Goal: Task Accomplishment & Management: Manage account settings

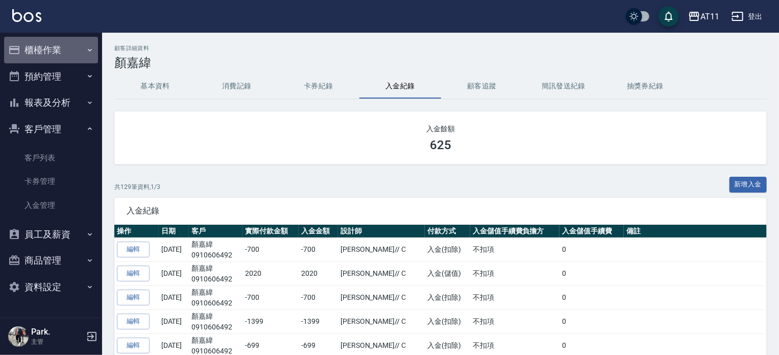
click at [11, 46] on icon "button" at bounding box center [14, 50] width 10 height 8
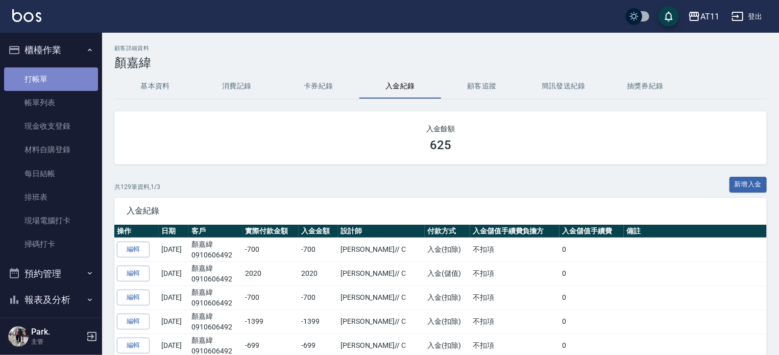
click at [66, 80] on link "打帳單" at bounding box center [51, 78] width 94 height 23
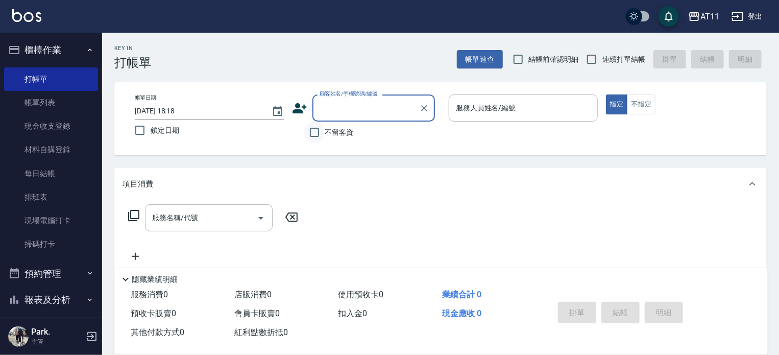
click at [315, 134] on input "不留客資" at bounding box center [314, 132] width 21 height 21
checkbox input "true"
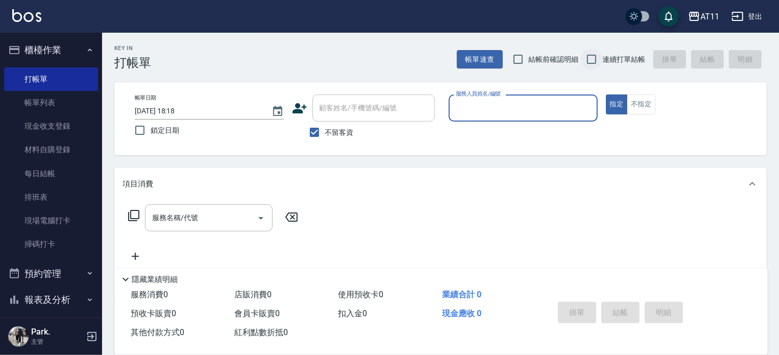
click at [594, 57] on input "連續打單結帳" at bounding box center [591, 59] width 21 height 21
checkbox input "true"
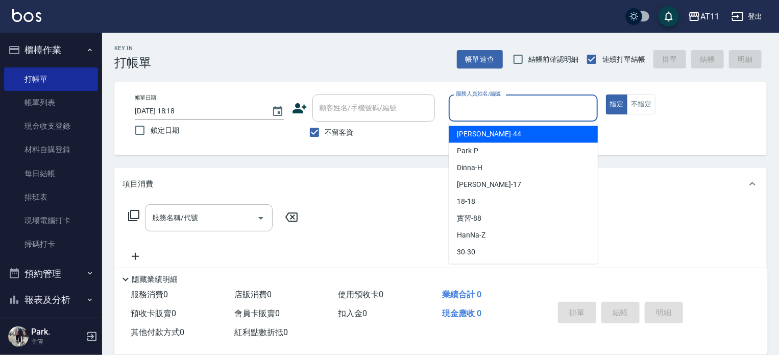
click at [535, 110] on input "服務人員姓名/編號" at bounding box center [523, 108] width 140 height 18
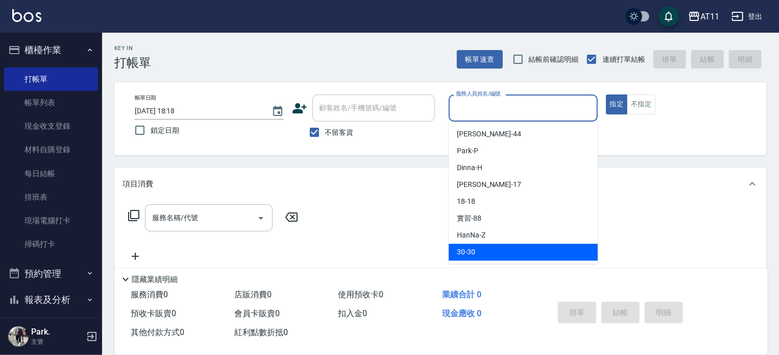
type input "ㄋ"
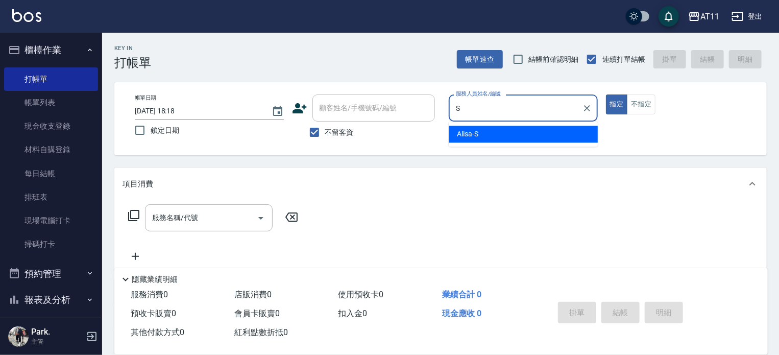
type input "Alisa-S"
type button "true"
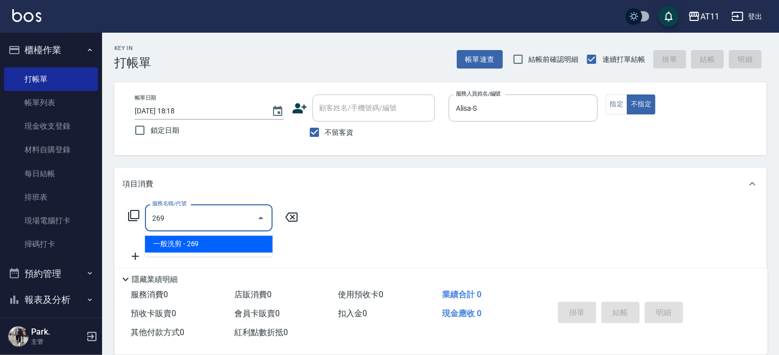
type input "一般洗剪(269)"
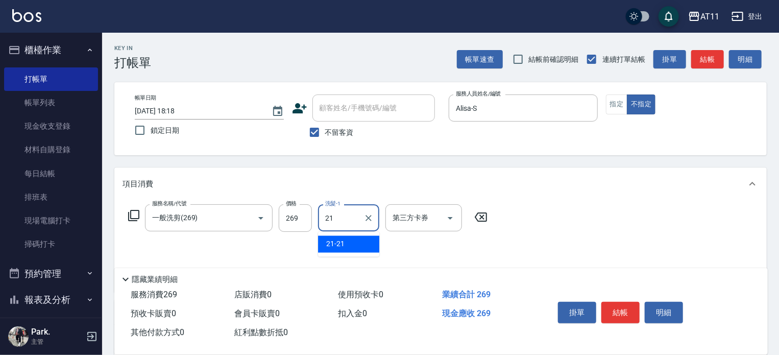
type input "21-21"
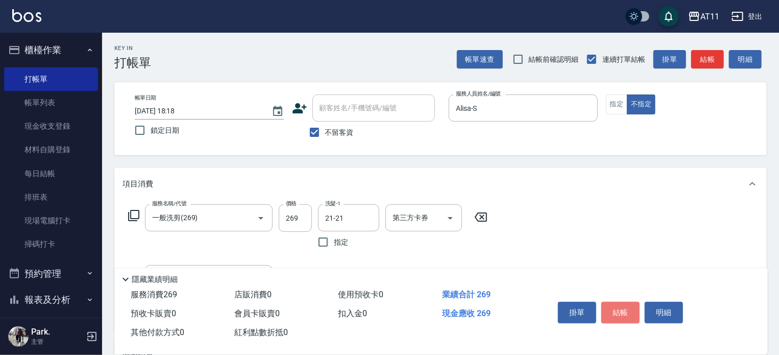
click at [607, 302] on button "結帳" at bounding box center [620, 312] width 38 height 21
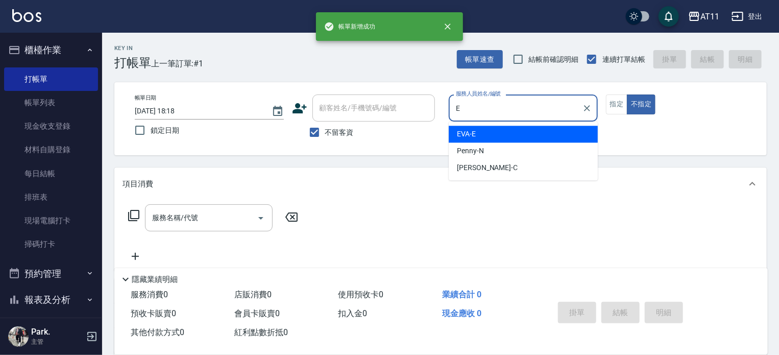
type input "EVA-E"
type button "false"
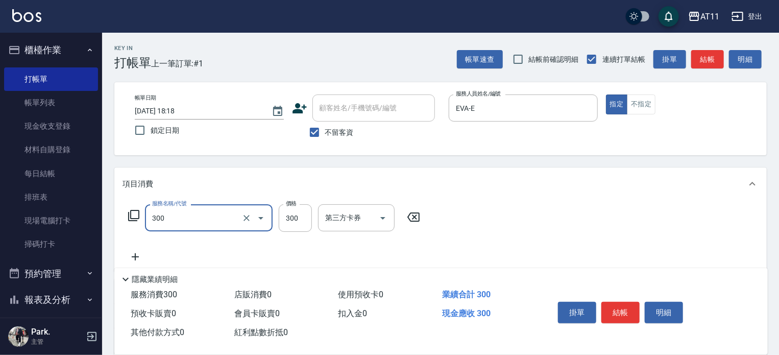
type input "A級剪髮(300)"
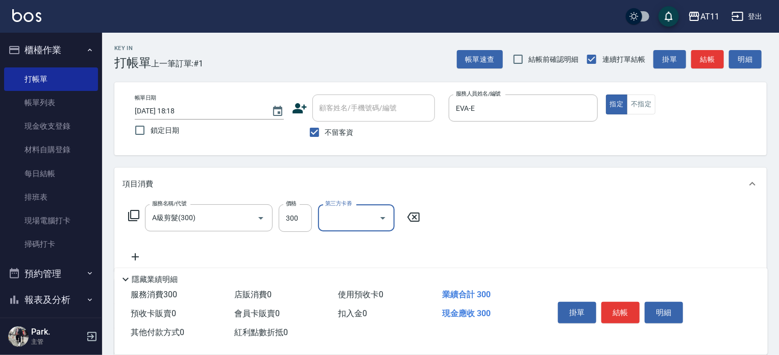
click at [607, 302] on button "結帳" at bounding box center [620, 312] width 38 height 21
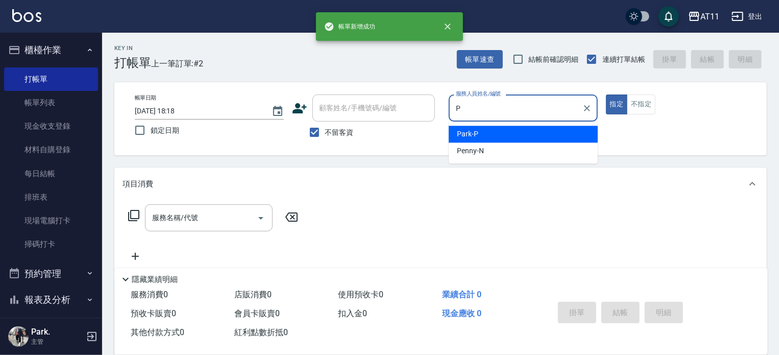
type input "Park-P"
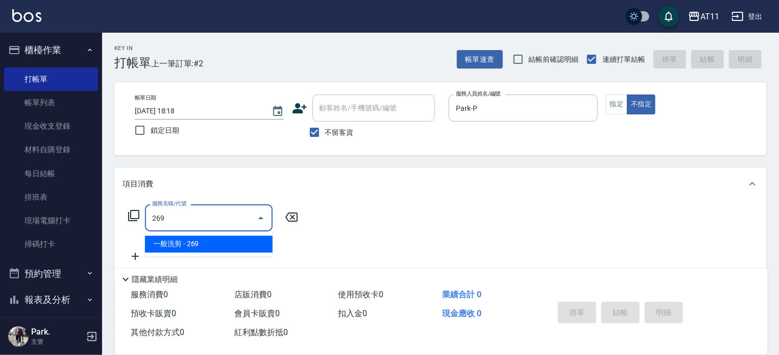
type input "一般洗剪(269)"
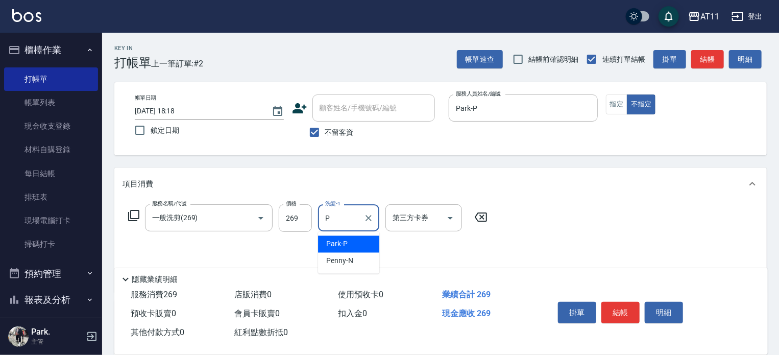
type input "Park-P"
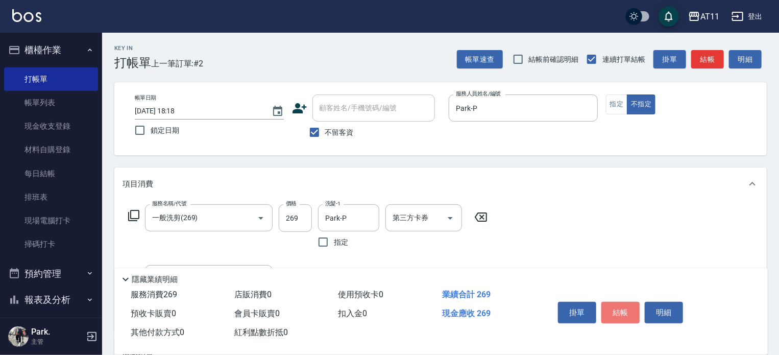
click at [607, 302] on button "結帳" at bounding box center [620, 312] width 38 height 21
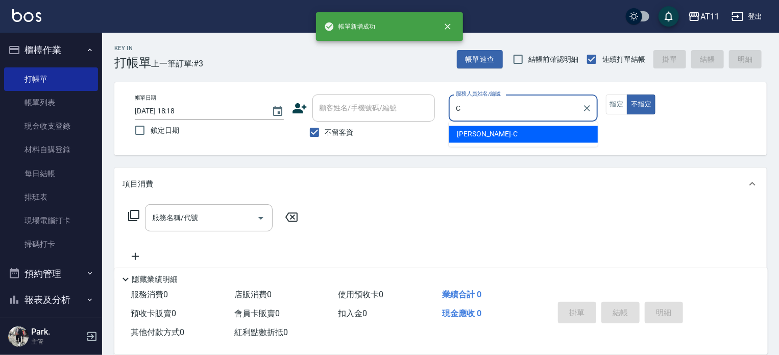
type input "[PERSON_NAME]"
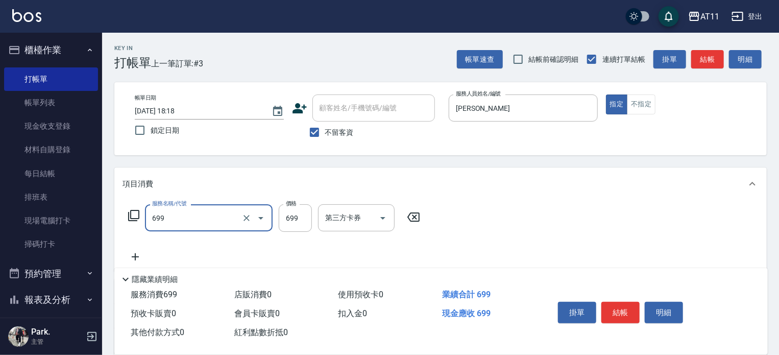
type input "SPA699(699)"
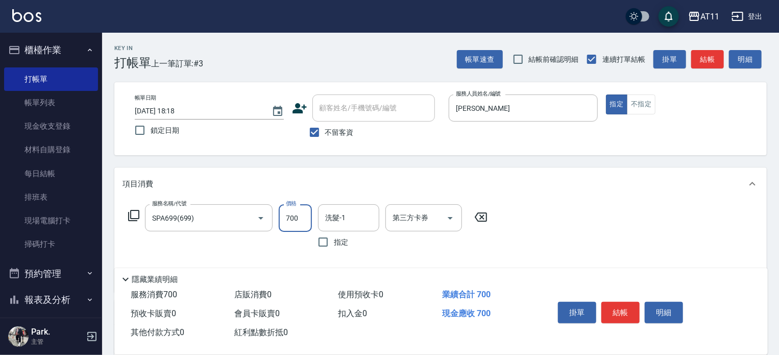
type input "700"
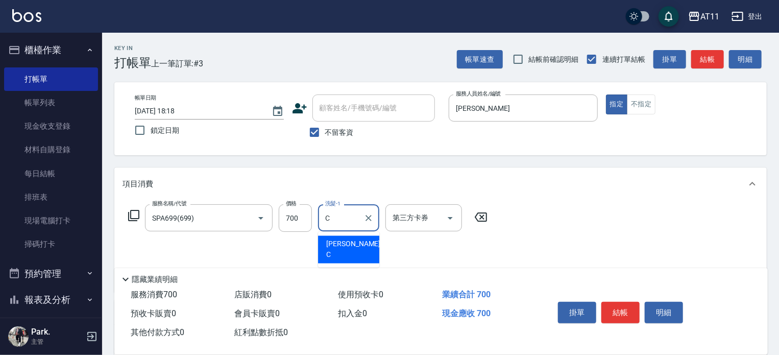
type input "[PERSON_NAME]"
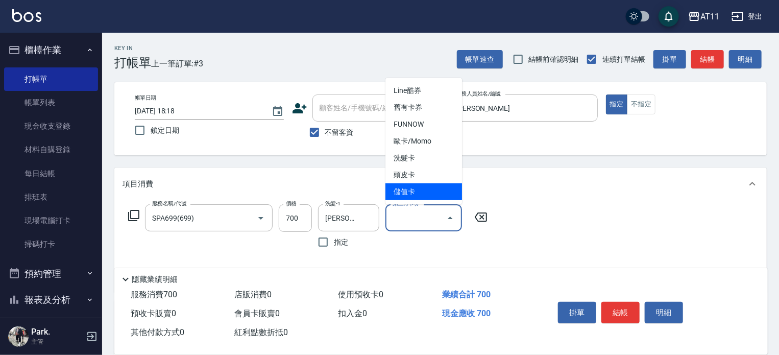
type input "儲值卡"
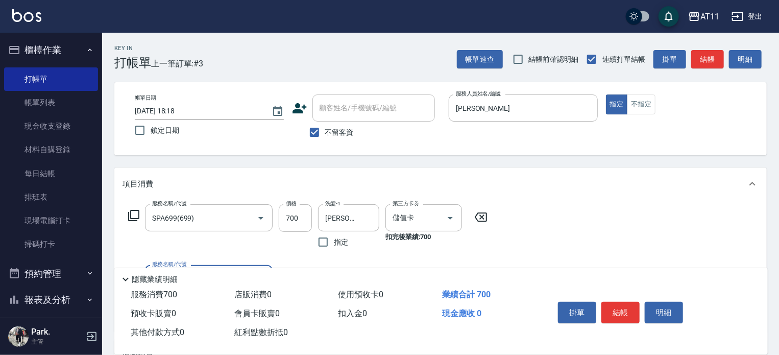
click at [607, 302] on button "結帳" at bounding box center [620, 312] width 38 height 21
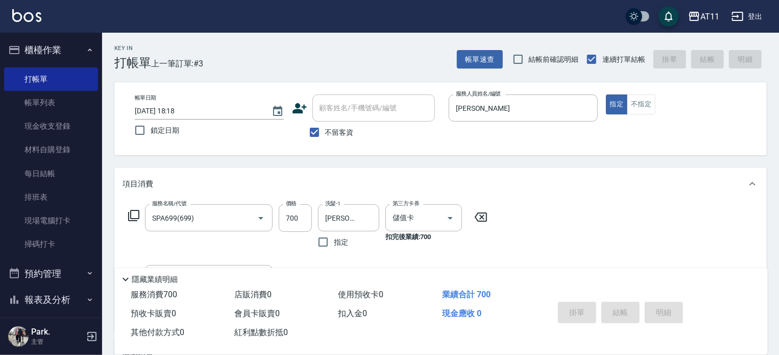
type input "2025/09/26 18:19"
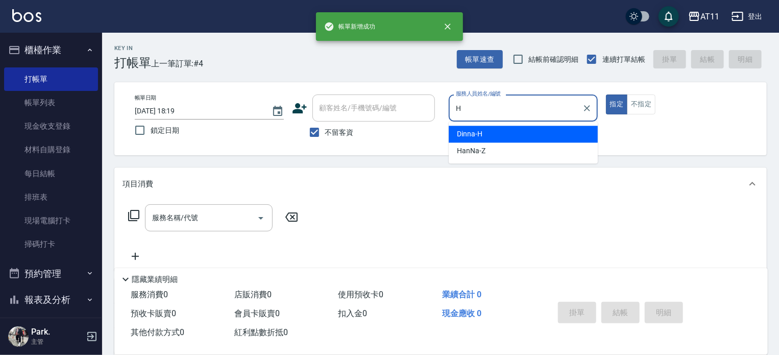
type input "Dinna-H"
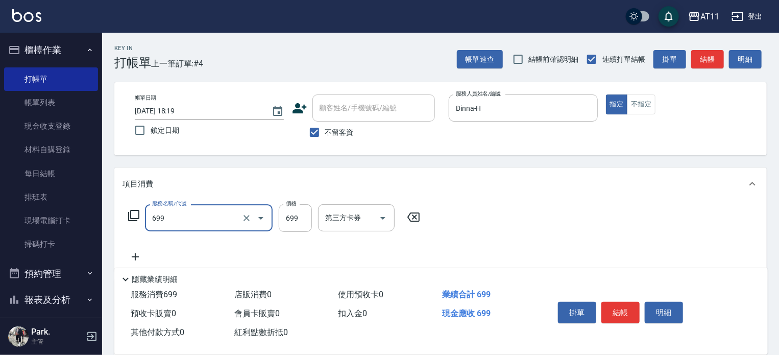
type input "SPA699(699)"
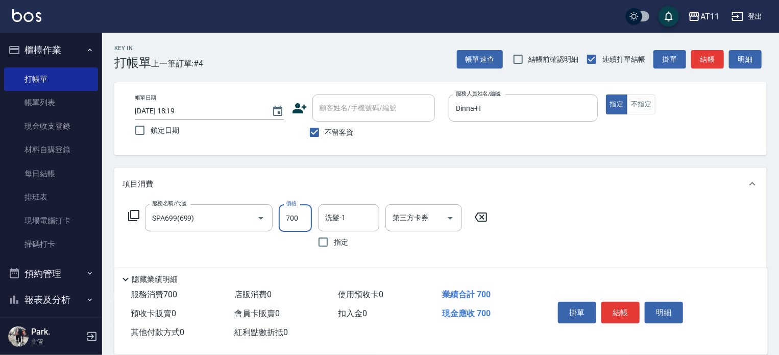
type input "700"
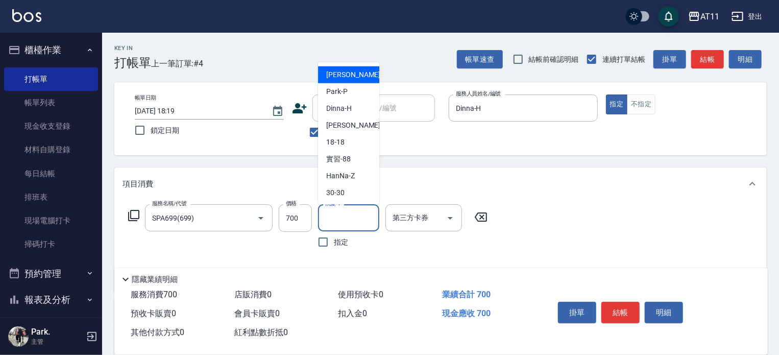
click at [370, 218] on input "洗髮-1" at bounding box center [349, 218] width 52 height 18
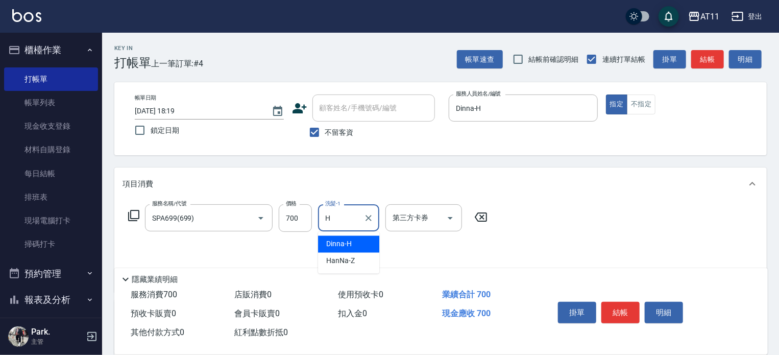
type input "Dinna-H"
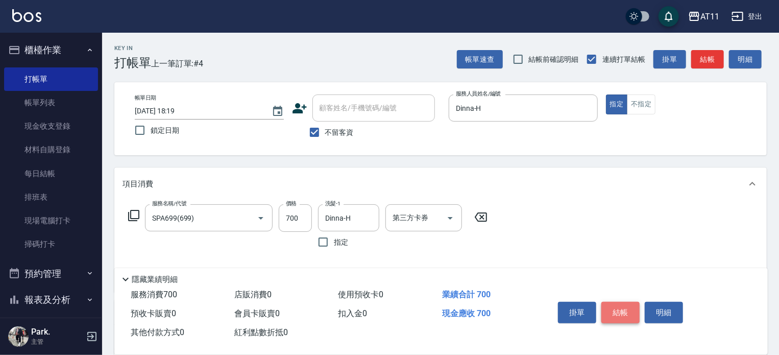
click at [608, 314] on button "結帳" at bounding box center [620, 312] width 38 height 21
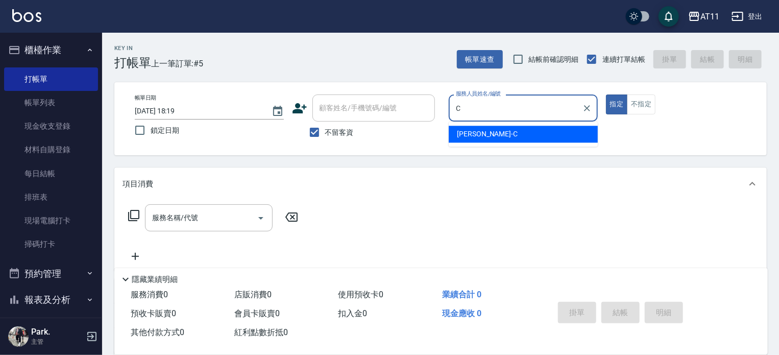
type input "Connie-C"
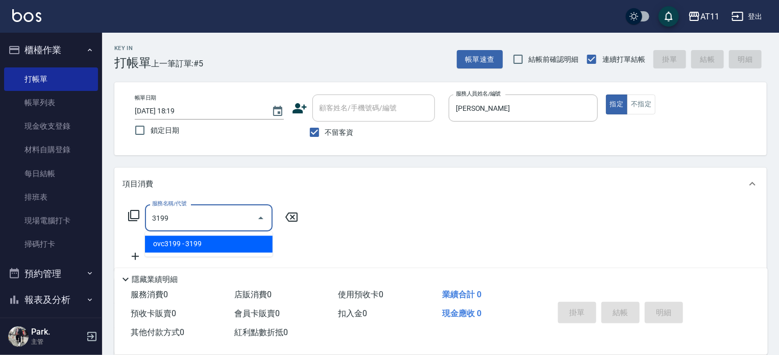
type input "ovc3199(3199)"
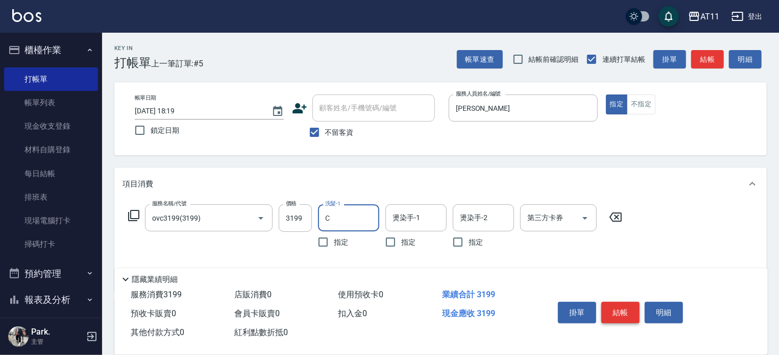
type input "Connie-C"
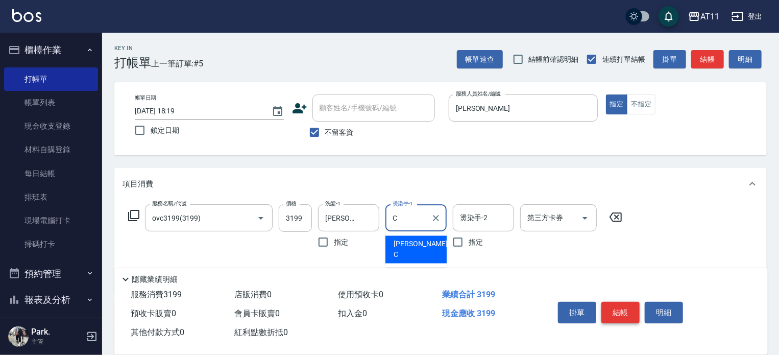
type input "Connie-C"
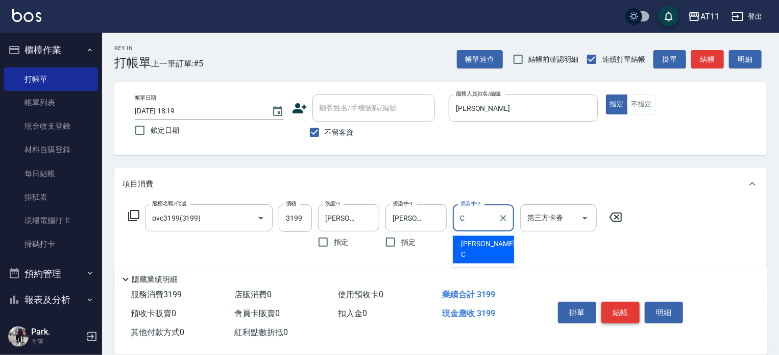
type input "Connie-C"
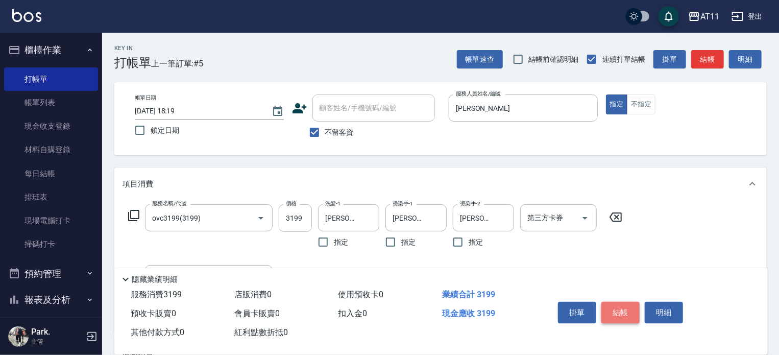
click at [608, 314] on button "結帳" at bounding box center [620, 312] width 38 height 21
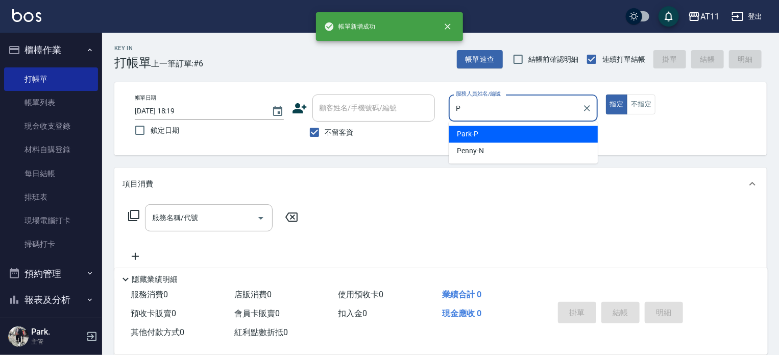
type input "Park-P"
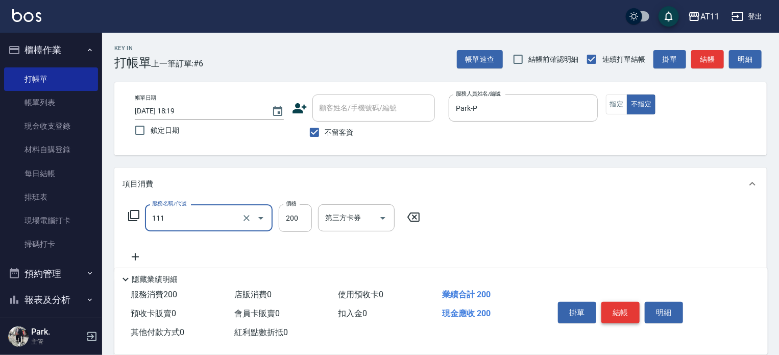
type input "精油洗髮(111)"
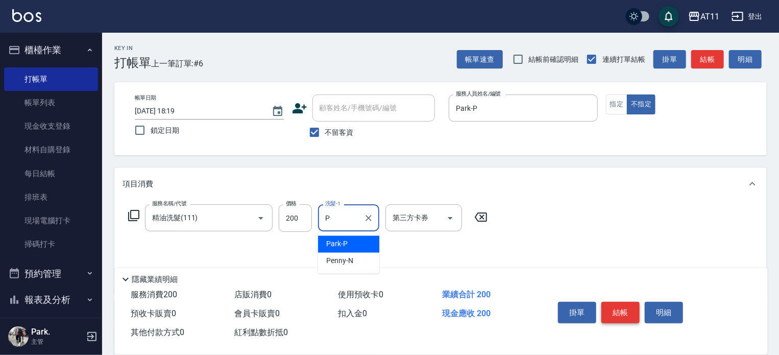
type input "Park-P"
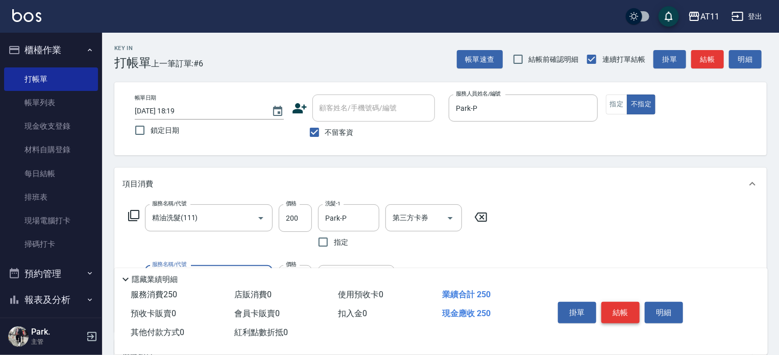
type input "洗髮精+50(50)"
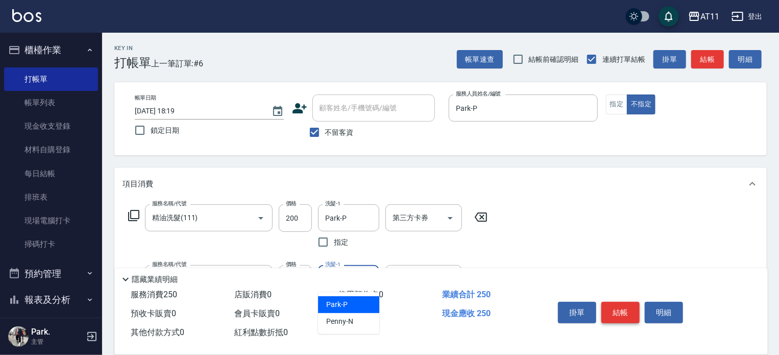
type input "Park-P"
click at [608, 314] on button "結帳" at bounding box center [620, 312] width 38 height 21
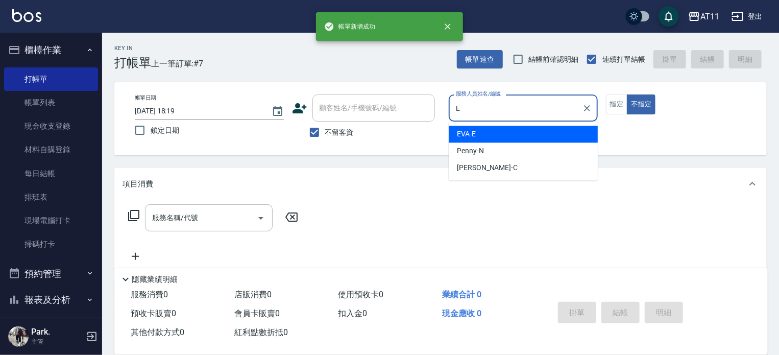
type input "EVA-E"
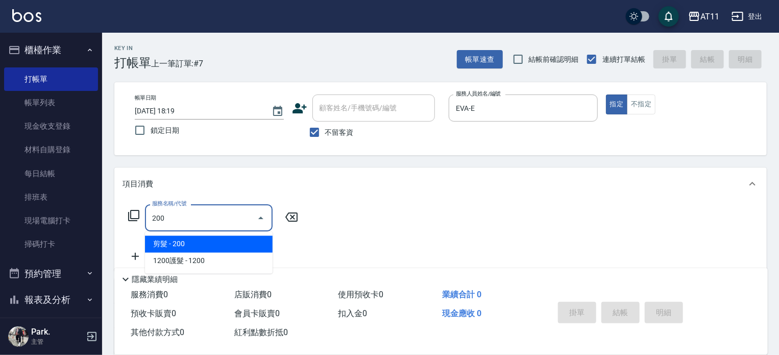
type input "剪髮(200)"
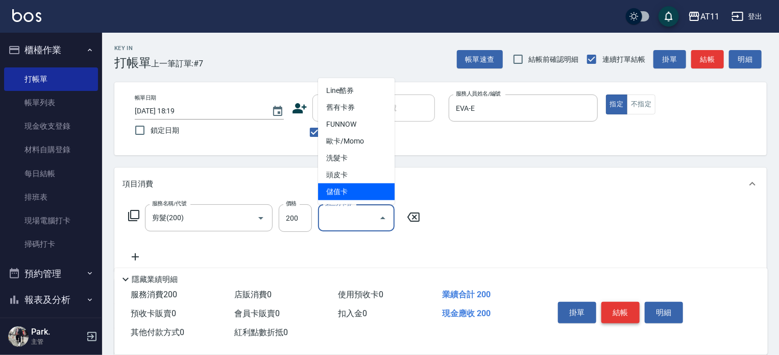
type input "儲值卡"
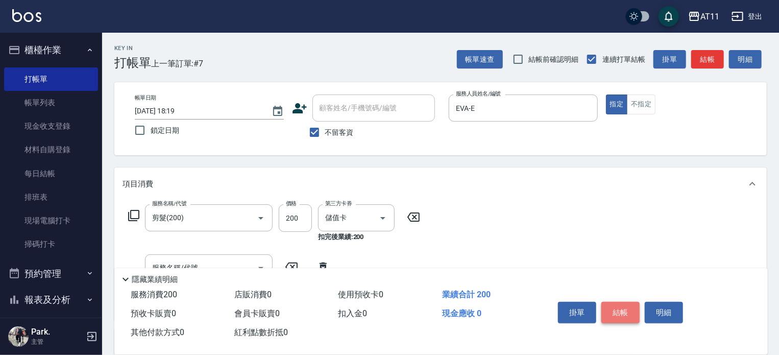
click at [608, 314] on button "結帳" at bounding box center [620, 312] width 38 height 21
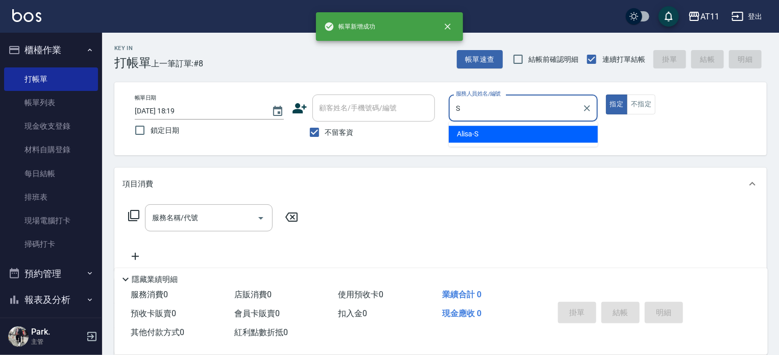
type input "Alisa-S"
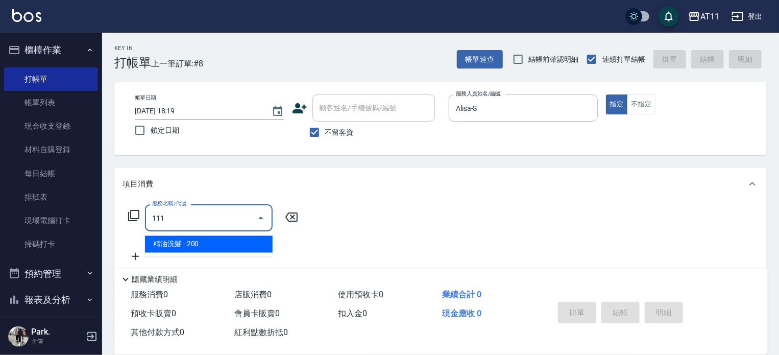
type input "精油洗髮(111)"
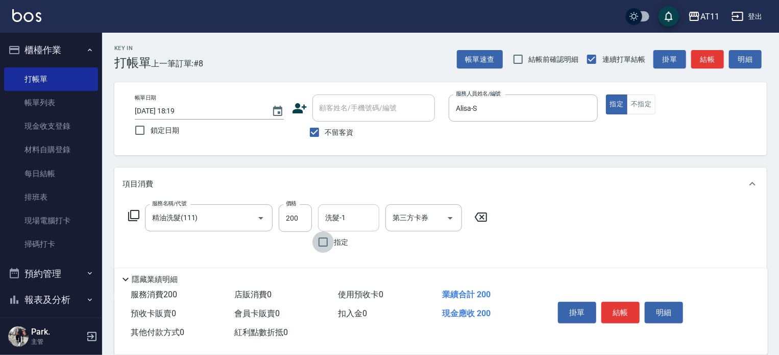
click at [348, 209] on input "洗髮-1" at bounding box center [349, 218] width 52 height 18
type input "Alisa-S"
click at [624, 309] on button "結帳" at bounding box center [620, 312] width 38 height 21
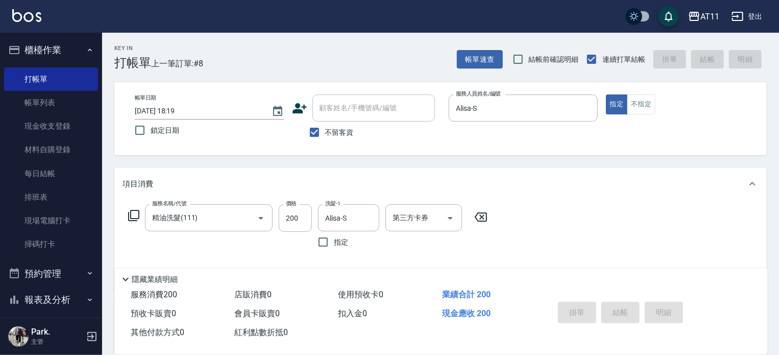
type input "2025/09/26 18:20"
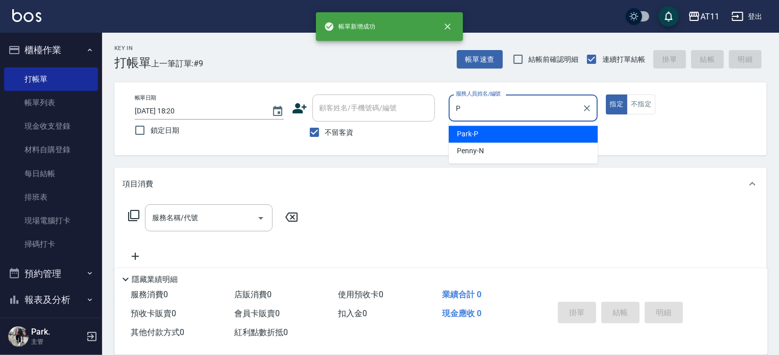
type input "Park-P"
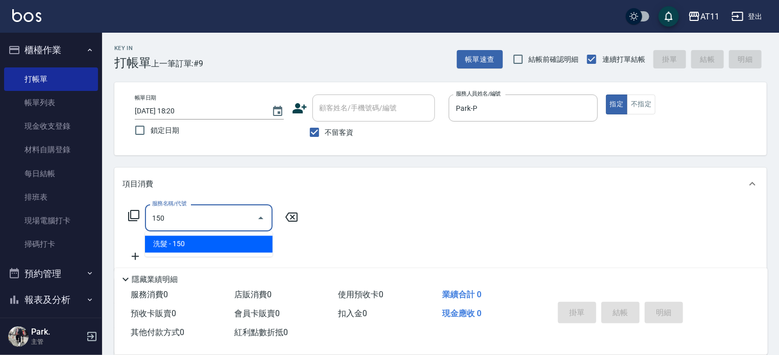
type input "洗髮(150)"
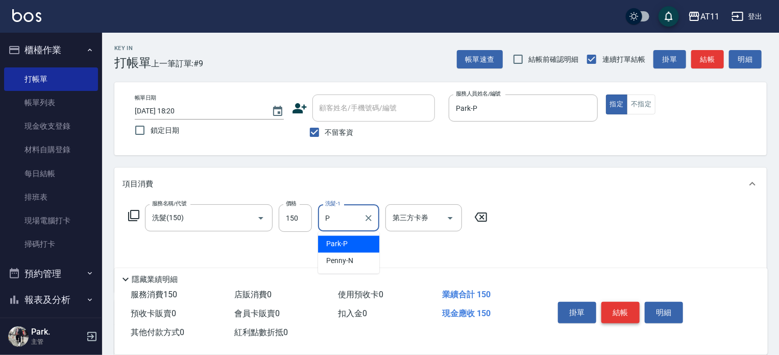
type input "Park-P"
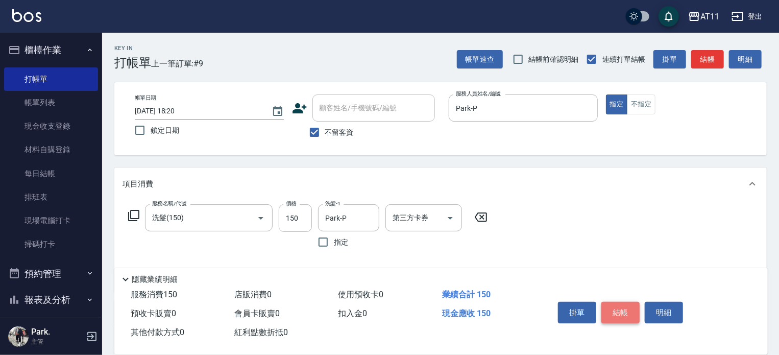
click at [624, 309] on button "結帳" at bounding box center [620, 312] width 38 height 21
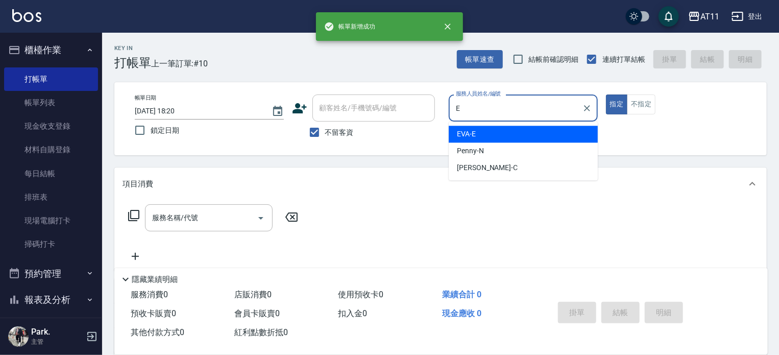
type input "EVA-E"
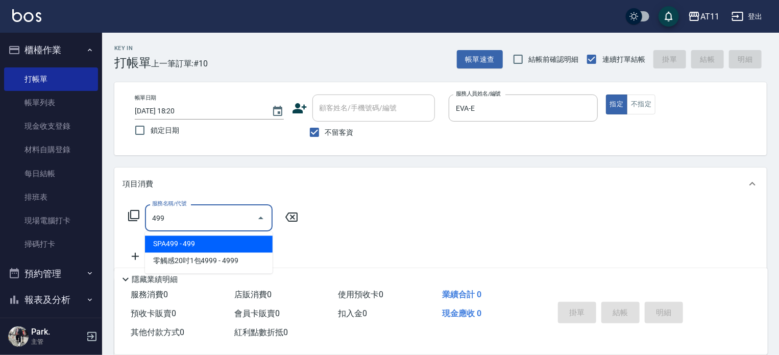
type input "SPA499(499)"
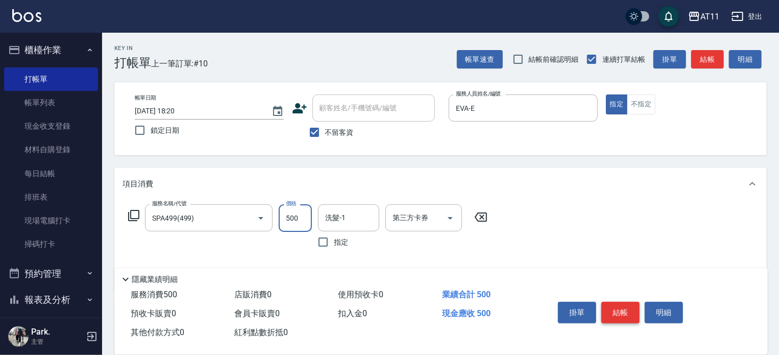
type input "500"
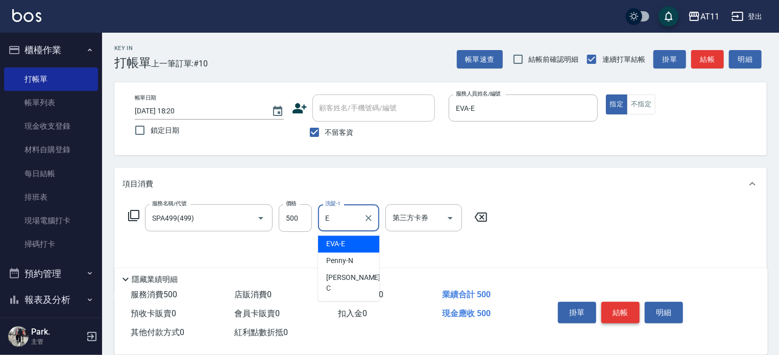
type input "EVA-E"
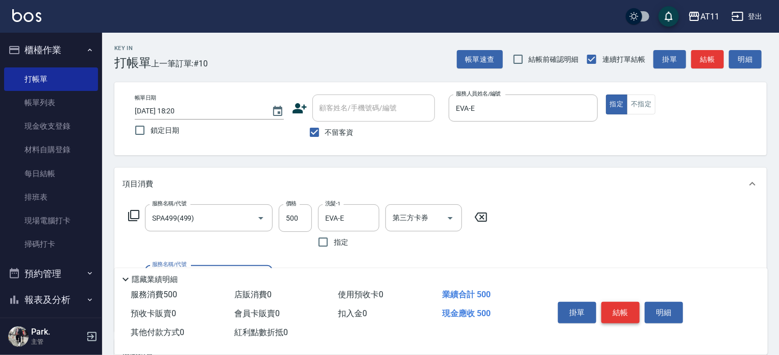
click at [624, 309] on button "結帳" at bounding box center [620, 312] width 38 height 21
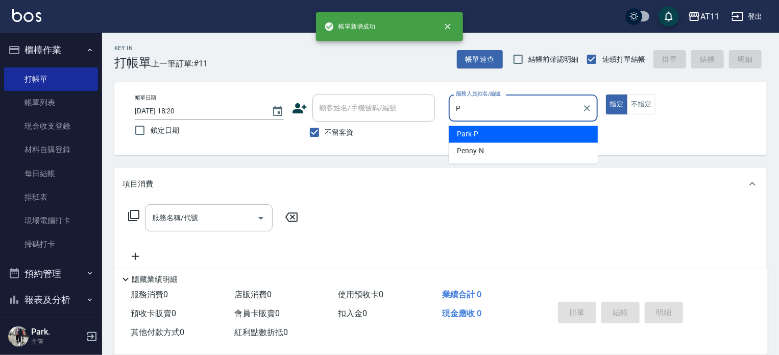
type input "Park-P"
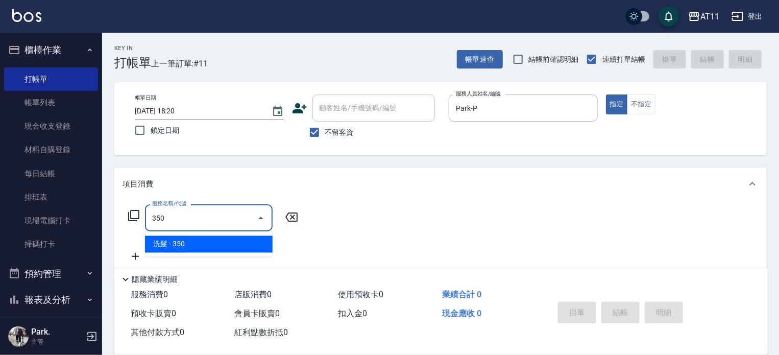
type input "洗髮(350)"
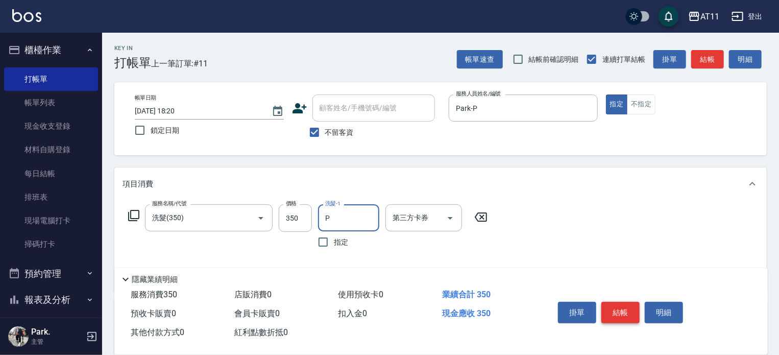
type input "Park-P"
click at [624, 309] on button "結帳" at bounding box center [620, 312] width 38 height 21
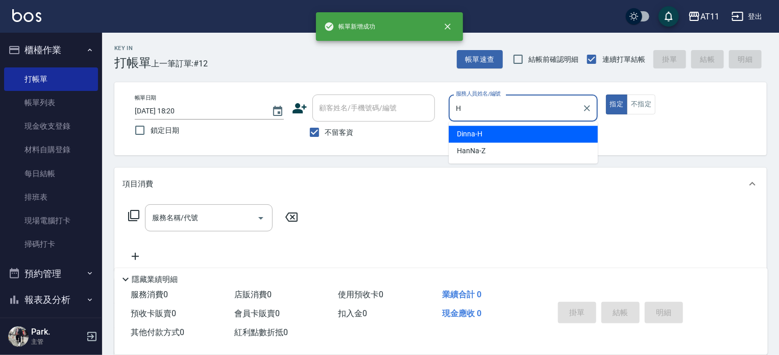
type input "Dinna-H"
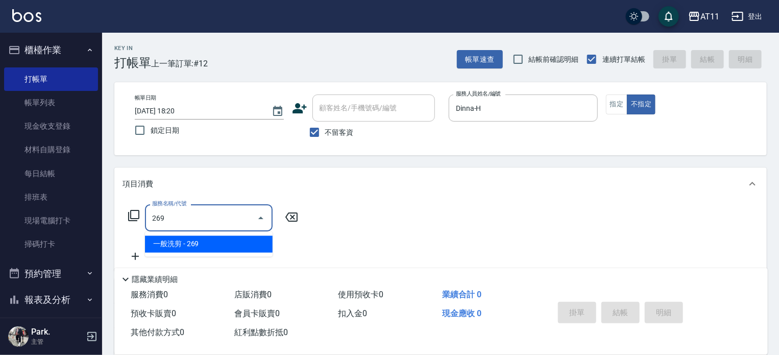
type input "一般洗剪(269)"
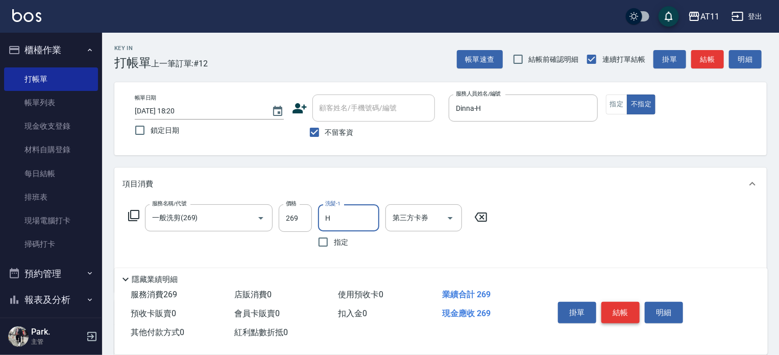
type input "Dinna-H"
click at [624, 309] on button "結帳" at bounding box center [620, 312] width 38 height 21
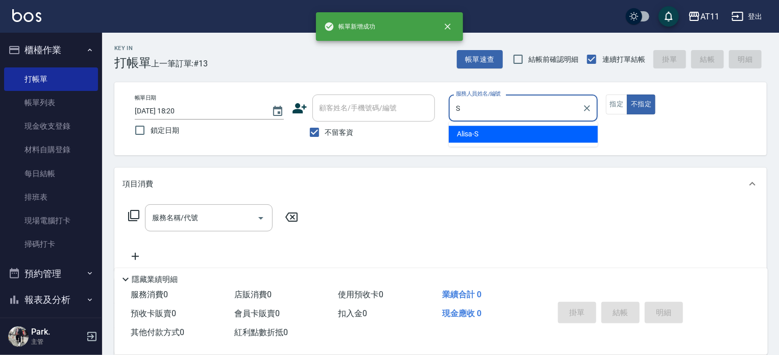
type input "Alisa-S"
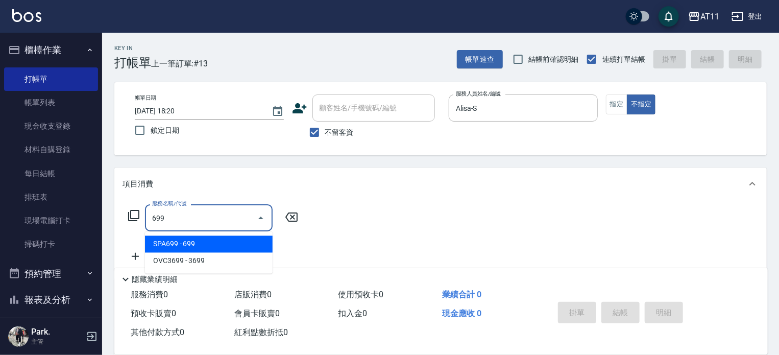
type input "SPA699(699)"
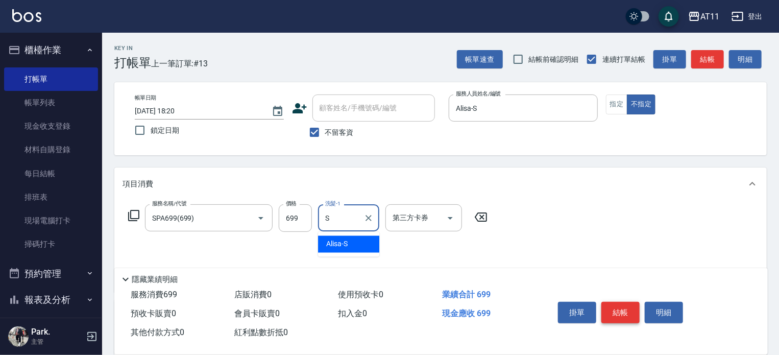
type input "Alisa-S"
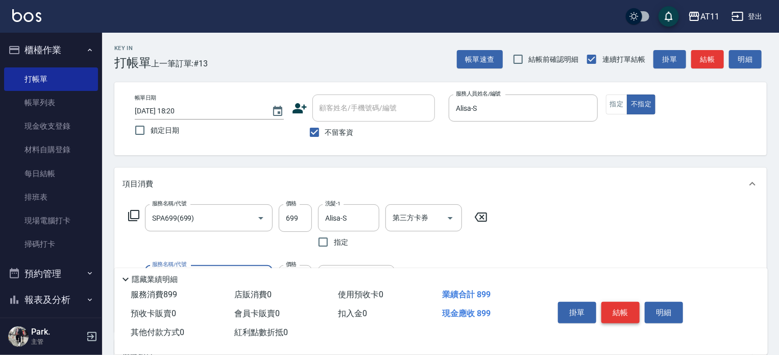
type input "剪髮(200)"
type input "100"
click at [624, 309] on button "結帳" at bounding box center [620, 312] width 38 height 21
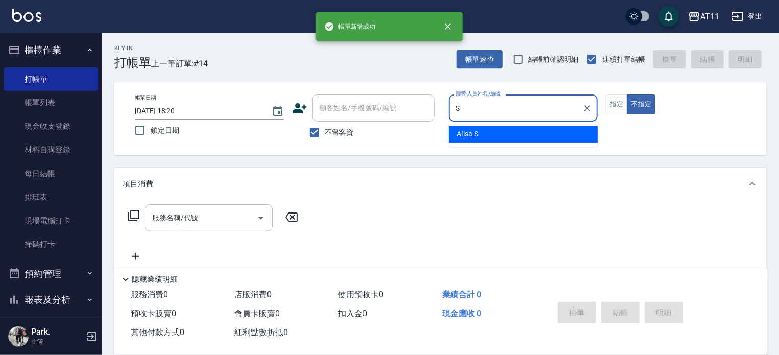
type input "Alisa-S"
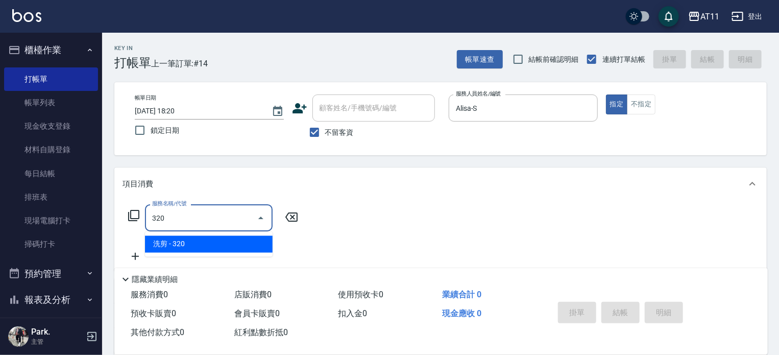
type input "洗剪(320)"
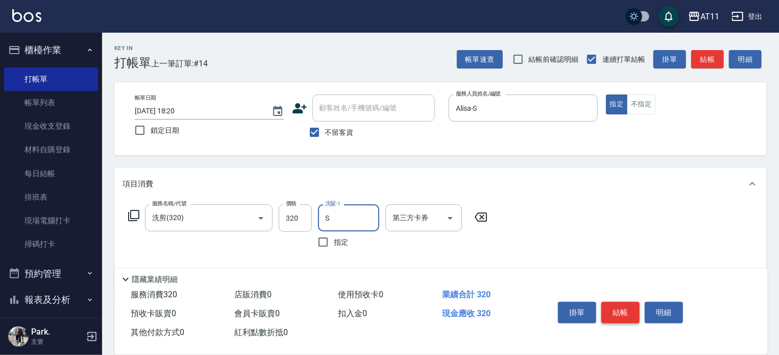
type input "Alisa-S"
click at [624, 309] on button "結帳" at bounding box center [620, 312] width 38 height 21
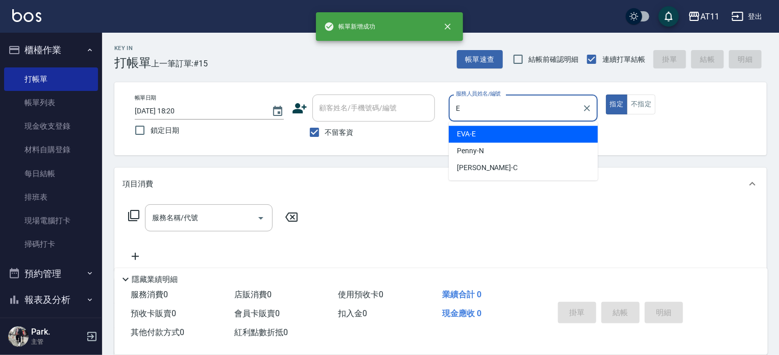
type input "EVA-E"
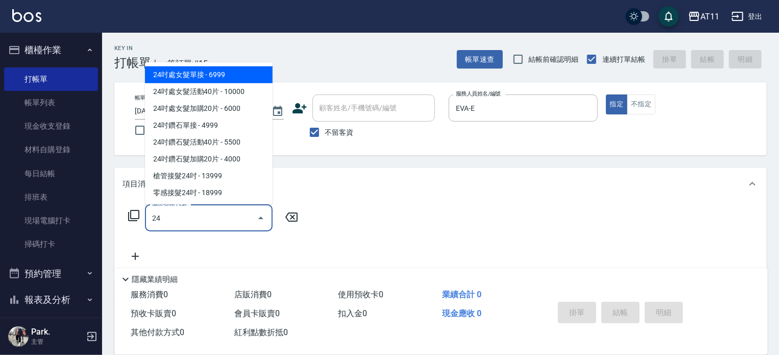
type input "2"
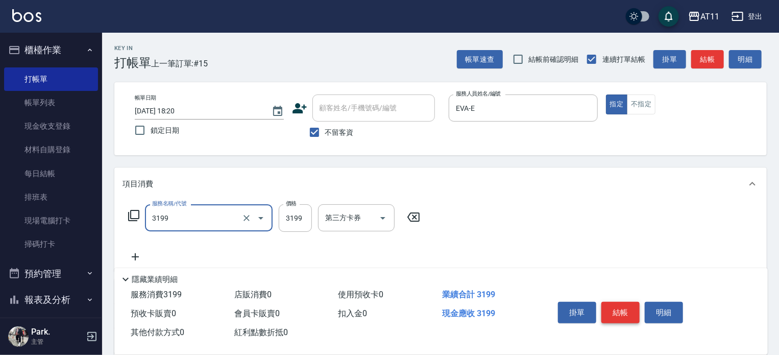
type input "ovc3199(3199)"
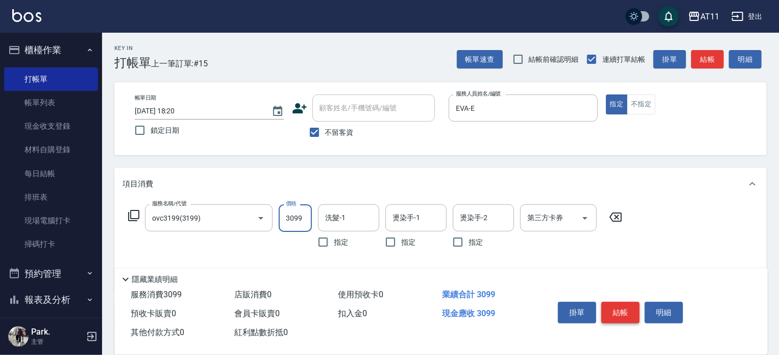
type input "3099"
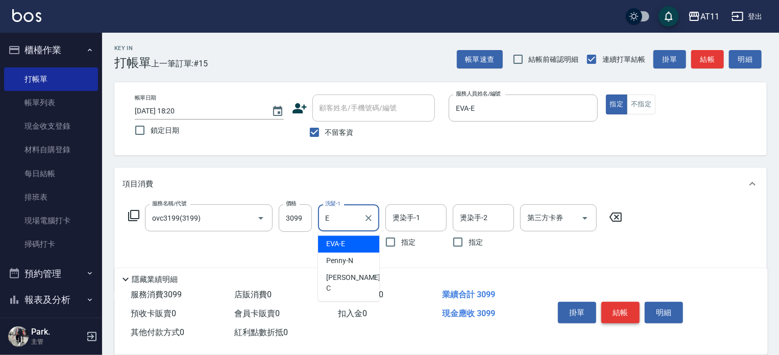
type input "EVA-E"
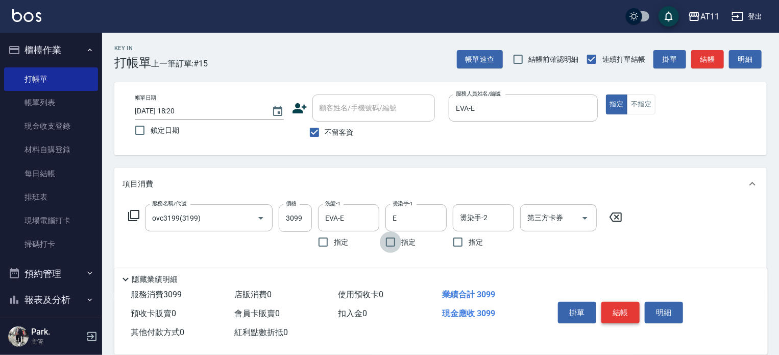
type input "EVA-E"
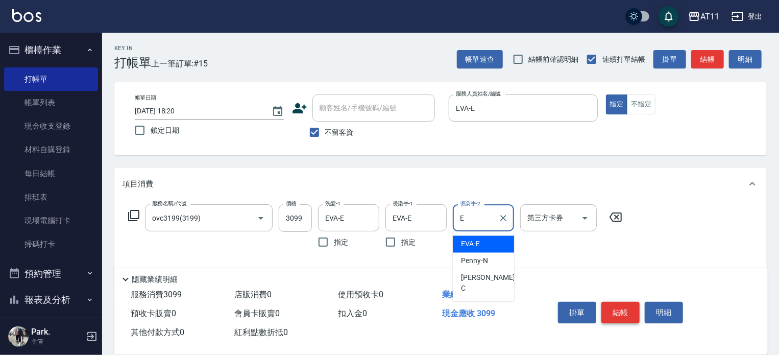
type input "EVA-E"
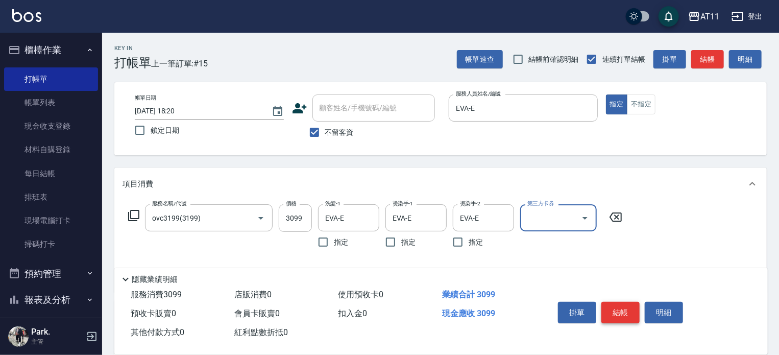
click at [624, 309] on button "結帳" at bounding box center [620, 312] width 38 height 21
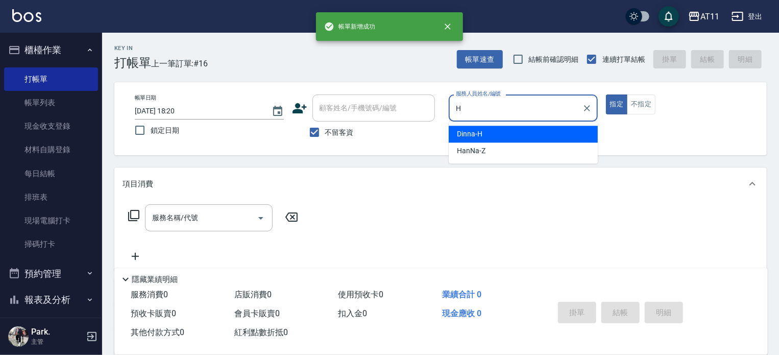
type input "Dinna-H"
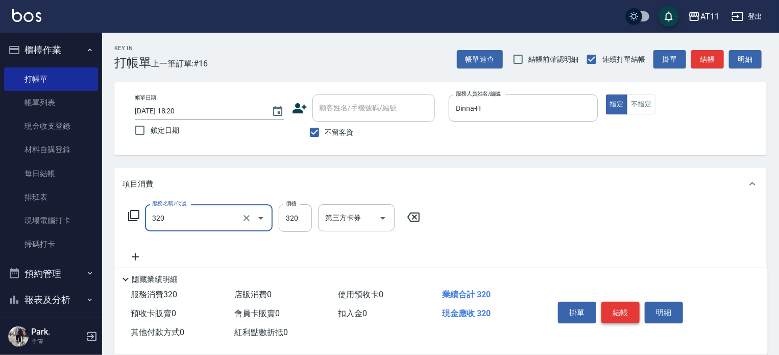
type input "洗剪(320)"
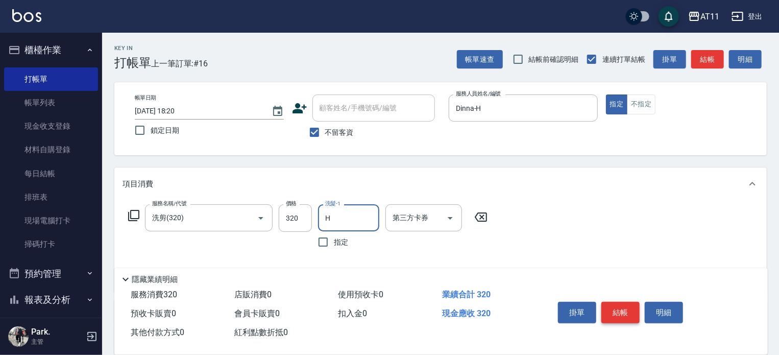
type input "Dinna-H"
click at [624, 309] on button "結帳" at bounding box center [620, 312] width 38 height 21
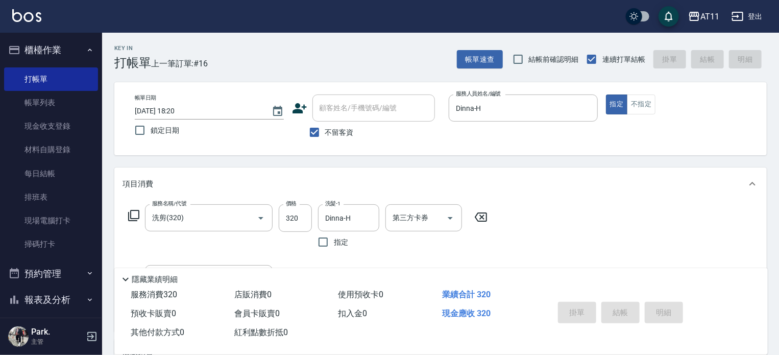
type input "2025/09/26 18:21"
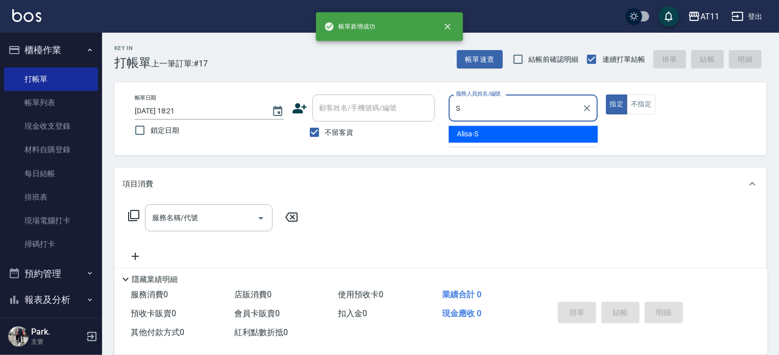
type input "Alisa-S"
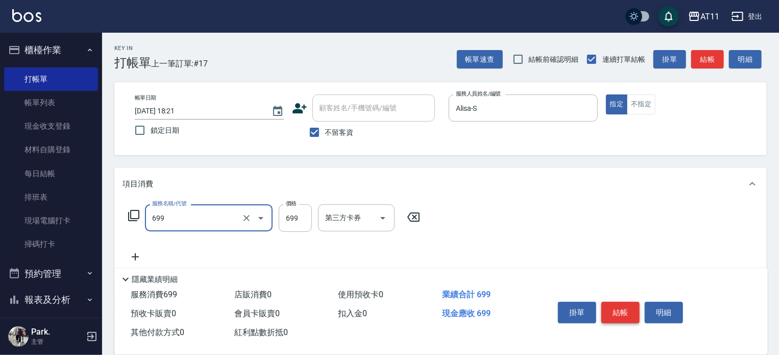
type input "SPA699(699)"
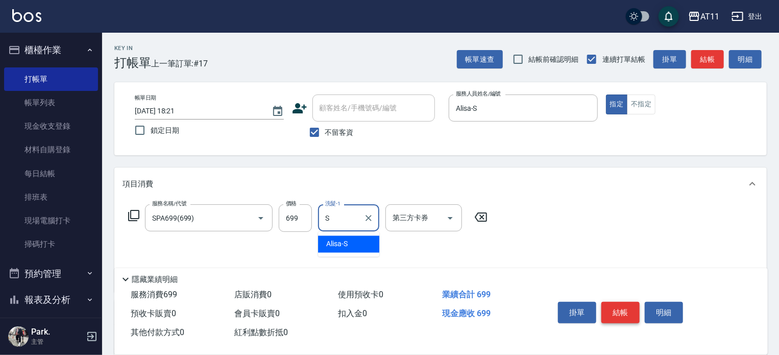
type input "Alisa-S"
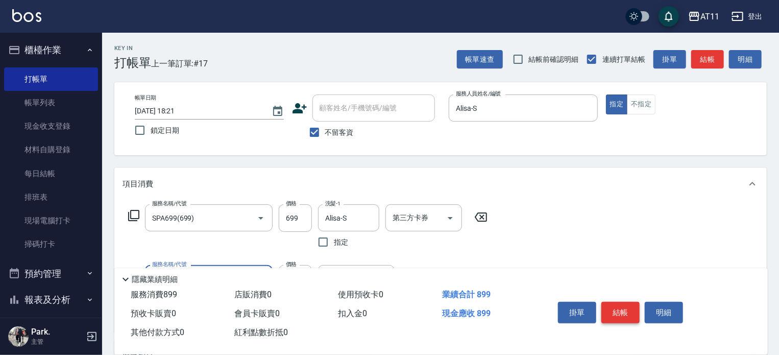
type input "剪髮(200)"
type input "100"
click at [624, 309] on button "結帳" at bounding box center [620, 312] width 38 height 21
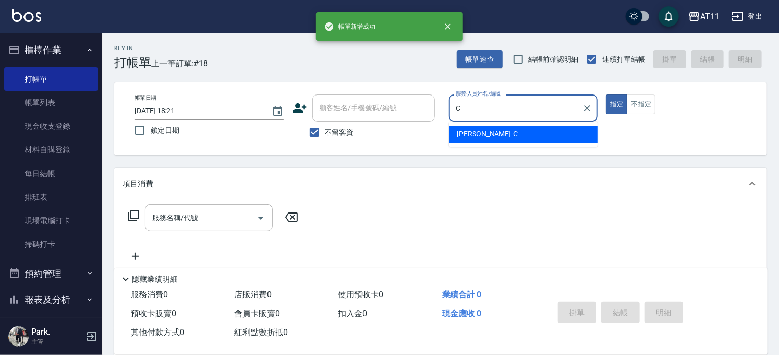
type input "Connie-C"
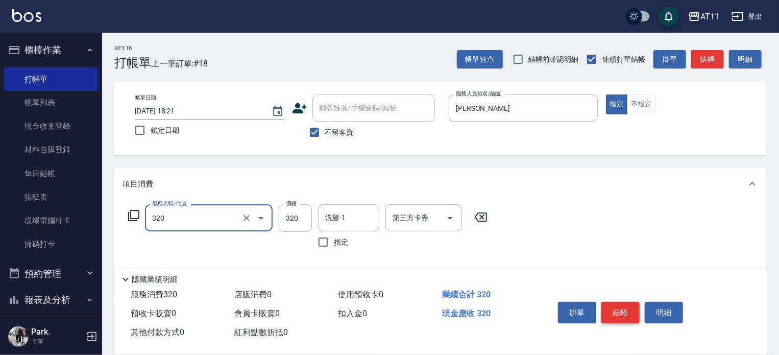
type input "洗剪(320)"
type input "Connie-C"
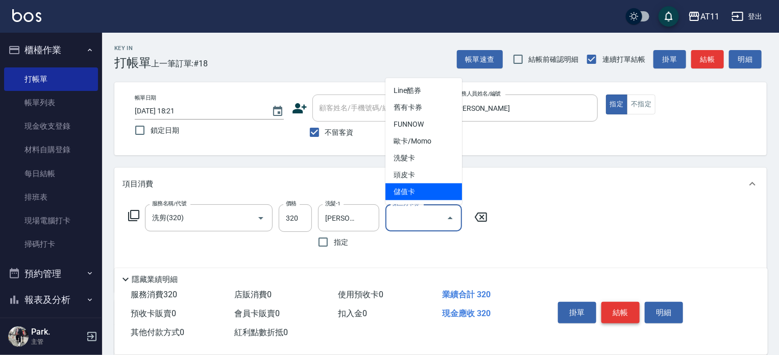
type input "儲值卡"
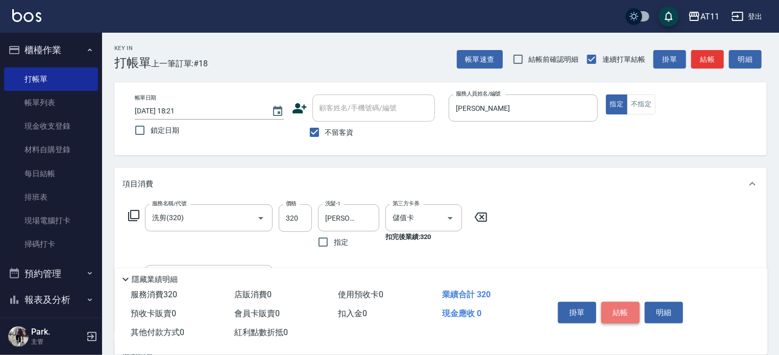
click at [624, 309] on button "結帳" at bounding box center [620, 312] width 38 height 21
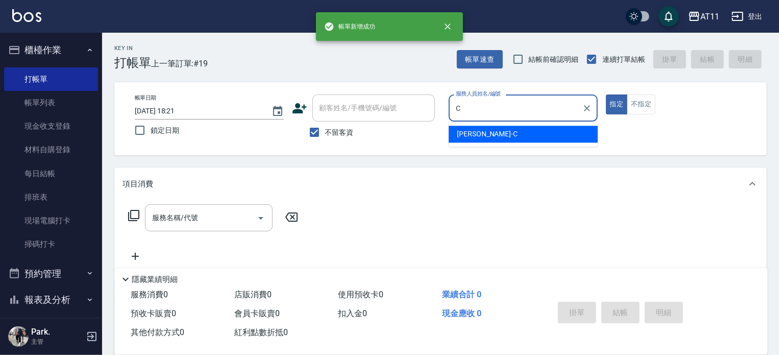
type input "Connie-C"
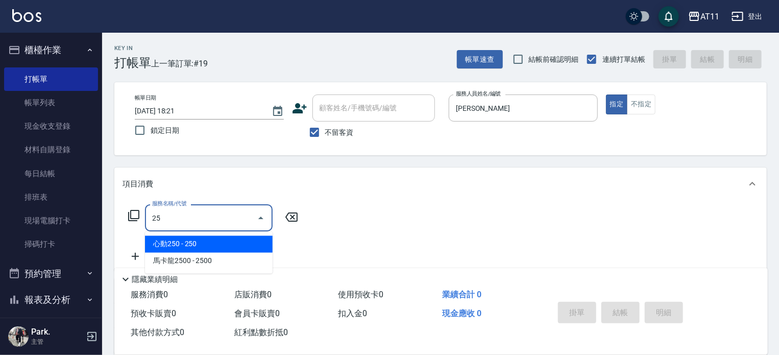
type input "2"
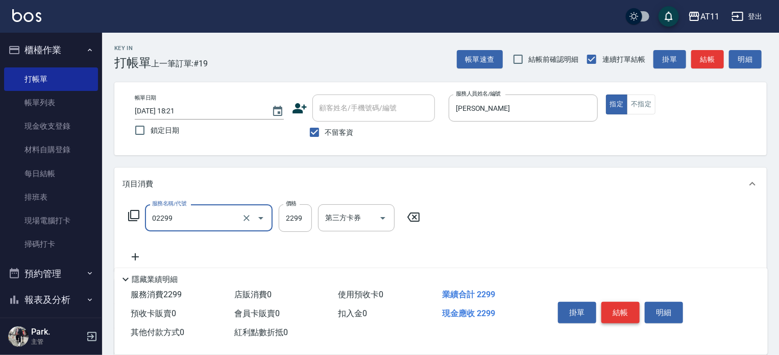
type input "燙髮套餐(02299)"
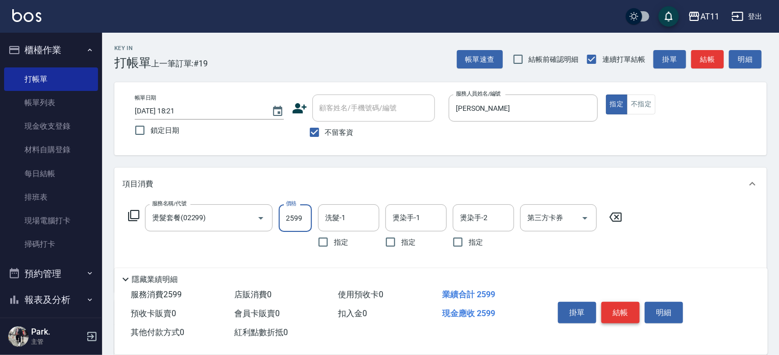
type input "2599"
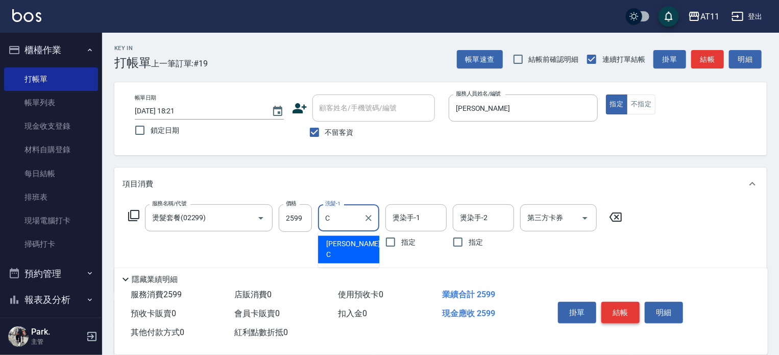
type input "Connie-C"
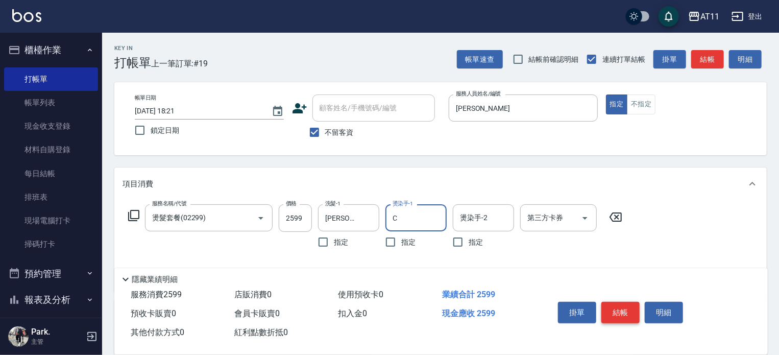
type input "Connie-C"
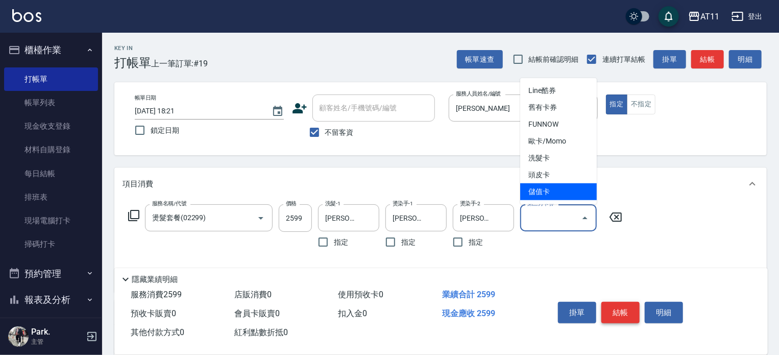
type input "儲值卡"
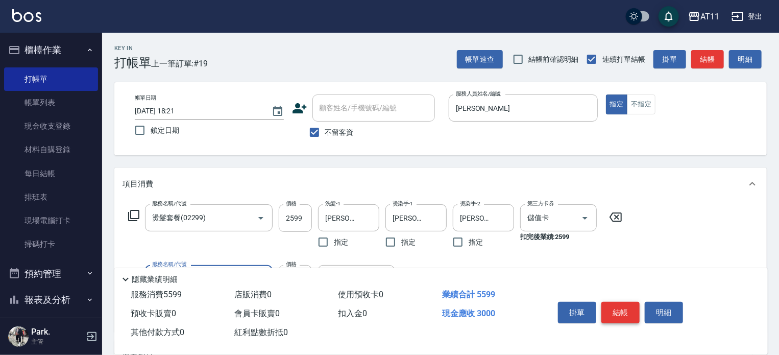
type input "頂級豪華OVC3(3000)"
click at [624, 309] on button "結帳" at bounding box center [620, 312] width 38 height 21
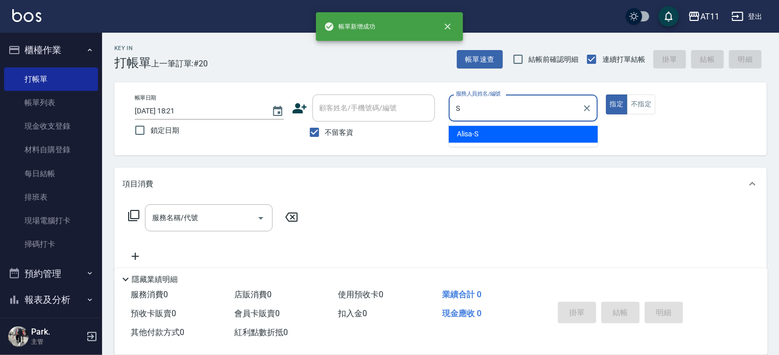
type input "Alisa-S"
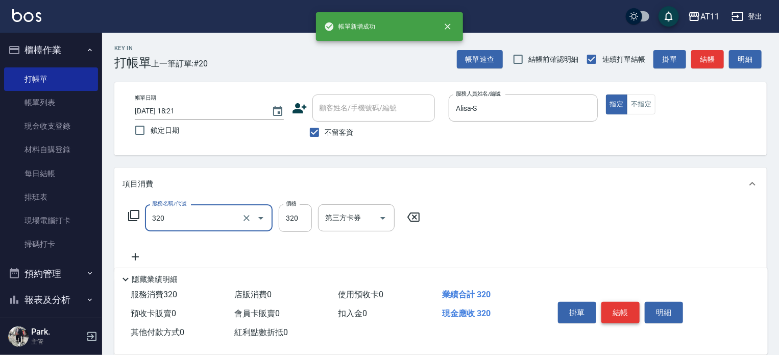
type input "洗剪(320)"
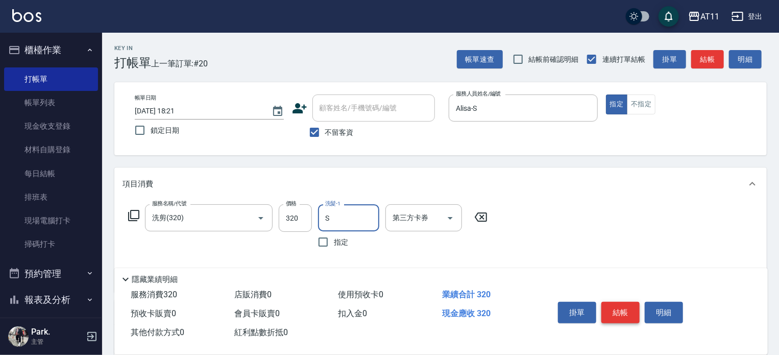
type input "Alisa-S"
click at [624, 309] on button "結帳" at bounding box center [620, 312] width 38 height 21
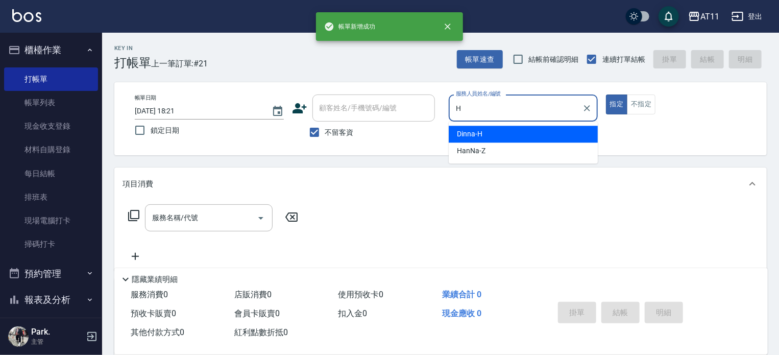
type input "Dinna-H"
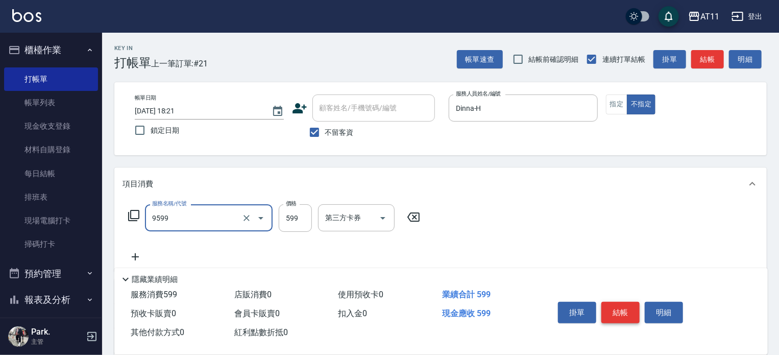
type input "D套餐(9599)"
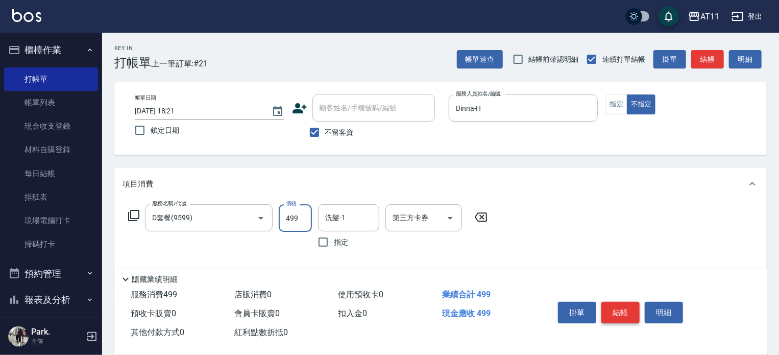
type input "499"
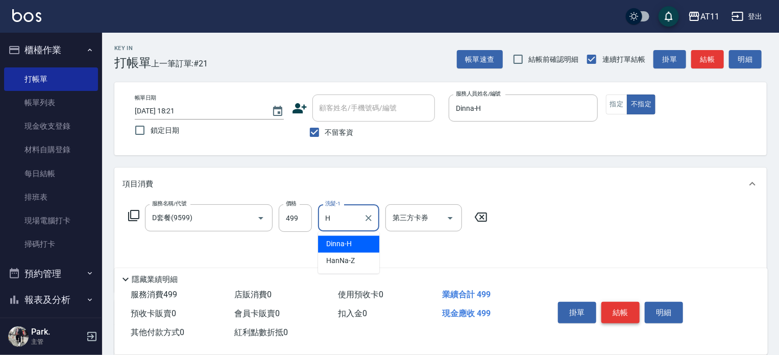
type input "Dinna-H"
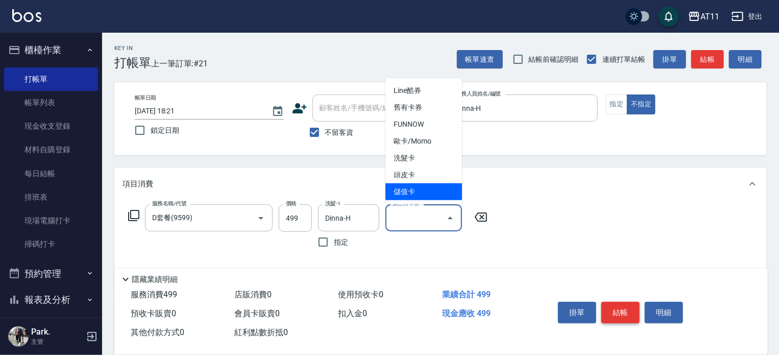
type input "儲值卡"
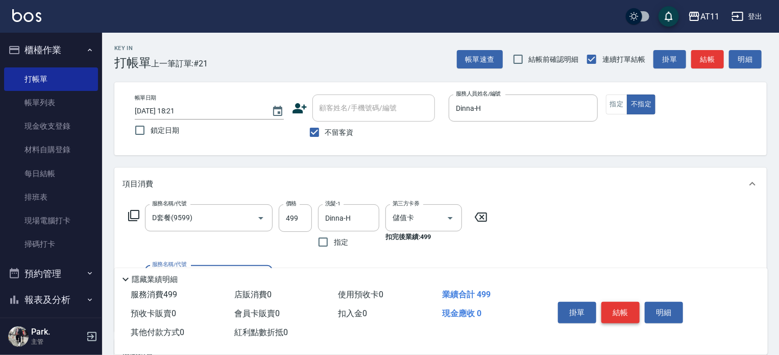
click at [624, 309] on button "結帳" at bounding box center [620, 312] width 38 height 21
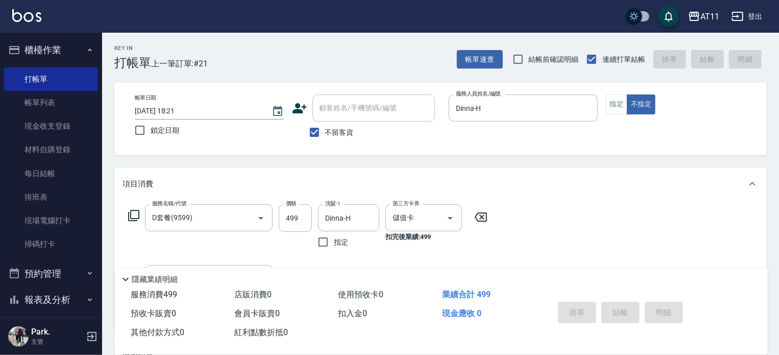
type input "2025/09/26 18:22"
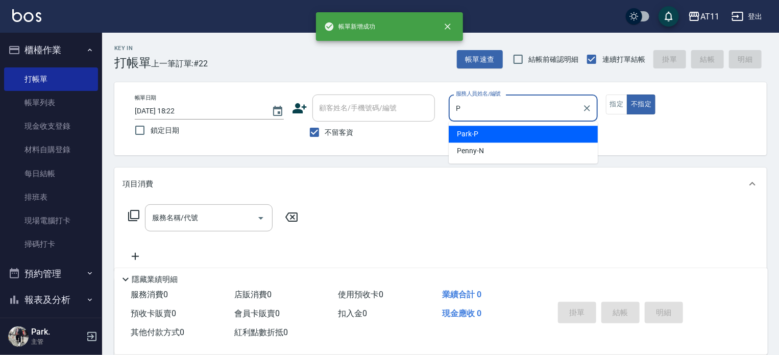
type input "Park-P"
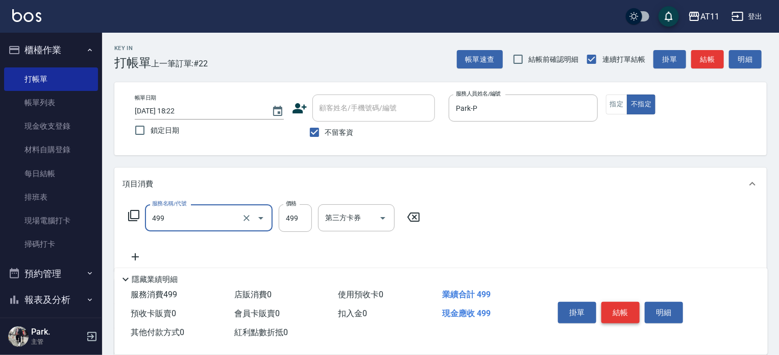
type input "SPA499(499)"
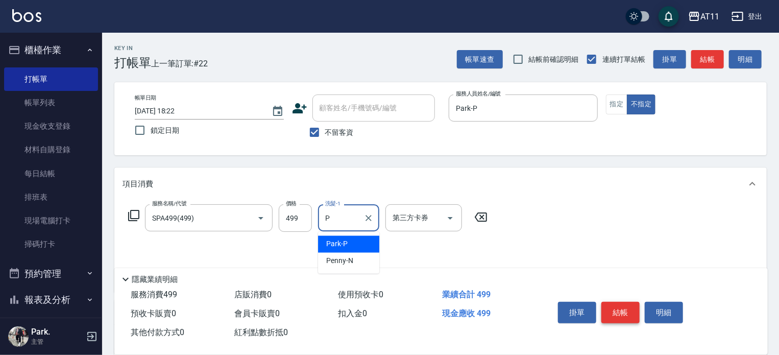
type input "Park-P"
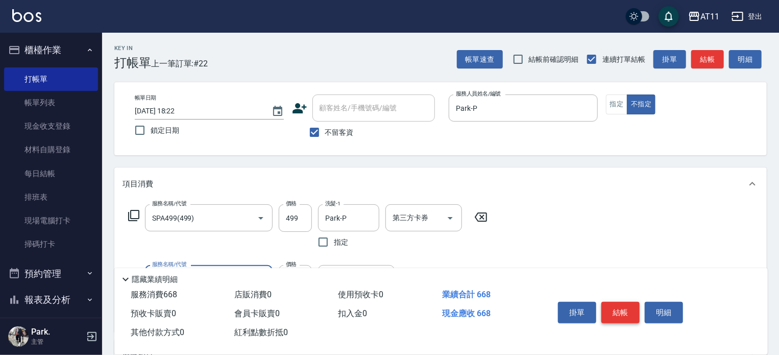
type input "單剪(169)"
click at [624, 309] on button "結帳" at bounding box center [620, 312] width 38 height 21
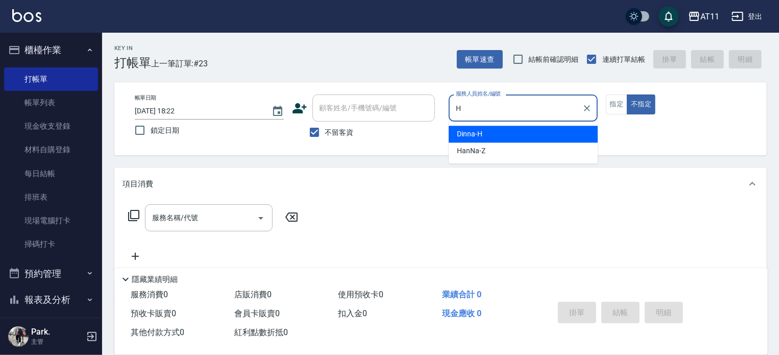
type input "Dinna-H"
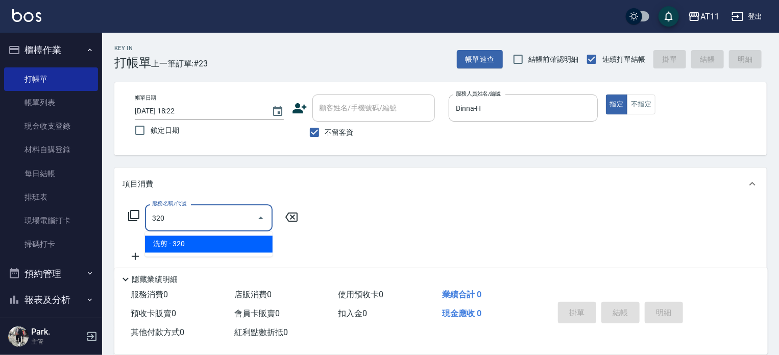
type input "洗剪(320)"
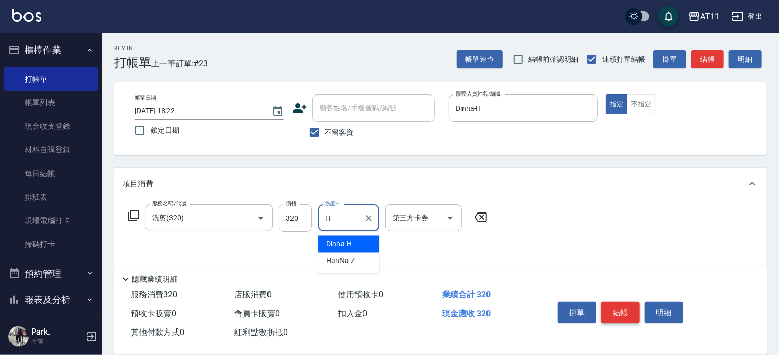
type input "Dinna-H"
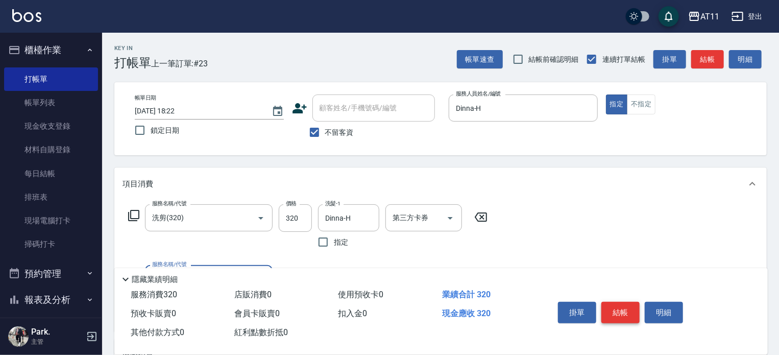
click at [624, 309] on button "結帳" at bounding box center [620, 312] width 38 height 21
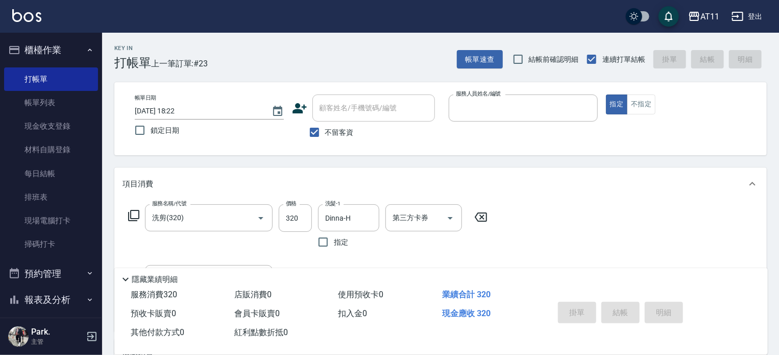
click at [606, 94] on button "指定" at bounding box center [617, 104] width 22 height 20
type input "2025/09/26 18:27"
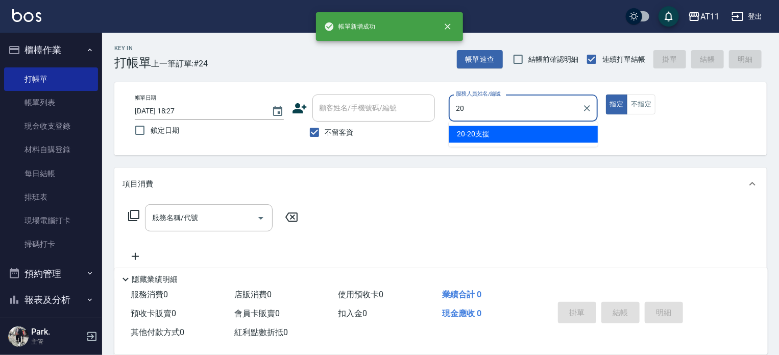
type input "2"
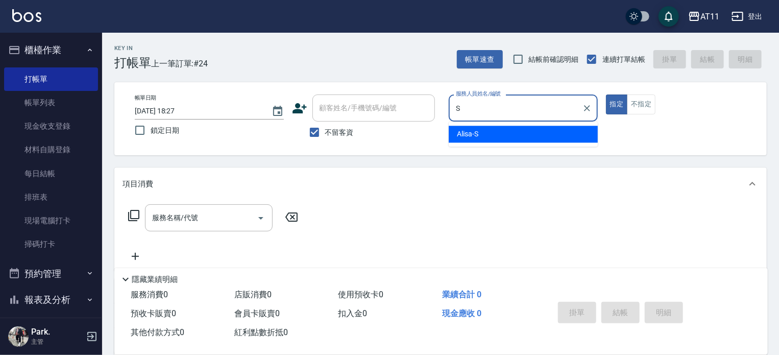
type input "Alisa-S"
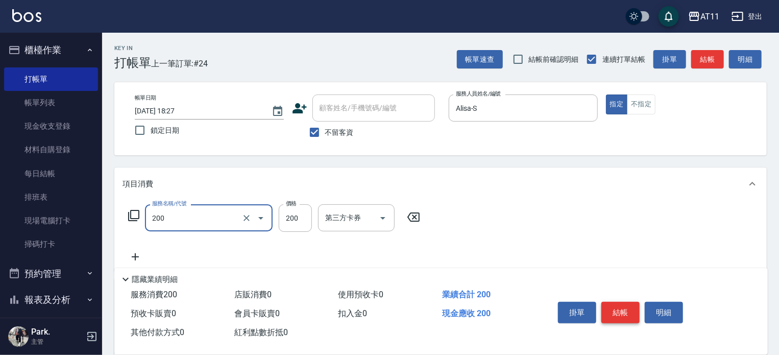
type input "剪髮(200)"
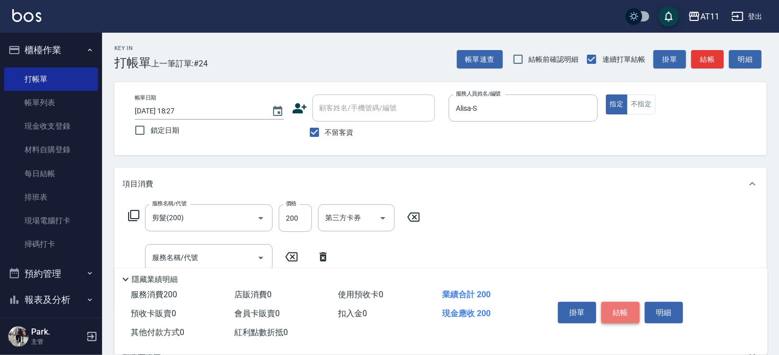
click at [624, 309] on button "結帳" at bounding box center [620, 312] width 38 height 21
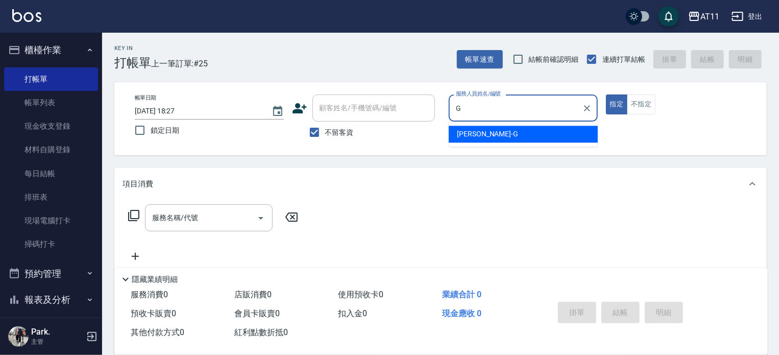
type input "Gary-G"
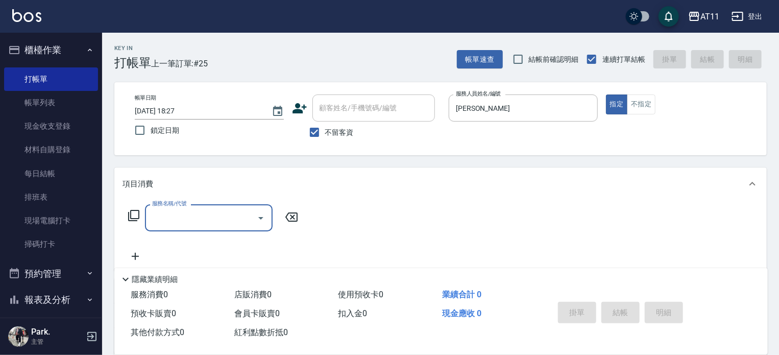
type input "0"
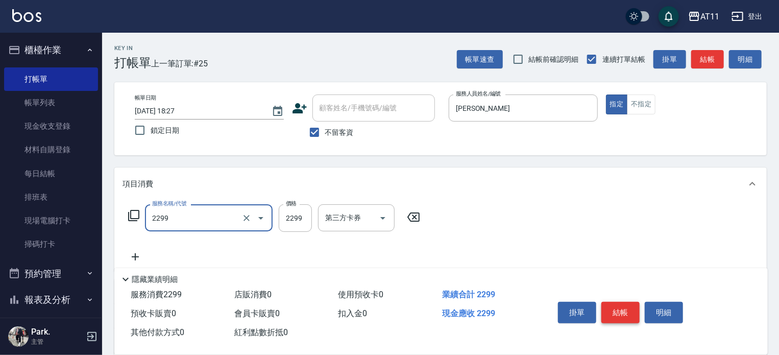
type input "染髮套餐(2299)"
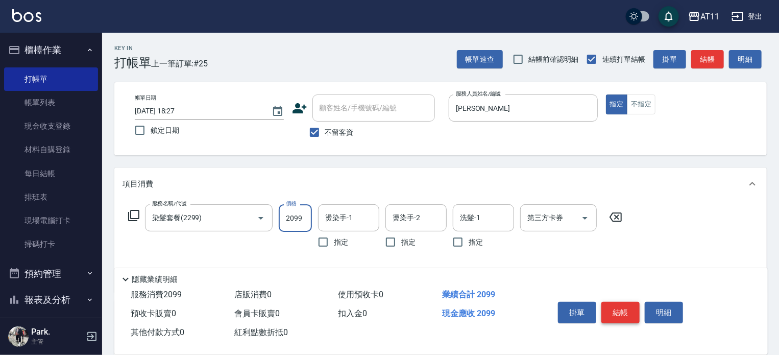
type input "2099"
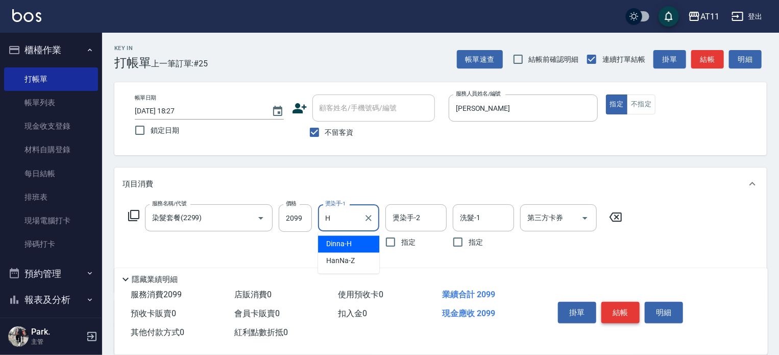
type input "Dinna-H"
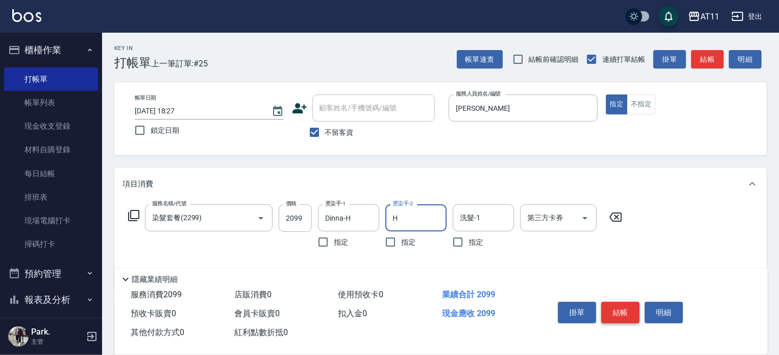
type input "Dinna-H"
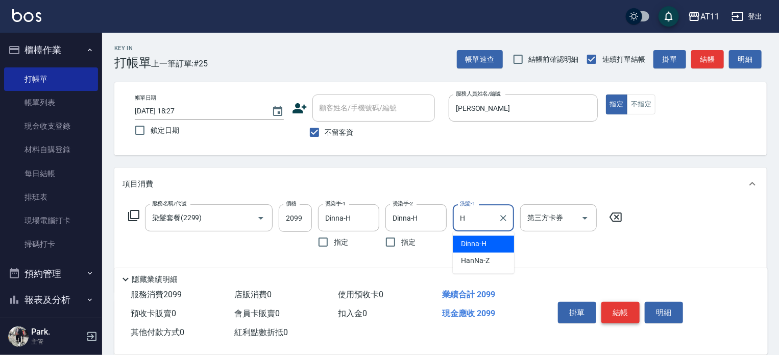
type input "Dinna-H"
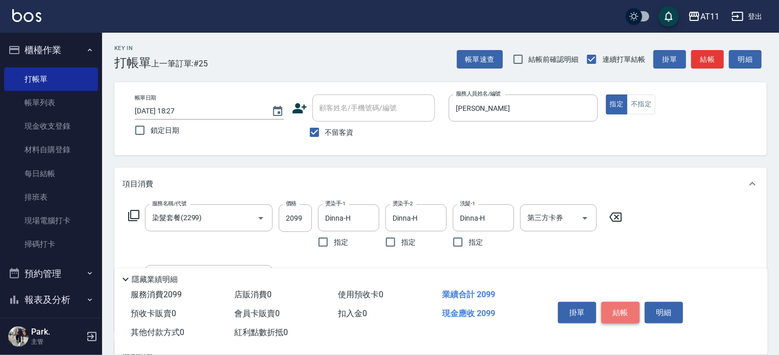
click at [624, 309] on button "結帳" at bounding box center [620, 312] width 38 height 21
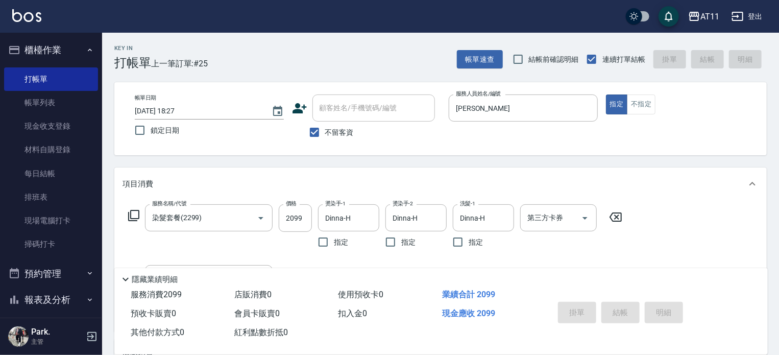
type input "2025/09/26 18:28"
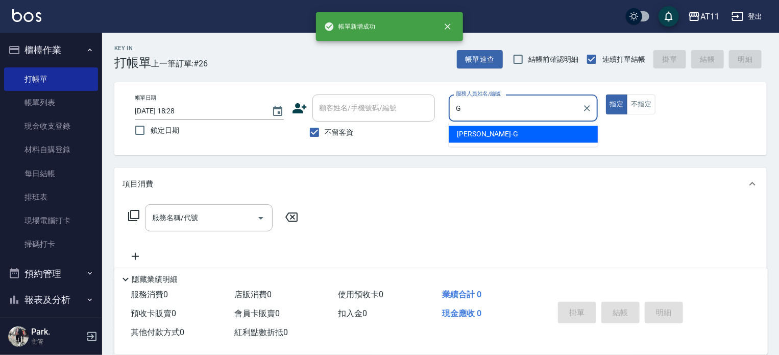
type input "Gary-G"
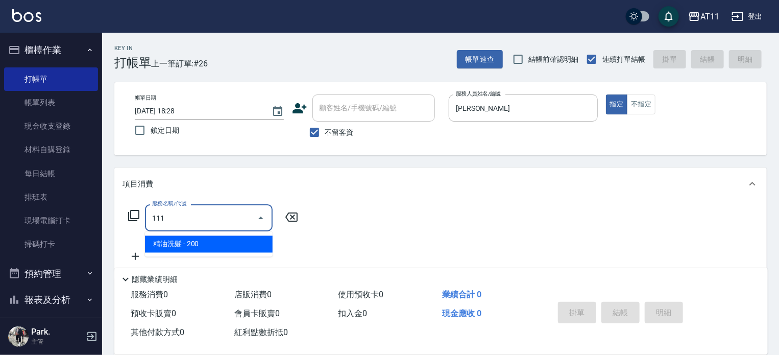
type input "精油洗髮(111)"
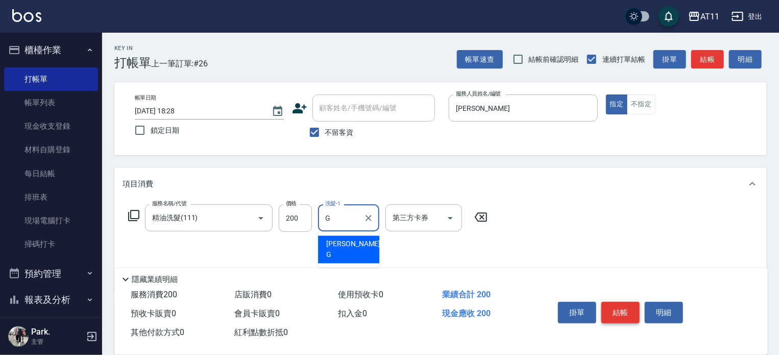
type input "Gary-G"
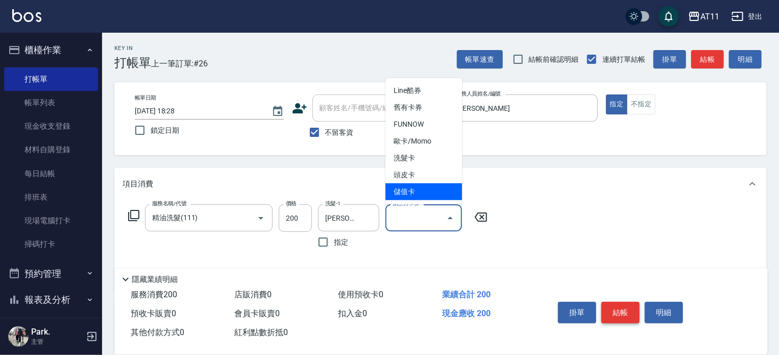
type input "儲值卡"
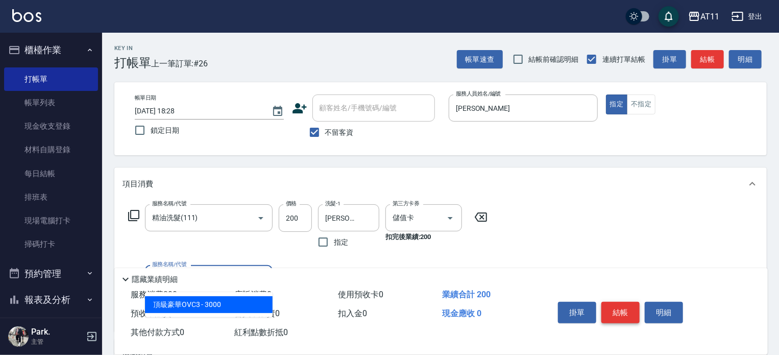
type input "頂級豪華OVC3(3000)"
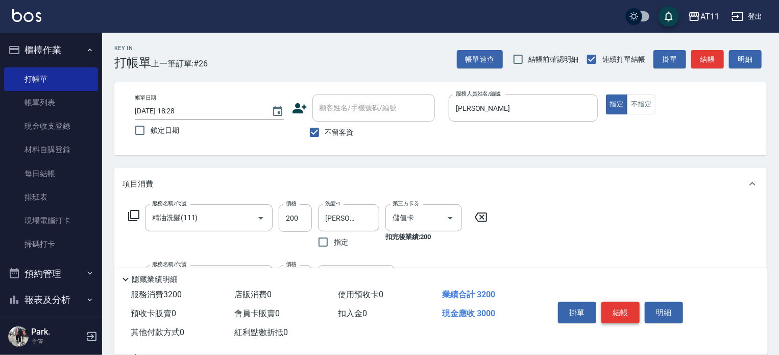
click at [624, 309] on button "結帳" at bounding box center [620, 312] width 38 height 21
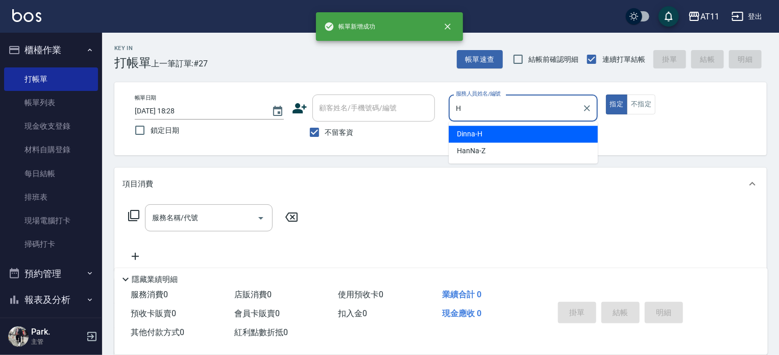
type input "Dinna-H"
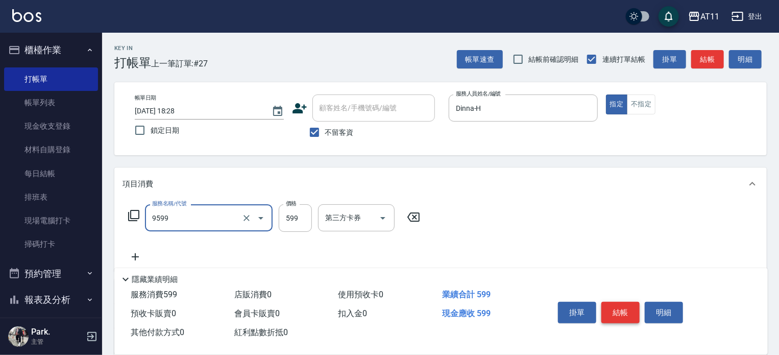
type input "D套餐(9599)"
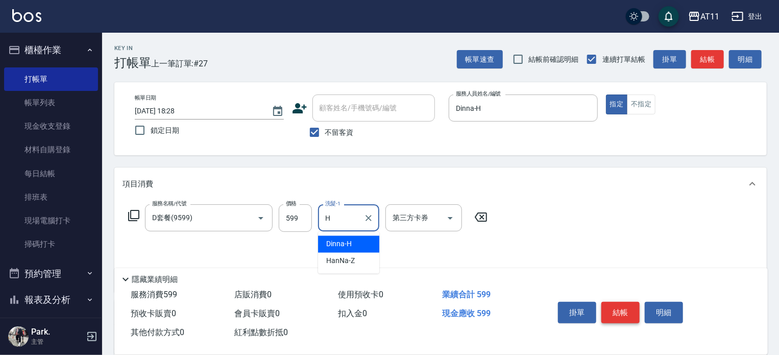
type input "Dinna-H"
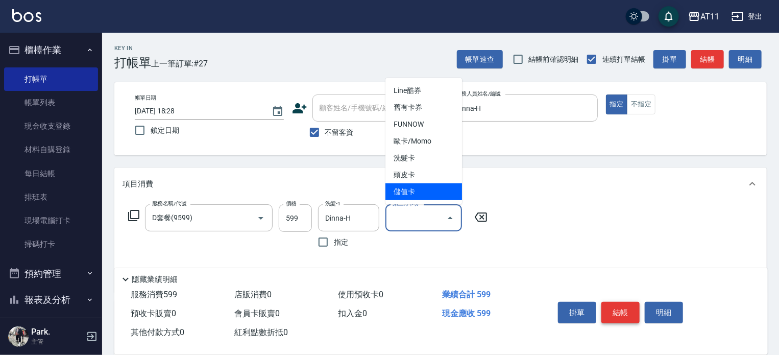
type input "儲值卡"
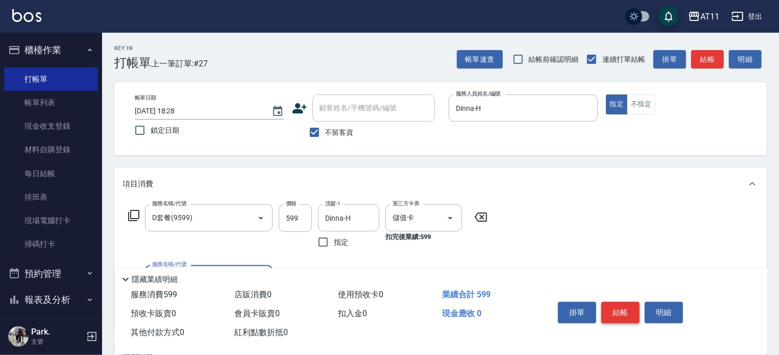
click at [624, 309] on button "結帳" at bounding box center [620, 312] width 38 height 21
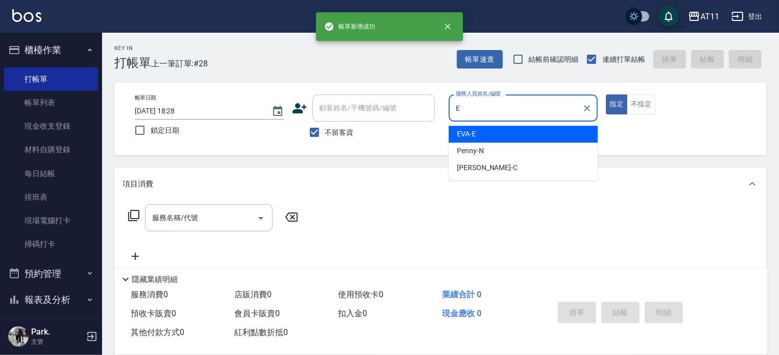
type input "EVA-E"
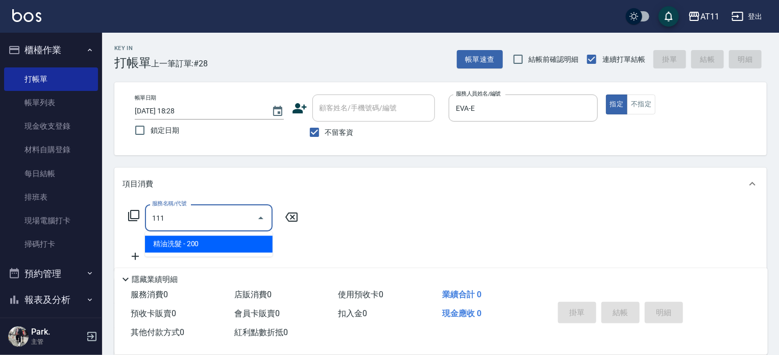
type input "精油洗髮(111)"
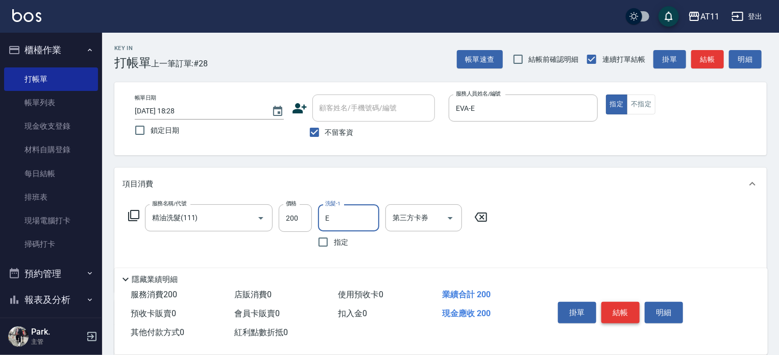
type input "EVA-E"
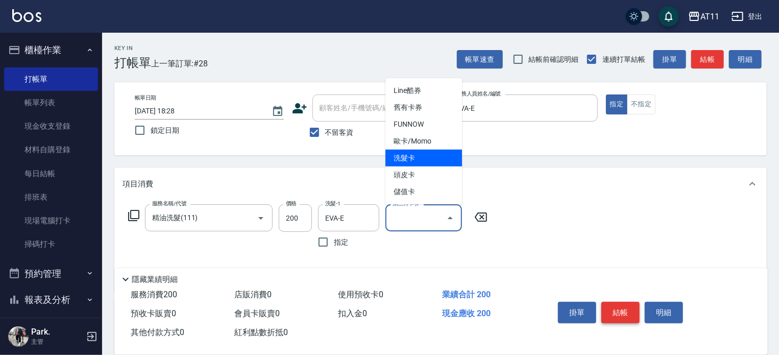
type input "洗髮卡"
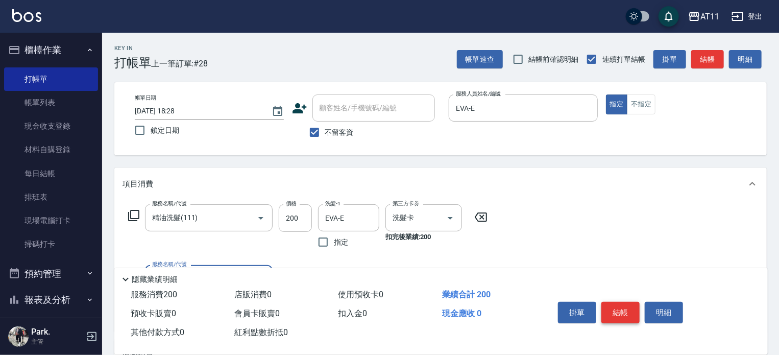
click at [624, 309] on button "結帳" at bounding box center [620, 312] width 38 height 21
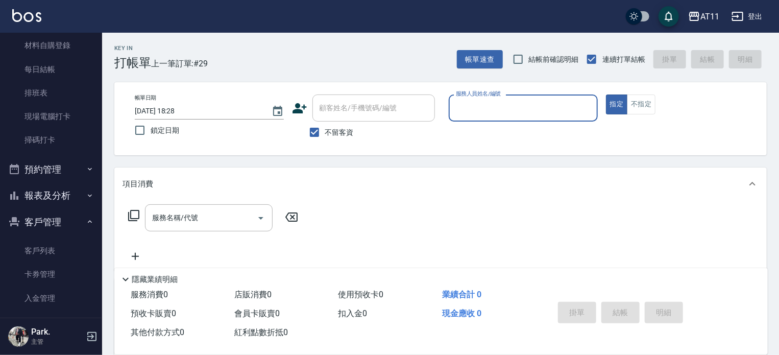
scroll to position [51, 0]
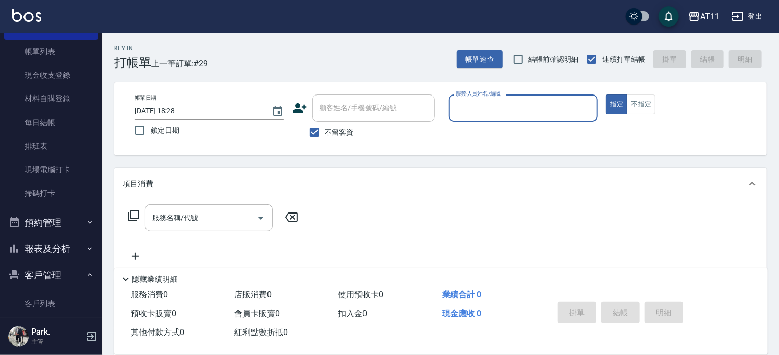
click at [59, 251] on button "報表及分析" at bounding box center [51, 248] width 94 height 27
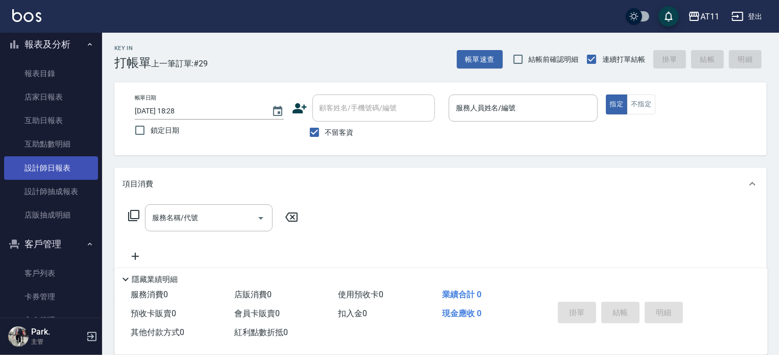
click at [58, 167] on link "設計師日報表" at bounding box center [51, 167] width 94 height 23
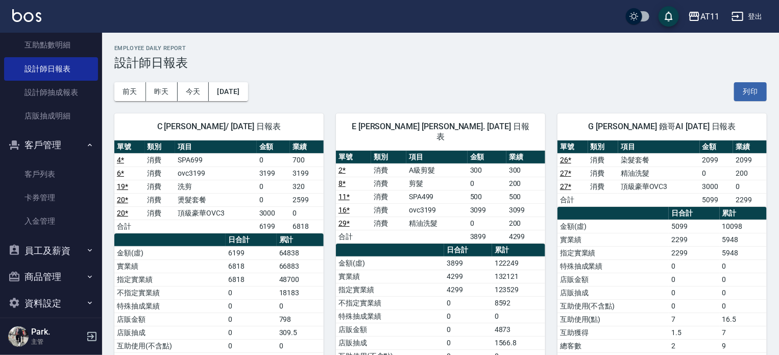
scroll to position [365, 0]
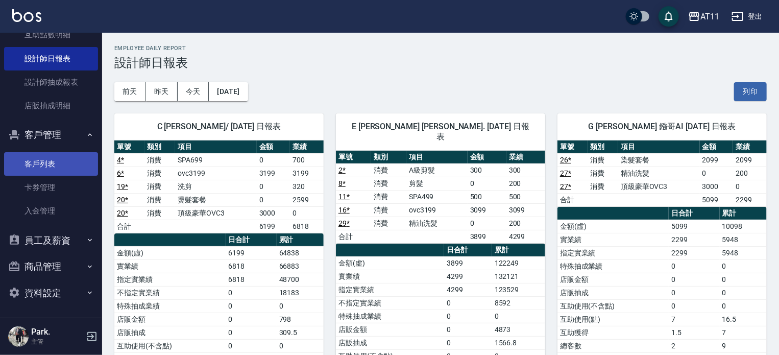
click at [54, 163] on link "客戶列表" at bounding box center [51, 163] width 94 height 23
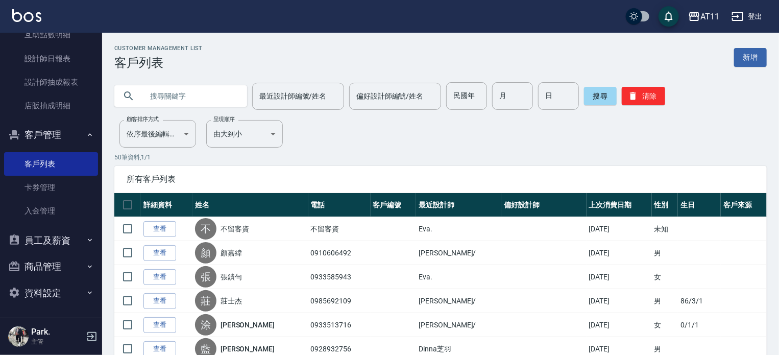
click at [182, 93] on input "text" at bounding box center [191, 96] width 96 height 28
type input "0922060542"
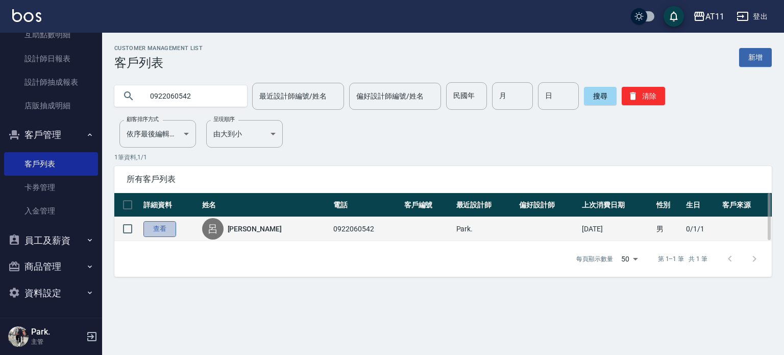
click at [166, 228] on link "查看" at bounding box center [159, 229] width 33 height 16
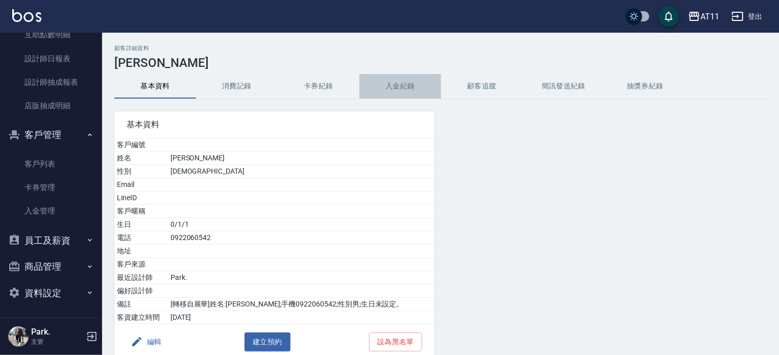
click at [401, 86] on button "入金紀錄" at bounding box center [400, 86] width 82 height 25
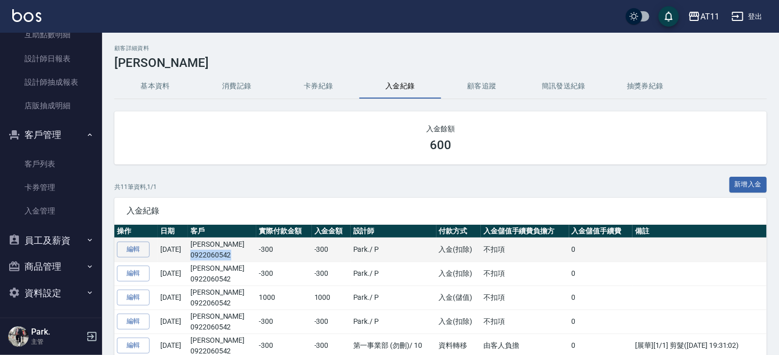
drag, startPoint x: 250, startPoint y: 255, endPoint x: 205, endPoint y: 258, distance: 44.6
click at [205, 258] on td "呂信宏 0922060542" at bounding box center [222, 249] width 68 height 24
copy p "0922060542"
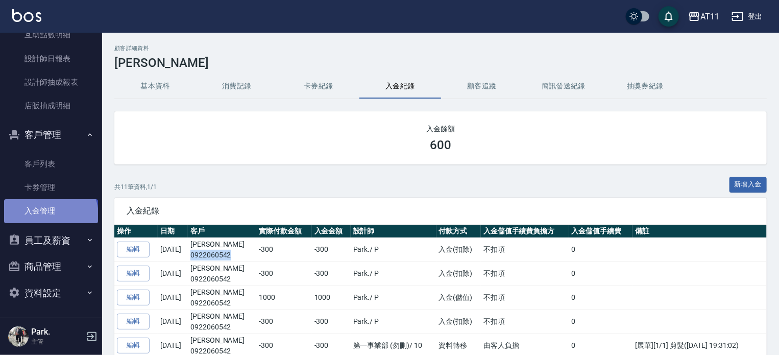
click at [49, 214] on link "入金管理" at bounding box center [51, 210] width 94 height 23
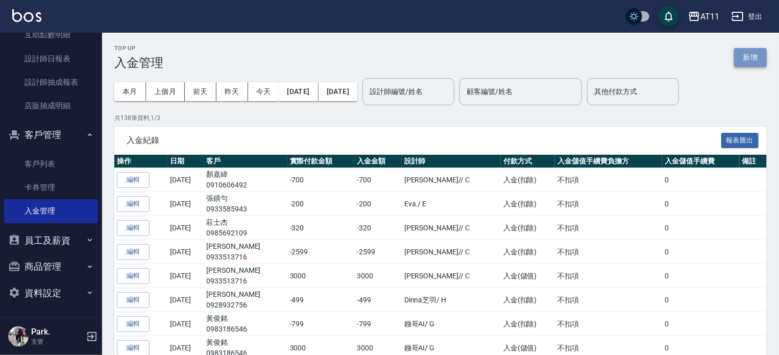
click at [756, 61] on button "新增" at bounding box center [750, 57] width 33 height 19
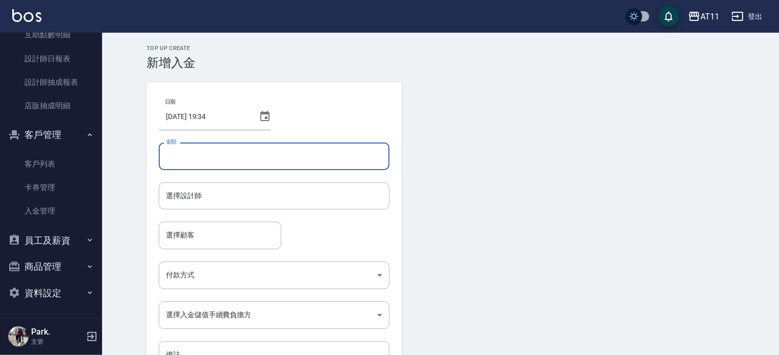
click at [228, 155] on input "金額" at bounding box center [274, 156] width 231 height 28
click at [226, 185] on div "選擇設計師" at bounding box center [274, 195] width 231 height 27
type input "-300"
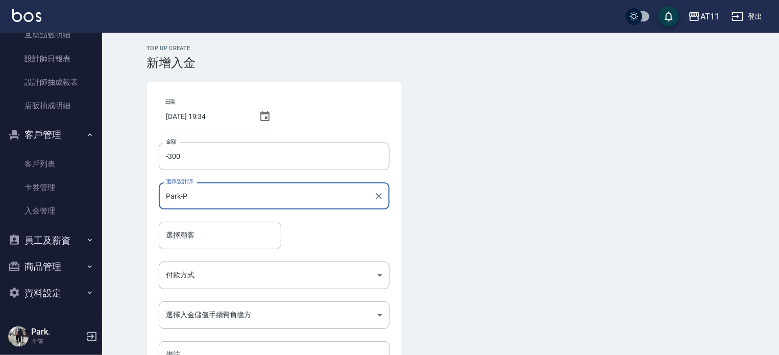
type input "Park-P"
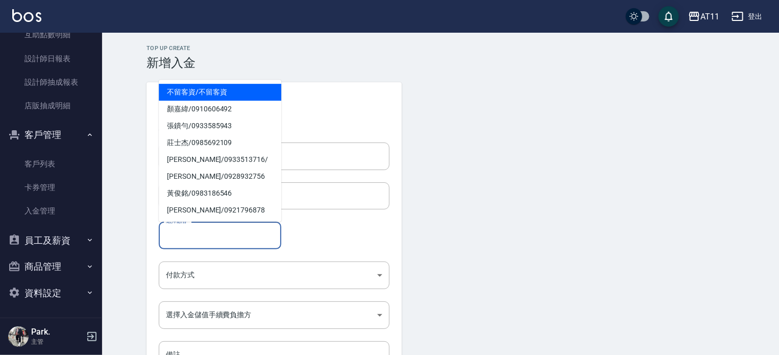
click at [208, 230] on input "選擇顧客" at bounding box center [219, 235] width 113 height 18
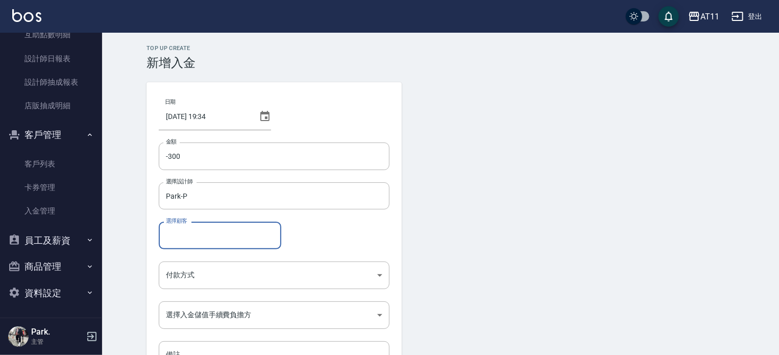
paste input "0922060542"
click at [207, 265] on span "呂信宏 / 0922060542" at bounding box center [220, 261] width 123 height 17
type input "呂信宏/0922060542"
click at [208, 277] on body "AT11 登出 櫃檯作業 打帳單 帳單列表 現金收支登錄 材料自購登錄 每日結帳 排班表 現場電腦打卡 掃碼打卡 預約管理 預約管理 單日預約紀錄 單週預約紀…" at bounding box center [389, 212] width 779 height 424
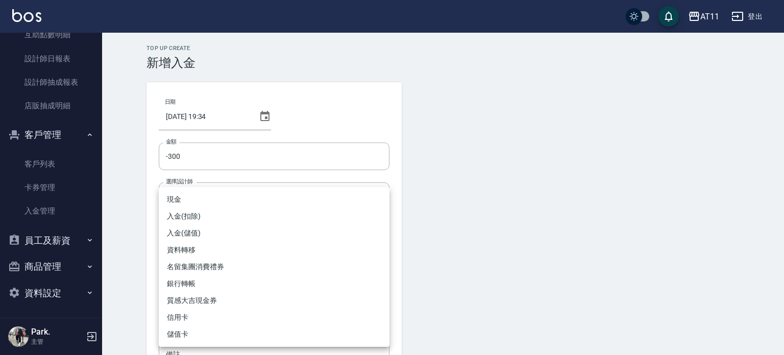
click at [209, 219] on li "入金(扣除)" at bounding box center [274, 216] width 231 height 17
type input "入金(扣除)"
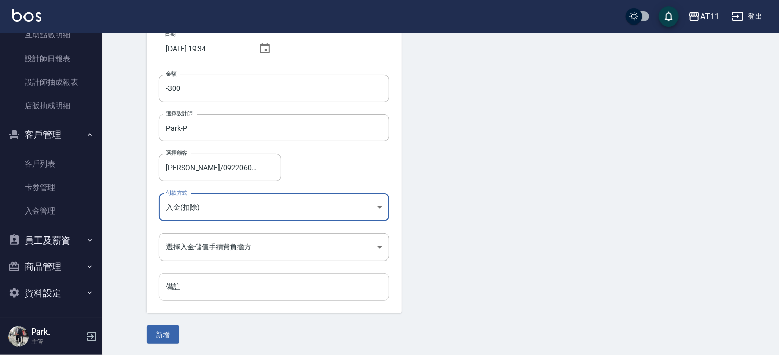
scroll to position [69, 0]
click at [225, 246] on body "AT11 登出 櫃檯作業 打帳單 帳單列表 現金收支登錄 材料自購登錄 每日結帳 排班表 現場電腦打卡 掃碼打卡 預約管理 預約管理 單日預約紀錄 單週預約紀…" at bounding box center [389, 143] width 779 height 424
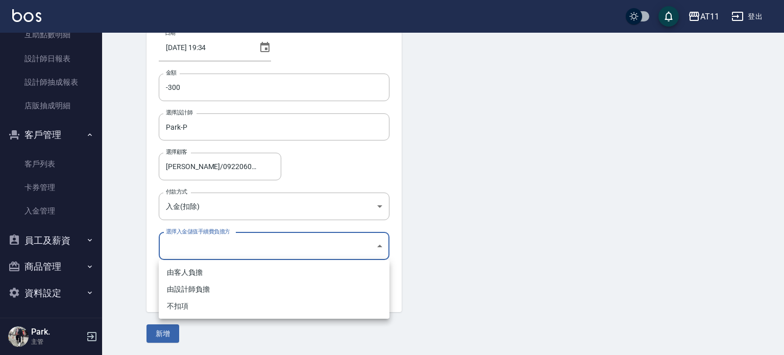
click at [218, 305] on li "不扣項" at bounding box center [274, 306] width 231 height 17
type input "WITHOUTHANDLINGFEE"
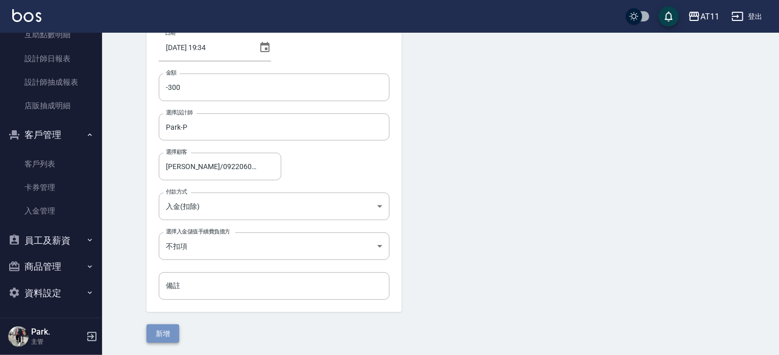
click at [169, 336] on button "新增" at bounding box center [163, 333] width 33 height 19
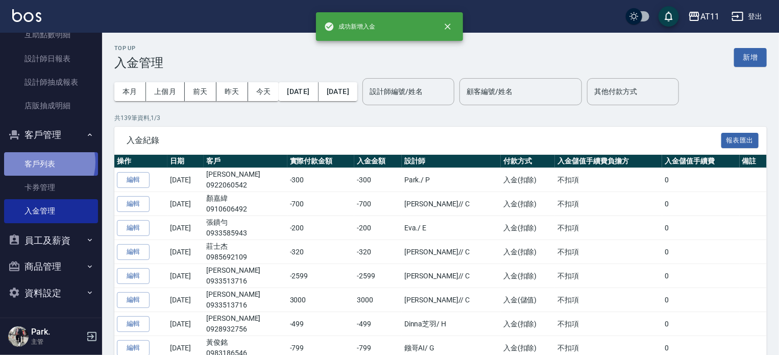
click at [41, 162] on link "客戶列表" at bounding box center [51, 163] width 94 height 23
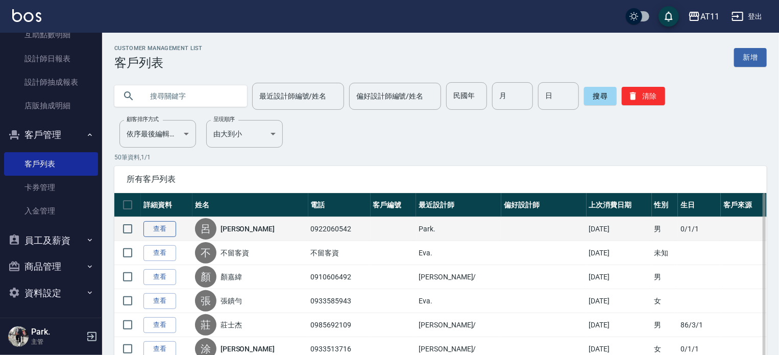
click at [158, 227] on link "查看" at bounding box center [159, 229] width 33 height 16
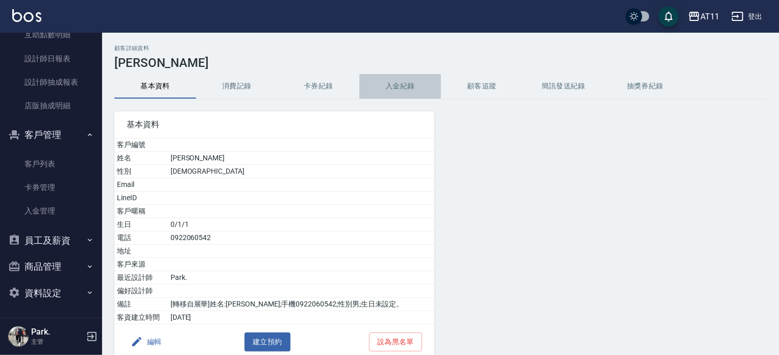
click at [402, 83] on button "入金紀錄" at bounding box center [400, 86] width 82 height 25
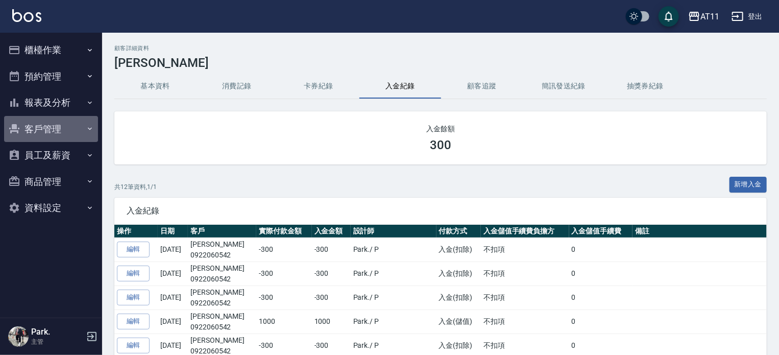
click at [44, 134] on button "客戶管理" at bounding box center [51, 129] width 94 height 27
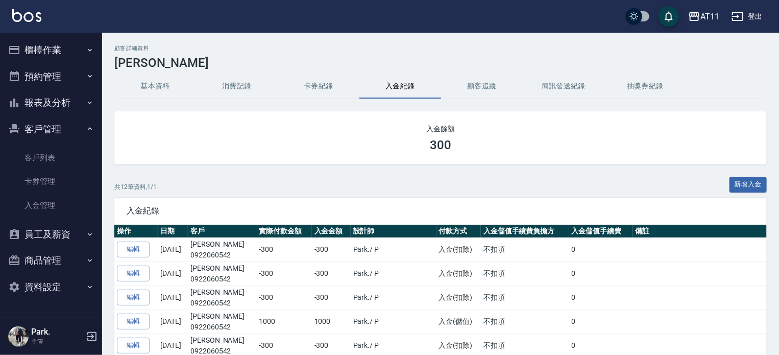
drag, startPoint x: 46, startPoint y: 104, endPoint x: 39, endPoint y: 99, distance: 8.8
click at [41, 100] on button "報表及分析" at bounding box center [51, 102] width 94 height 27
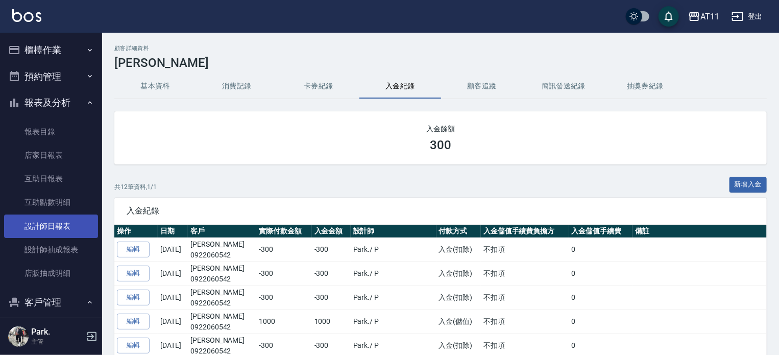
click at [57, 233] on link "設計師日報表" at bounding box center [51, 225] width 94 height 23
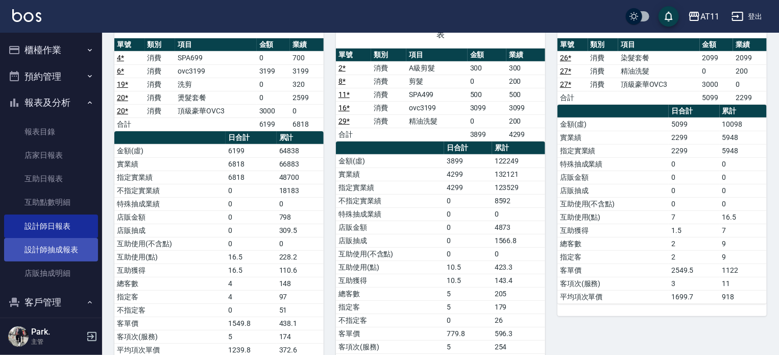
scroll to position [167, 0]
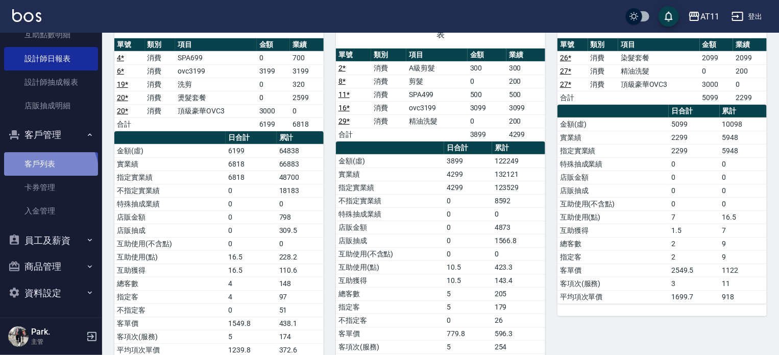
click at [49, 171] on link "客戶列表" at bounding box center [51, 163] width 94 height 23
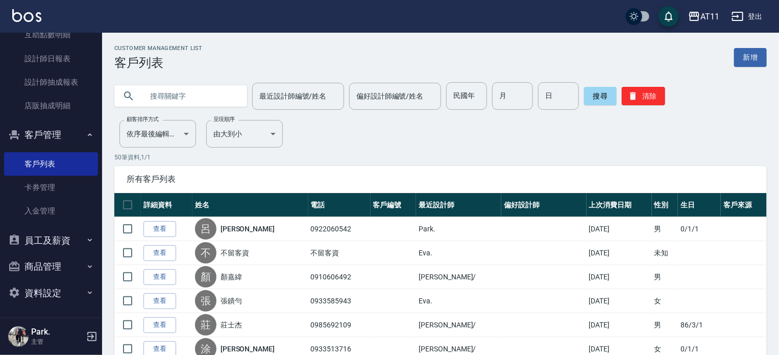
click at [177, 94] on input "text" at bounding box center [191, 96] width 96 height 28
type input "林"
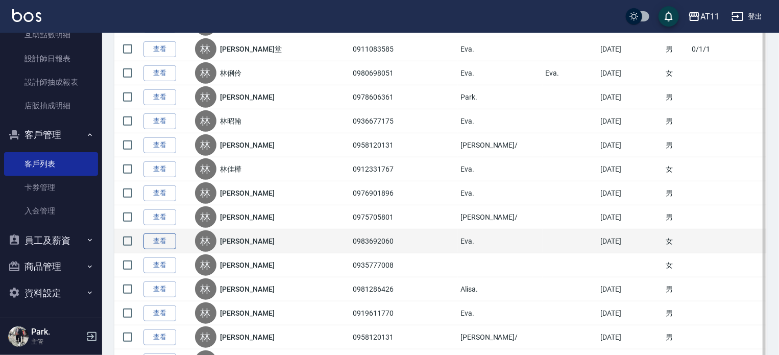
scroll to position [306, 0]
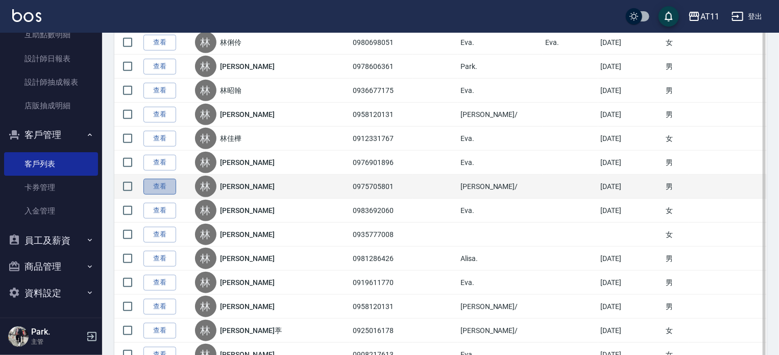
click at [157, 184] on link "查看" at bounding box center [159, 187] width 33 height 16
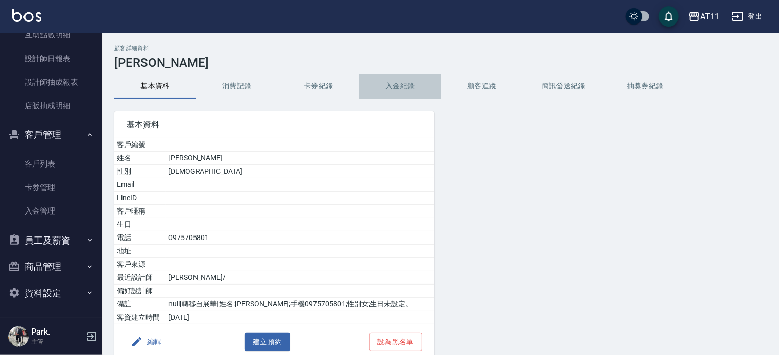
click at [398, 82] on button "入金紀錄" at bounding box center [400, 86] width 82 height 25
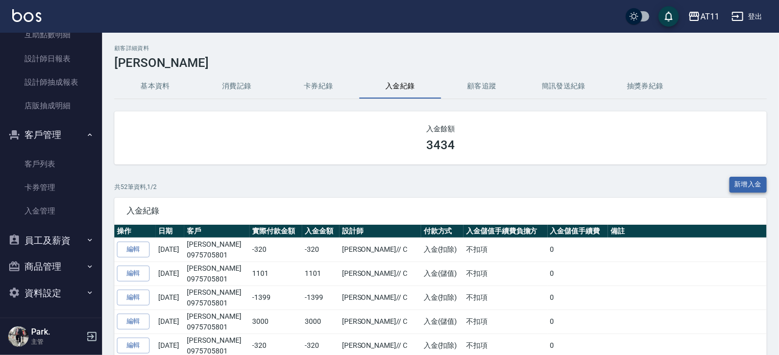
click at [755, 181] on button "新增入金" at bounding box center [749, 185] width 38 height 16
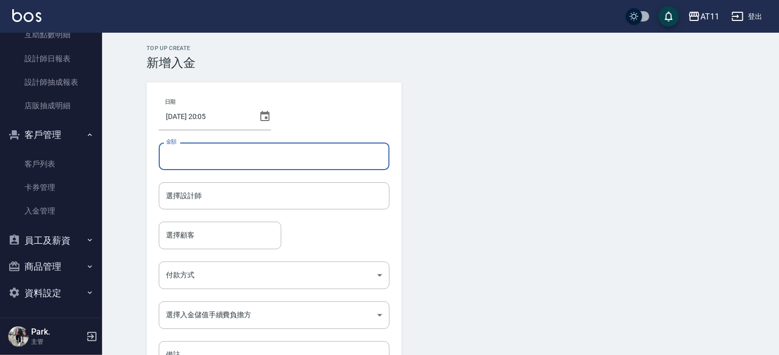
drag, startPoint x: 307, startPoint y: 155, endPoint x: 238, endPoint y: 135, distance: 71.3
click at [308, 156] on input "金額" at bounding box center [274, 156] width 231 height 28
type input "-499"
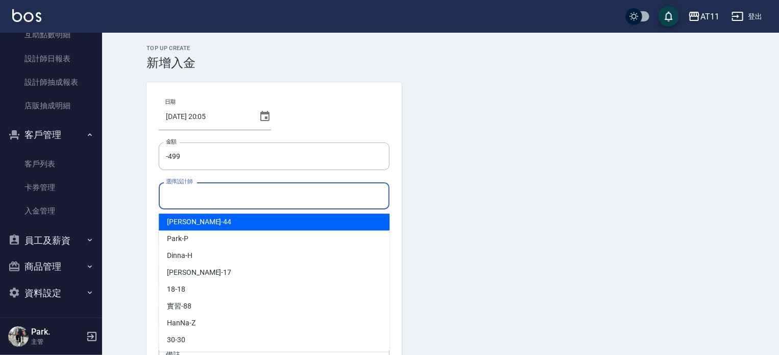
click at [230, 193] on input "選擇設計師" at bounding box center [274, 196] width 222 height 18
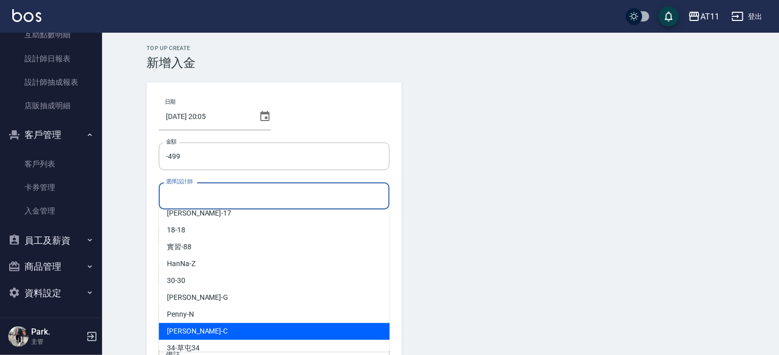
scroll to position [102, 0]
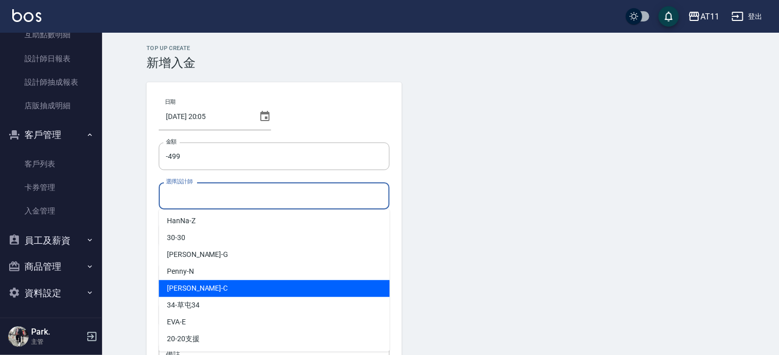
click at [231, 287] on div "Connie -C" at bounding box center [274, 288] width 231 height 17
type input "[PERSON_NAME]"
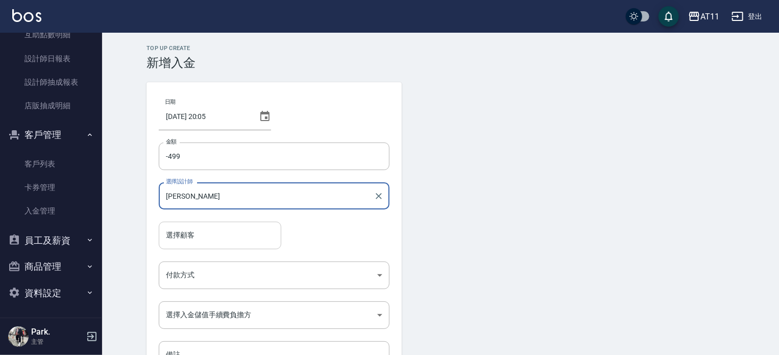
click at [205, 234] on input "選擇顧客" at bounding box center [219, 235] width 113 height 18
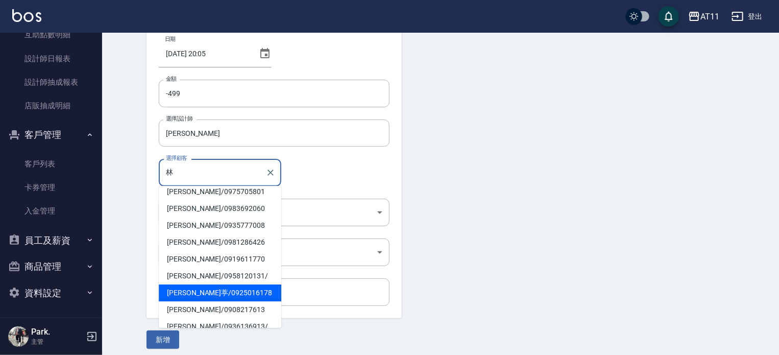
scroll to position [69, 0]
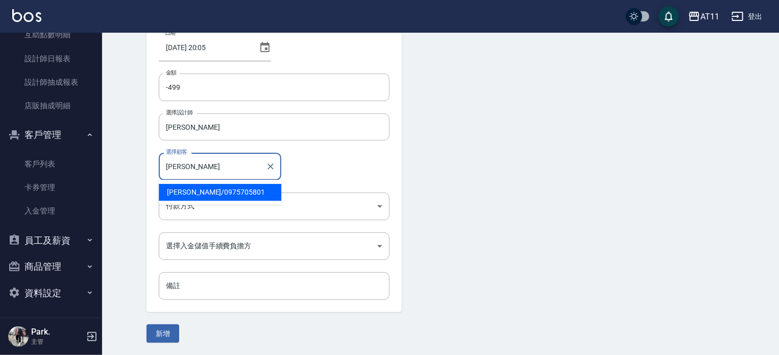
click at [192, 186] on span "林昌青 / 0975705801" at bounding box center [220, 192] width 123 height 17
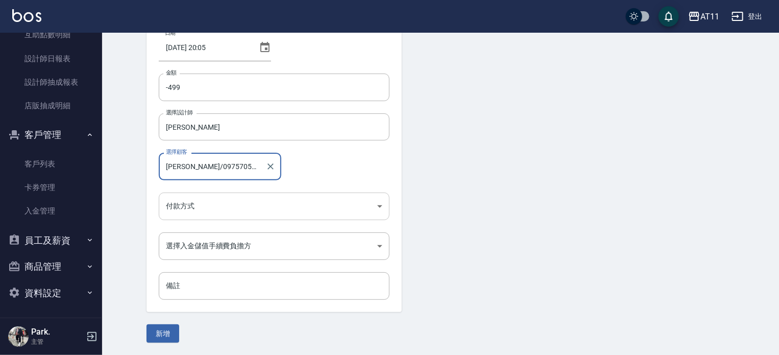
type input "林昌青/0975705801"
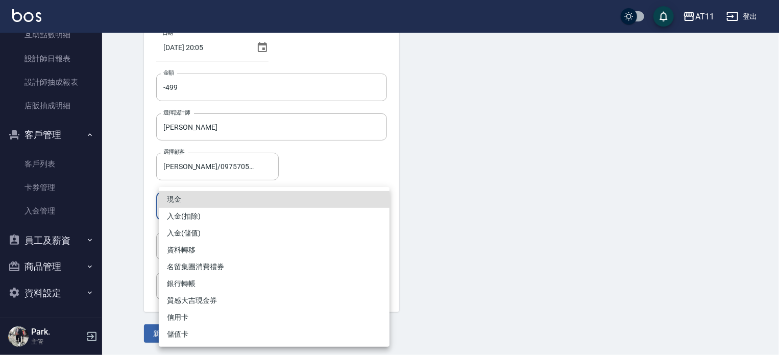
click at [190, 206] on body "AT11 登出 櫃檯作業 打帳單 帳單列表 現金收支登錄 材料自購登錄 每日結帳 排班表 現場電腦打卡 掃碼打卡 預約管理 預約管理 單日預約紀錄 單週預約紀…" at bounding box center [389, 143] width 779 height 424
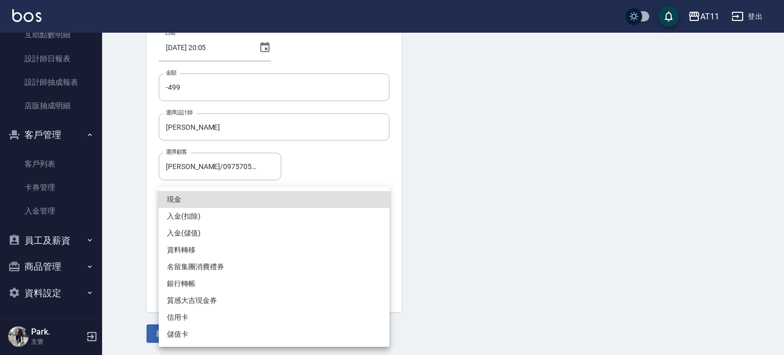
click at [215, 218] on li "入金(扣除)" at bounding box center [274, 216] width 231 height 17
type input "入金(扣除)"
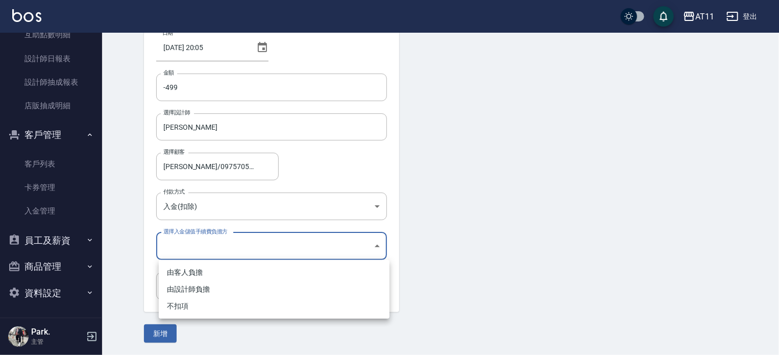
click at [219, 239] on body "AT11 登出 櫃檯作業 打帳單 帳單列表 現金收支登錄 材料自購登錄 每日結帳 排班表 現場電腦打卡 掃碼打卡 預約管理 預約管理 單日預約紀錄 單週預約紀…" at bounding box center [389, 143] width 779 height 424
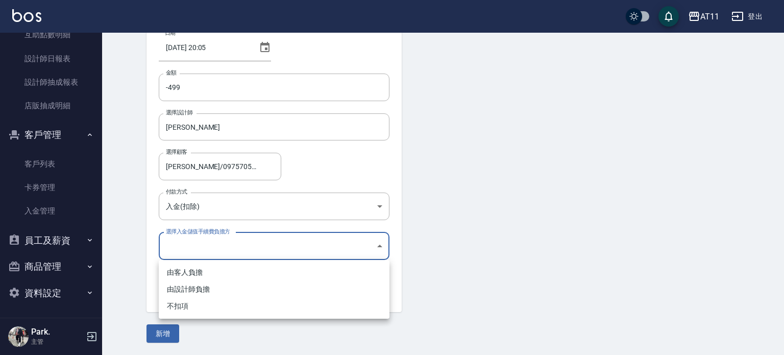
click at [203, 306] on li "不扣項" at bounding box center [274, 306] width 231 height 17
type input "WITHOUTHANDLINGFEE"
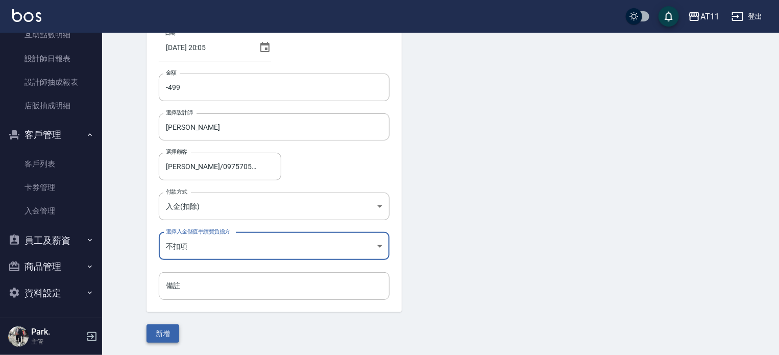
click at [166, 333] on button "新增" at bounding box center [163, 333] width 33 height 19
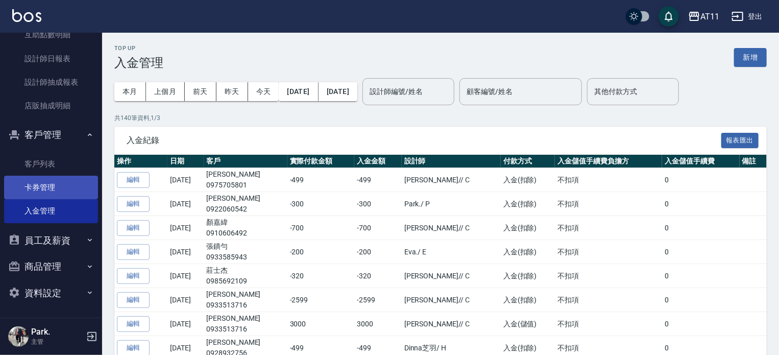
click at [56, 181] on link "卡券管理" at bounding box center [51, 187] width 94 height 23
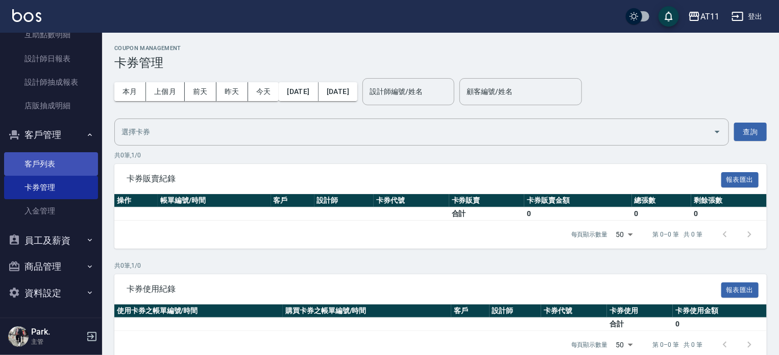
click at [40, 171] on link "客戶列表" at bounding box center [51, 163] width 94 height 23
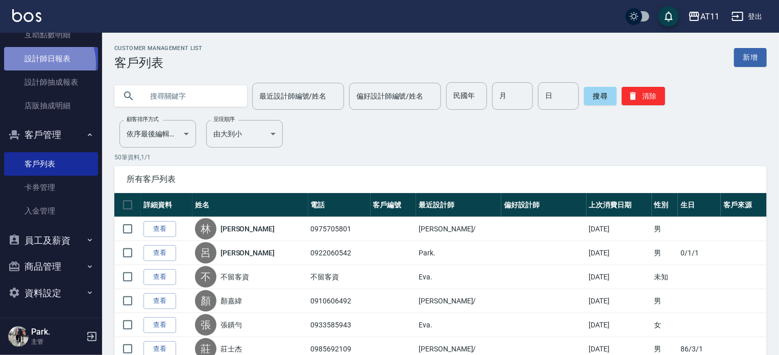
click at [37, 63] on link "設計師日報表" at bounding box center [51, 58] width 94 height 23
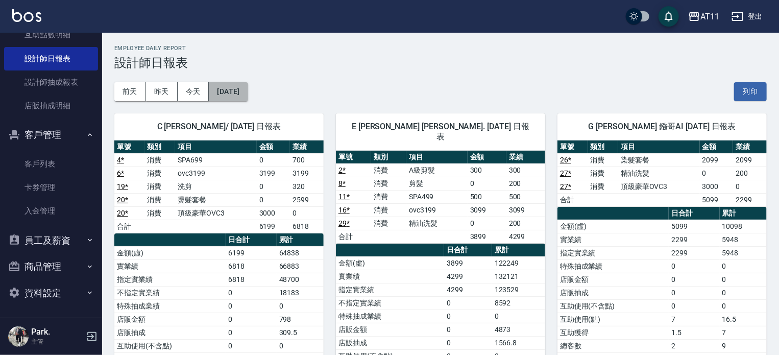
click at [234, 89] on button "[DATE]" at bounding box center [228, 91] width 39 height 19
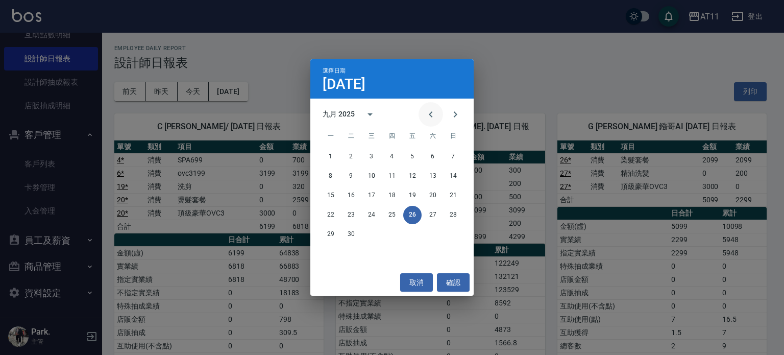
click at [433, 112] on icon "Previous month" at bounding box center [431, 114] width 12 height 12
click at [355, 234] on button "26" at bounding box center [351, 234] width 18 height 18
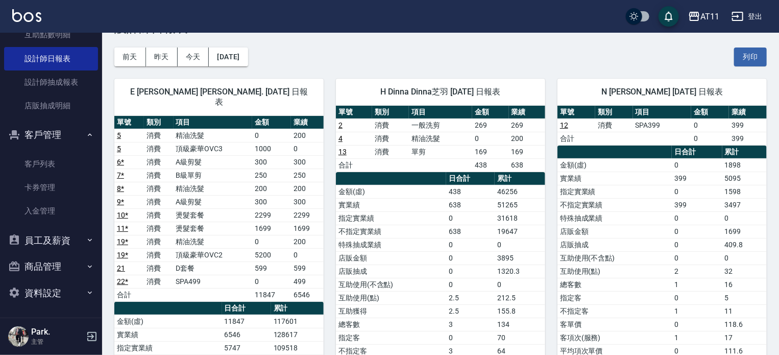
scroll to position [51, 0]
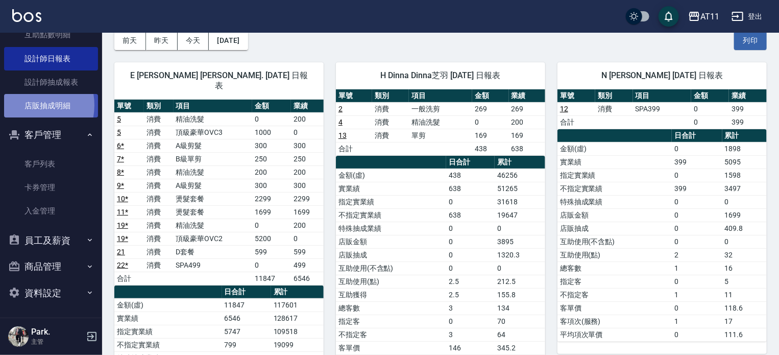
click at [27, 105] on link "店販抽成明細" at bounding box center [51, 105] width 94 height 23
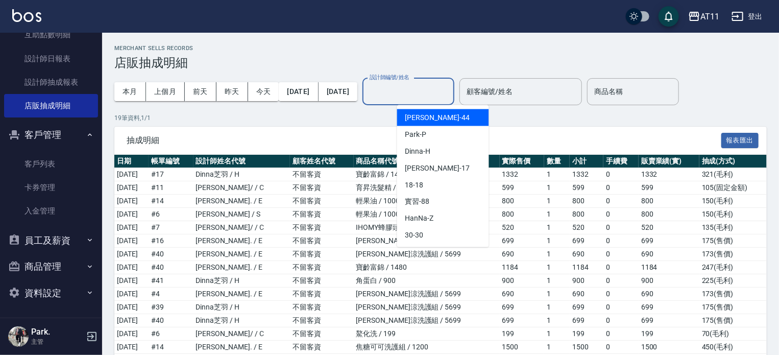
click at [435, 89] on input "設計師編號/姓名" at bounding box center [408, 92] width 83 height 18
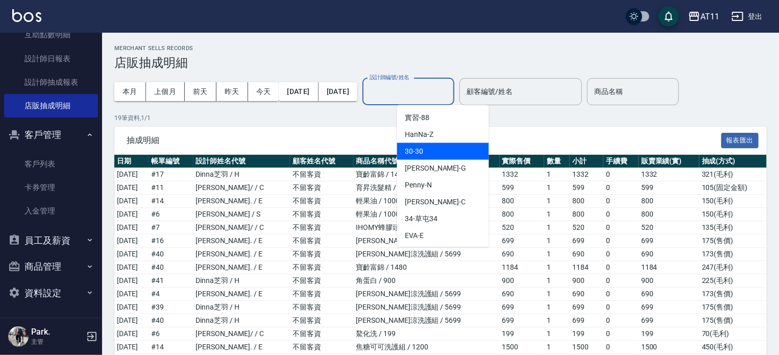
scroll to position [102, 0]
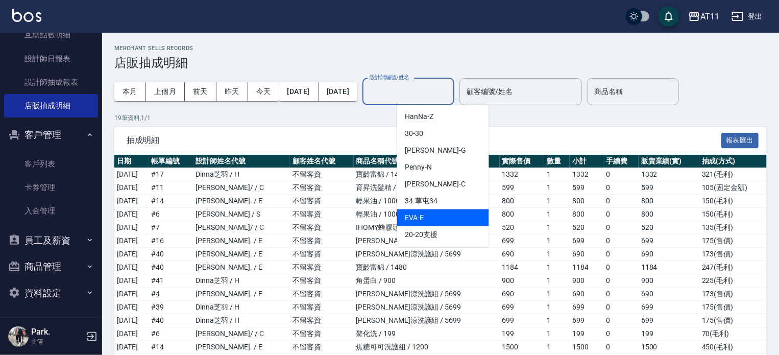
click at [443, 211] on div "EVA -E" at bounding box center [443, 217] width 92 height 17
type input "EVA-E"
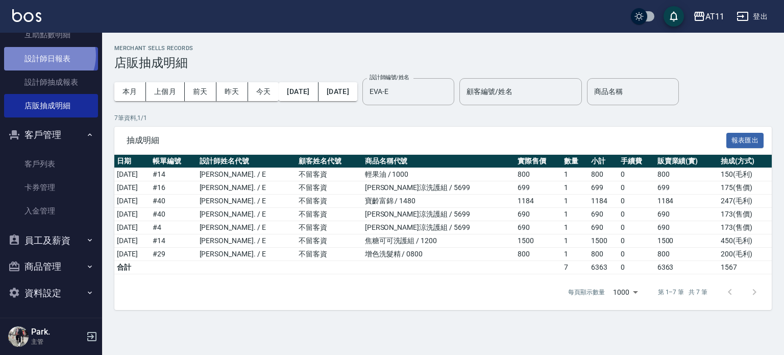
click at [47, 55] on link "設計師日報表" at bounding box center [51, 58] width 94 height 23
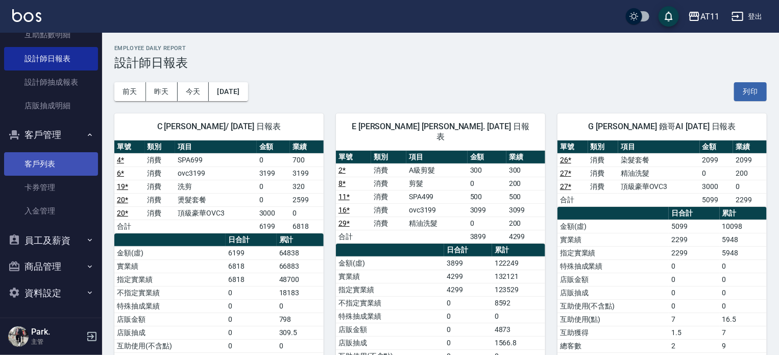
click at [39, 161] on link "客戶列表" at bounding box center [51, 163] width 94 height 23
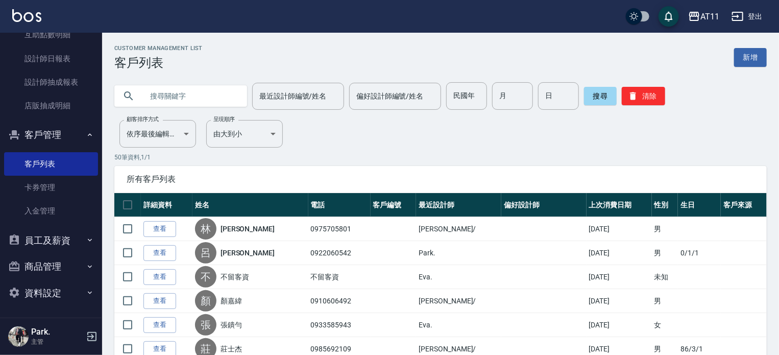
click at [170, 98] on input "text" at bounding box center [191, 96] width 96 height 28
type input "0919306547"
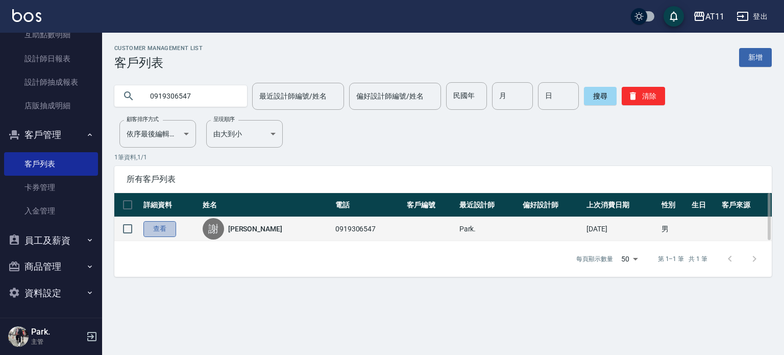
click at [162, 232] on link "查看" at bounding box center [159, 229] width 33 height 16
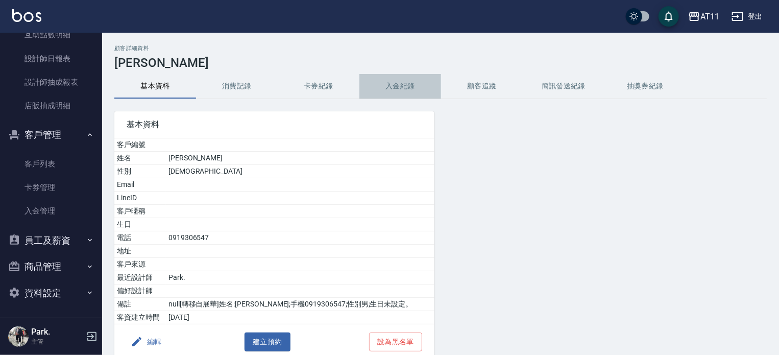
click at [392, 87] on button "入金紀錄" at bounding box center [400, 86] width 82 height 25
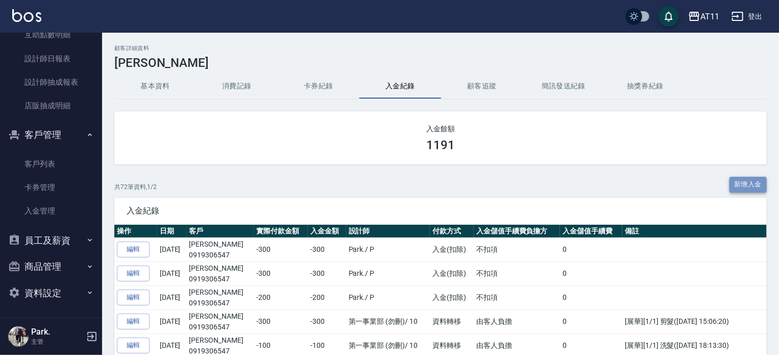
click at [758, 178] on button "新增入金" at bounding box center [749, 185] width 38 height 16
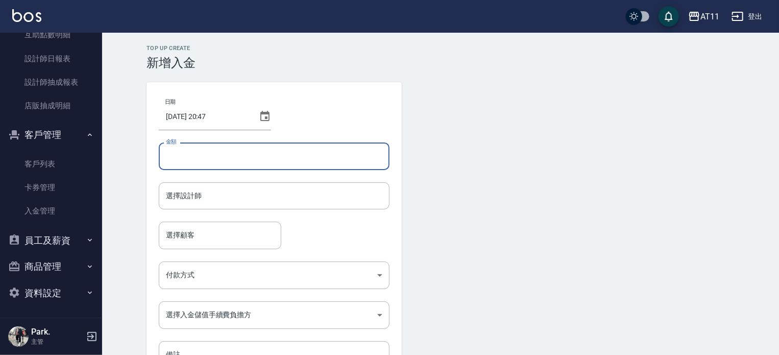
click at [192, 143] on input "金額" at bounding box center [274, 156] width 231 height 28
type input "-300"
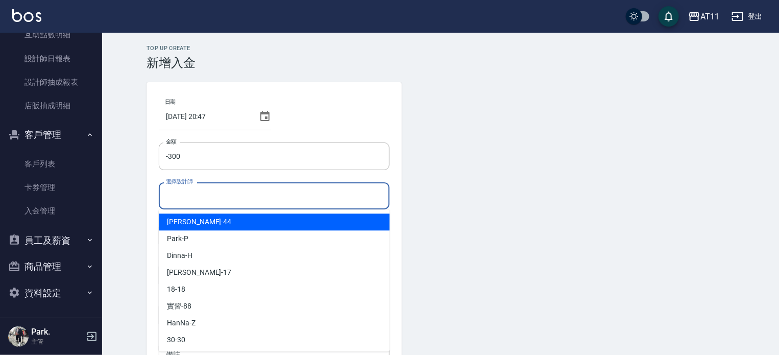
click at [196, 190] on input "選擇設計師" at bounding box center [274, 196] width 222 height 18
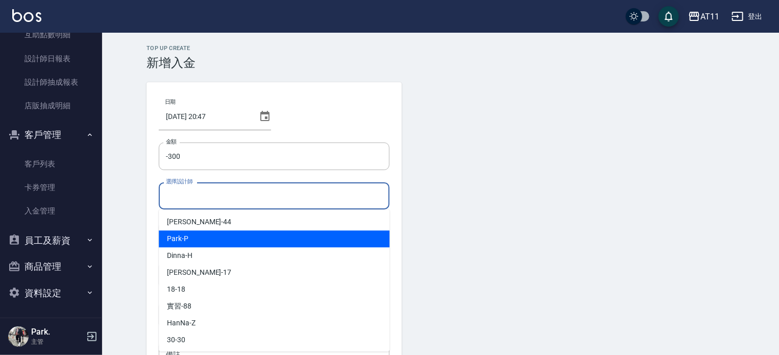
click at [199, 238] on div "Park -P" at bounding box center [274, 238] width 231 height 17
type input "Park-P"
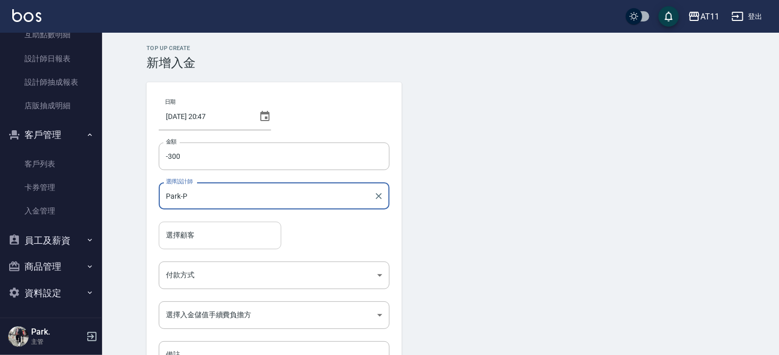
click at [181, 235] on input "選擇顧客" at bounding box center [219, 235] width 113 height 18
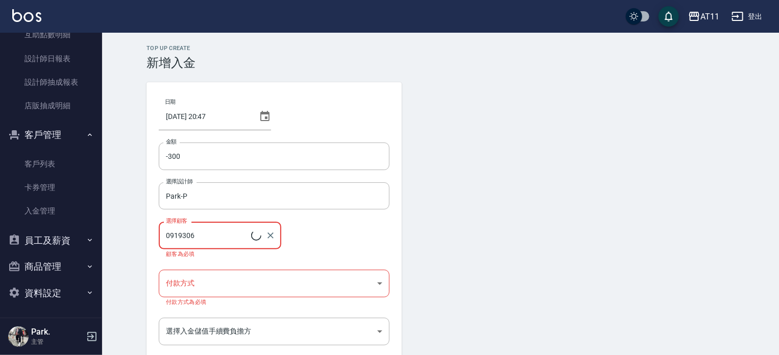
type input "謝安勝/0919306547"
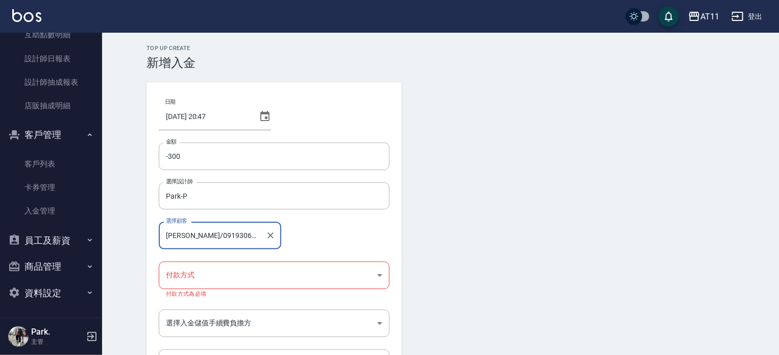
click at [207, 268] on body "AT11 登出 櫃檯作業 打帳單 帳單列表 現金收支登錄 材料自購登錄 每日結帳 排班表 現場電腦打卡 掃碼打卡 預約管理 預約管理 單日預約紀錄 單週預約紀…" at bounding box center [389, 216] width 779 height 432
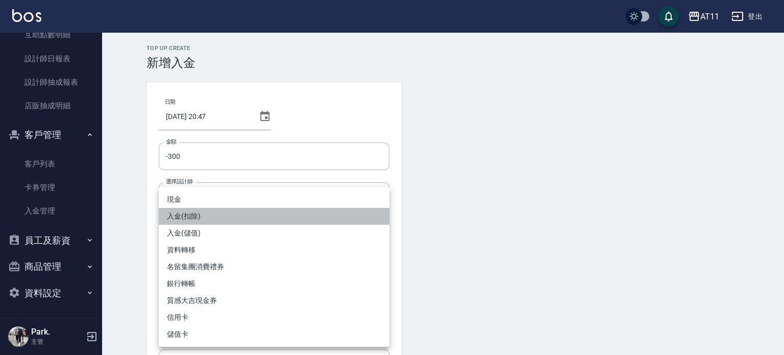
click at [195, 211] on li "入金(扣除)" at bounding box center [274, 216] width 231 height 17
type input "入金(扣除)"
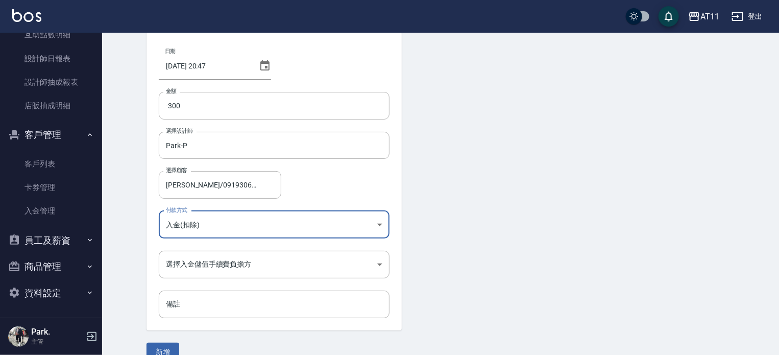
scroll to position [51, 0]
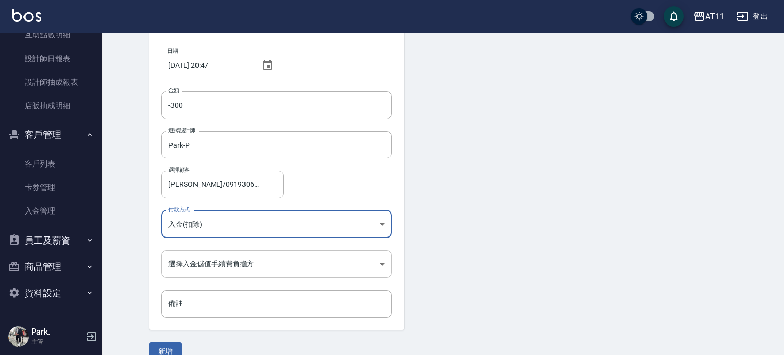
click at [221, 272] on body "AT11 登出 櫃檯作業 打帳單 帳單列表 現金收支登錄 材料自購登錄 每日結帳 排班表 現場電腦打卡 掃碼打卡 預約管理 預約管理 單日預約紀錄 單週預約紀…" at bounding box center [392, 161] width 784 height 424
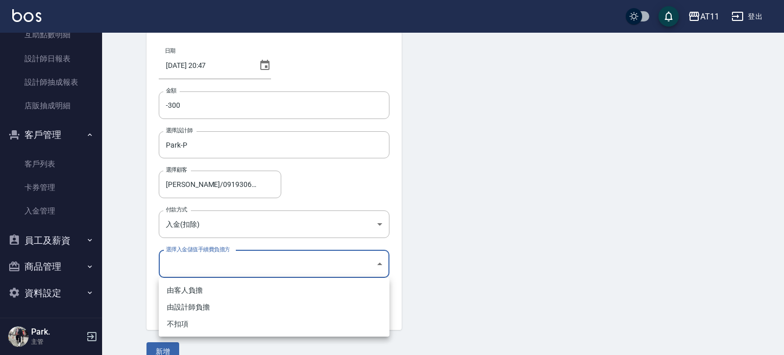
click at [179, 319] on li "不扣項" at bounding box center [274, 324] width 231 height 17
type input "WITHOUTHANDLINGFEE"
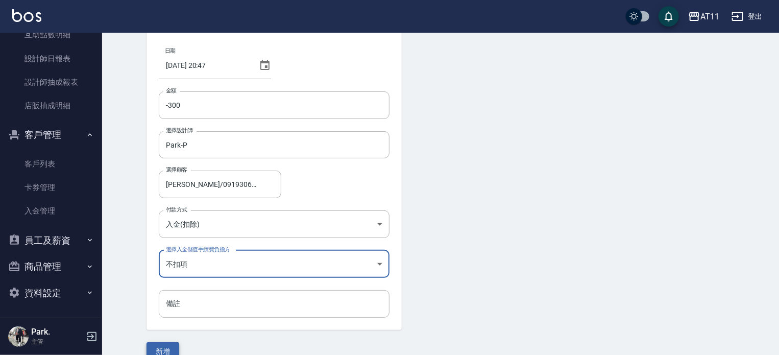
click at [165, 347] on button "新增" at bounding box center [163, 351] width 33 height 19
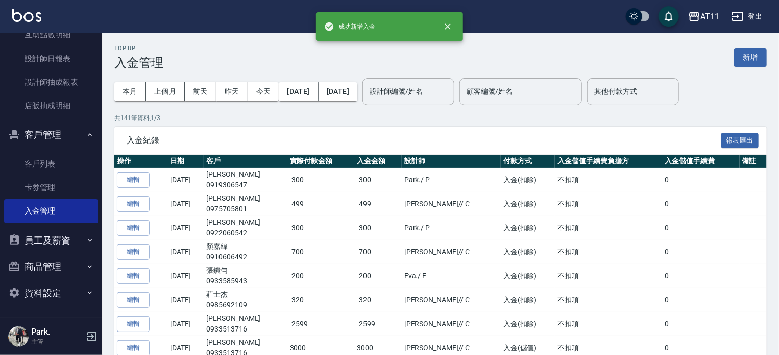
click at [53, 151] on ul "客戶列表 卡券管理 入金管理" at bounding box center [51, 187] width 94 height 79
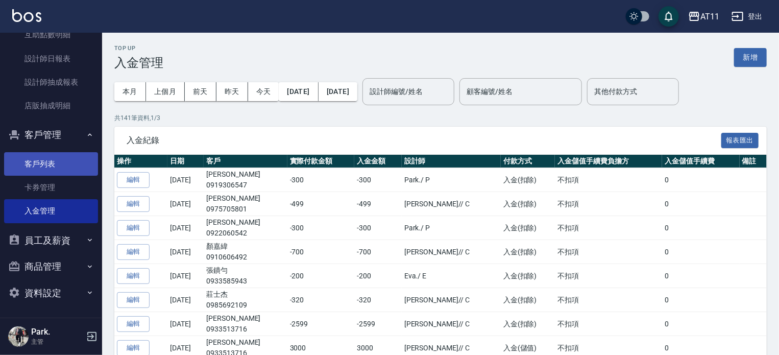
click at [37, 160] on link "客戶列表" at bounding box center [51, 163] width 94 height 23
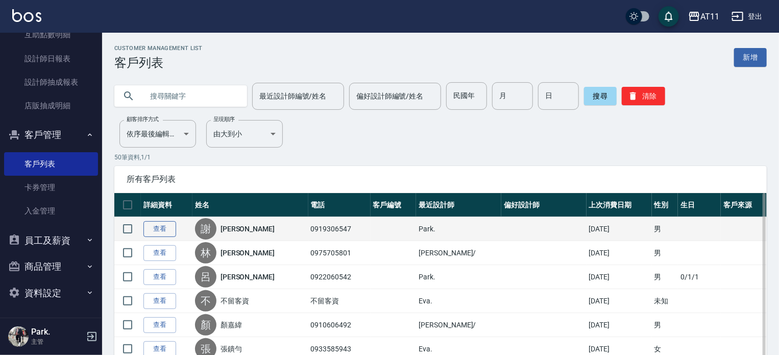
click at [159, 228] on link "查看" at bounding box center [159, 229] width 33 height 16
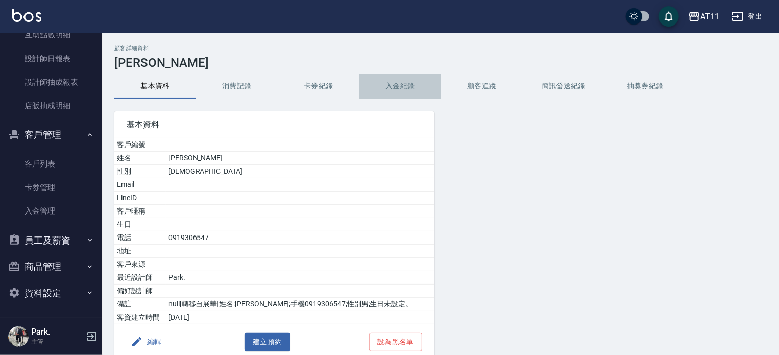
click at [411, 85] on button "入金紀錄" at bounding box center [400, 86] width 82 height 25
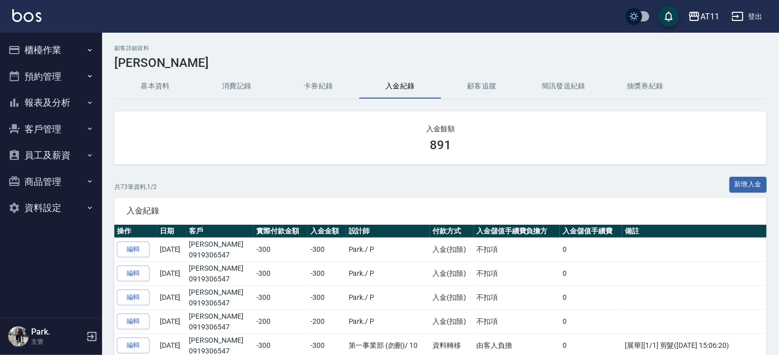
click at [55, 50] on button "櫃檯作業" at bounding box center [51, 50] width 94 height 27
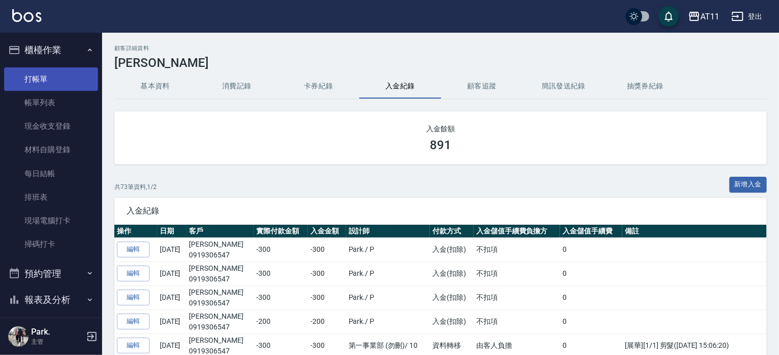
click at [52, 76] on link "打帳單" at bounding box center [51, 78] width 94 height 23
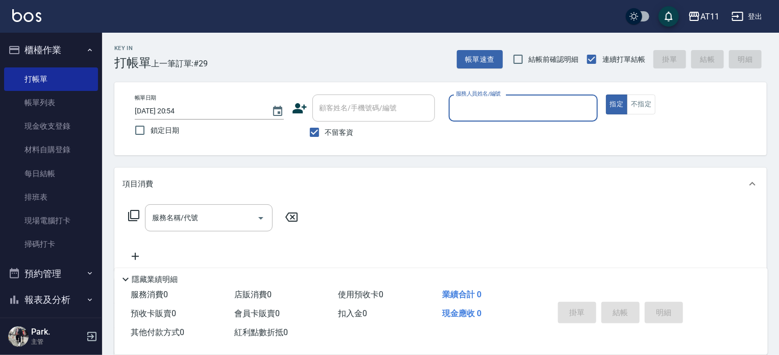
type input "ㄣ"
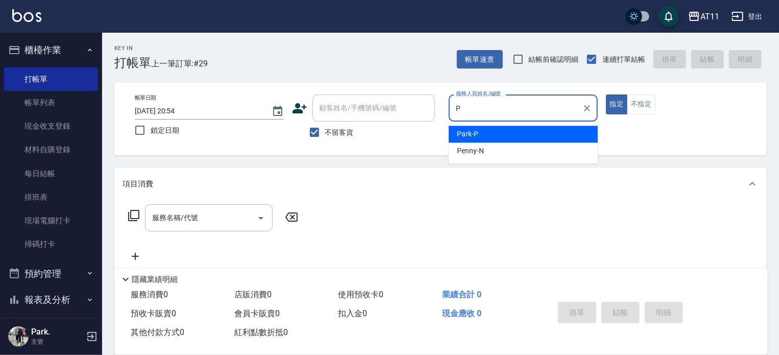
type input "Park-P"
type button "true"
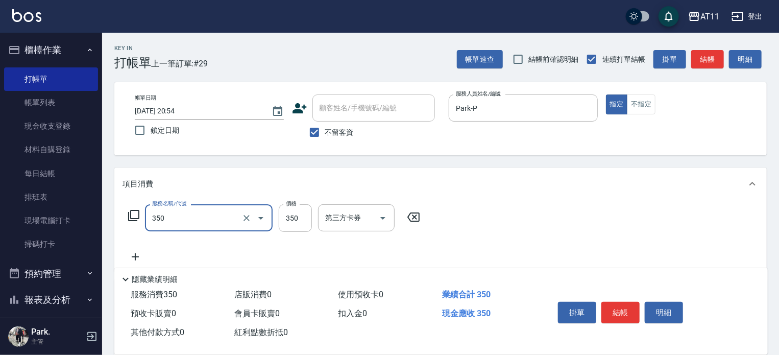
type input "洗髮(350)"
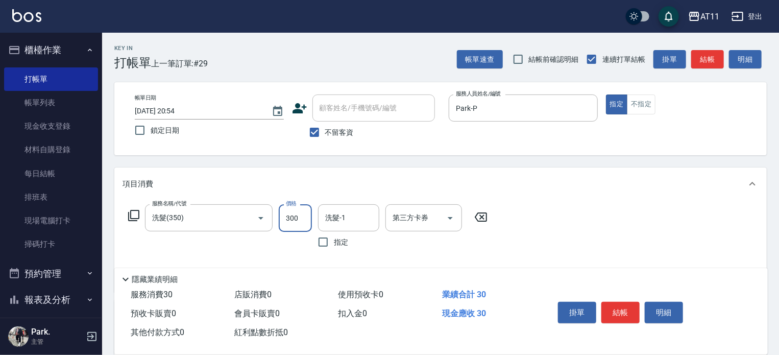
type input "300"
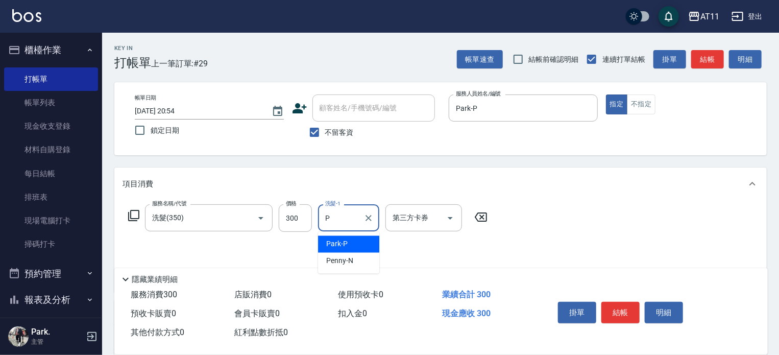
type input "Park-P"
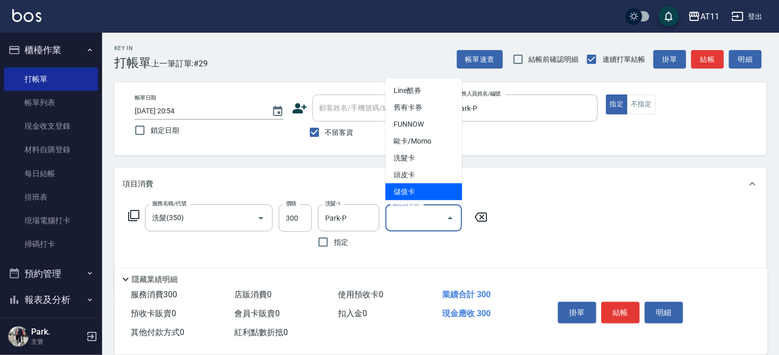
type input "儲值卡"
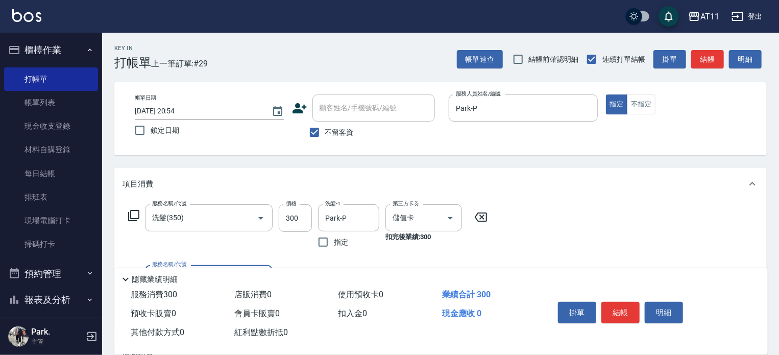
click at [627, 305] on button "結帳" at bounding box center [620, 312] width 38 height 21
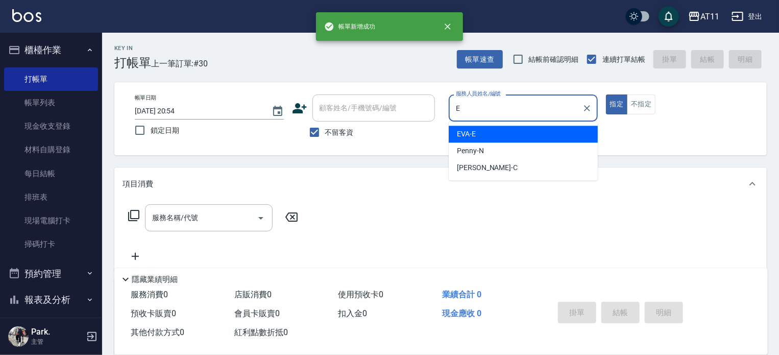
type input "EVA-E"
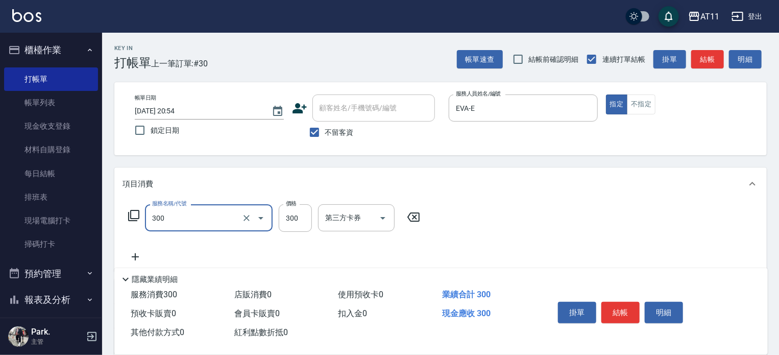
type input "A級剪髮(300)"
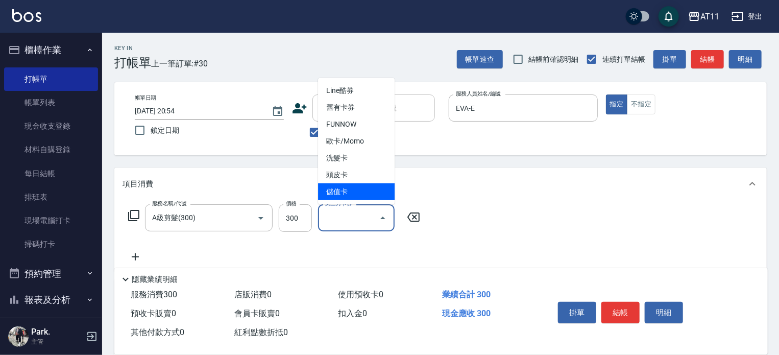
type input "儲值卡"
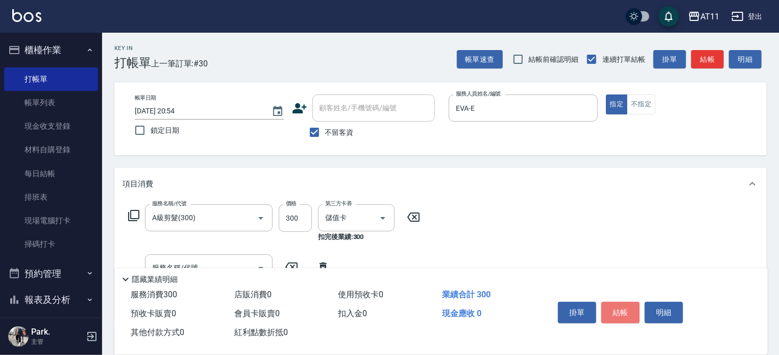
click at [627, 305] on button "結帳" at bounding box center [620, 312] width 38 height 21
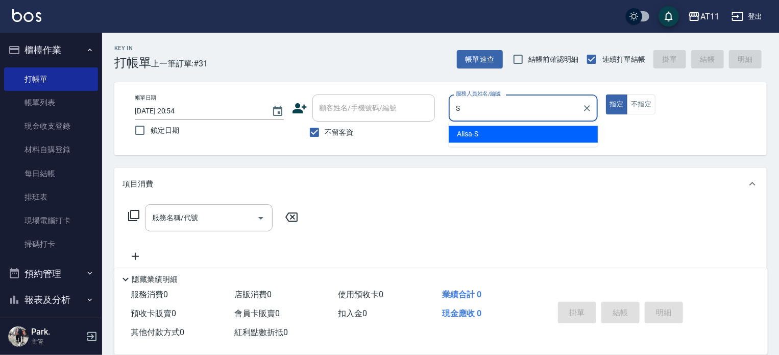
type input "Alisa-S"
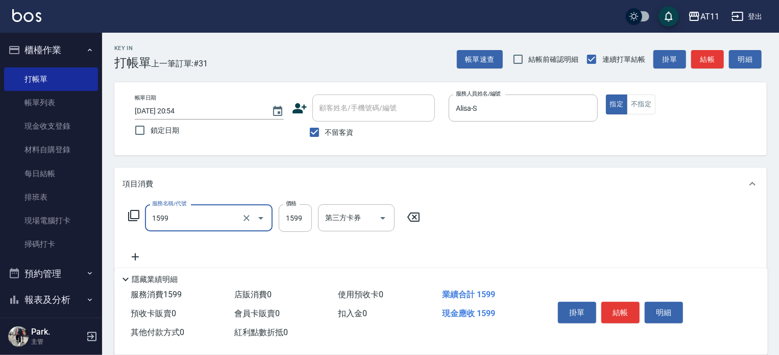
type input "染髮套餐(1599)"
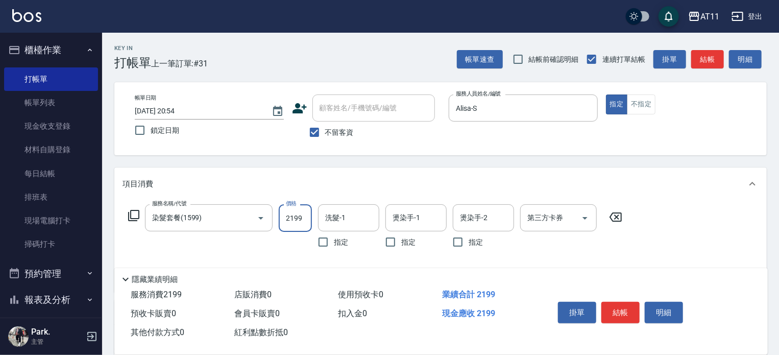
type input "2199"
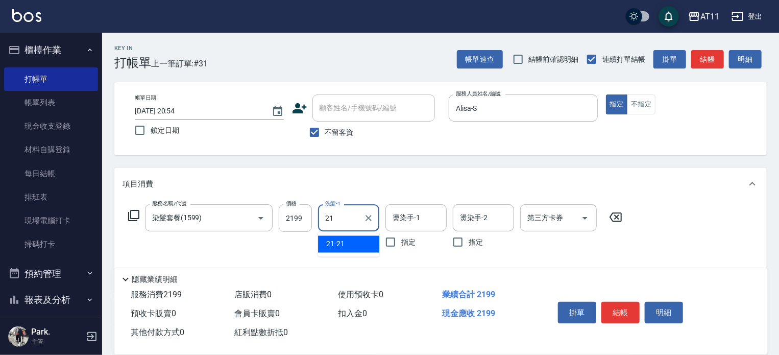
type input "21-21"
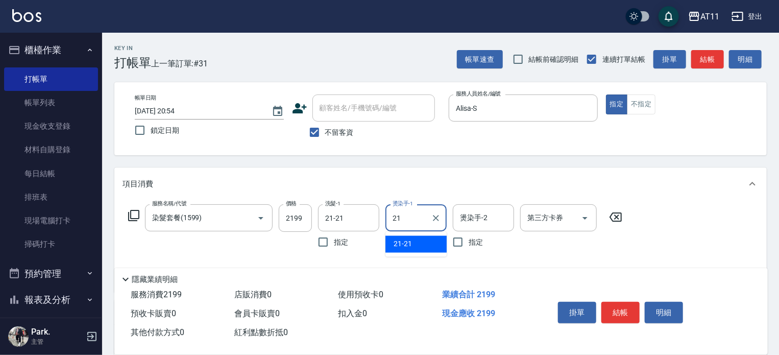
type input "21-21"
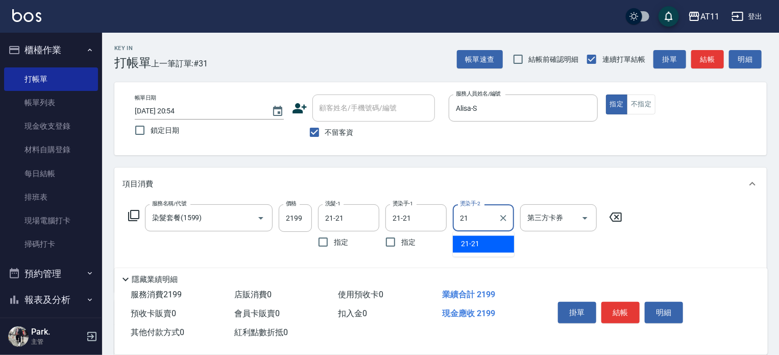
type input "21-21"
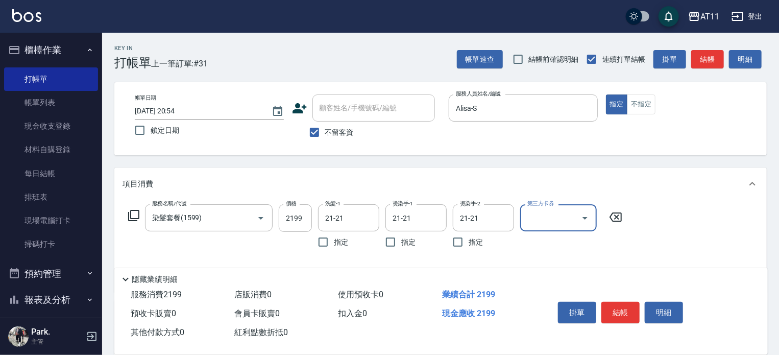
click at [627, 305] on button "結帳" at bounding box center [620, 312] width 38 height 21
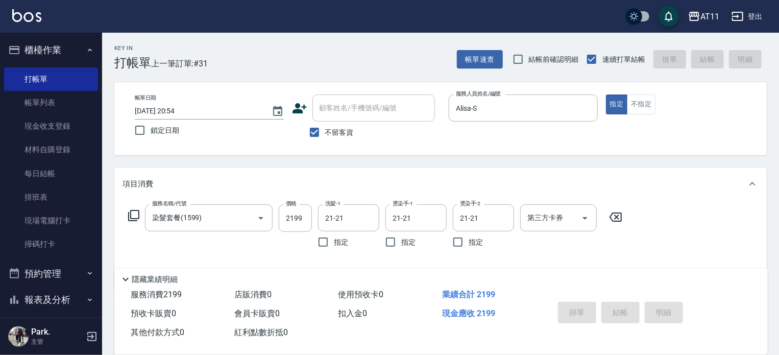
type input "2025/09/26 20:55"
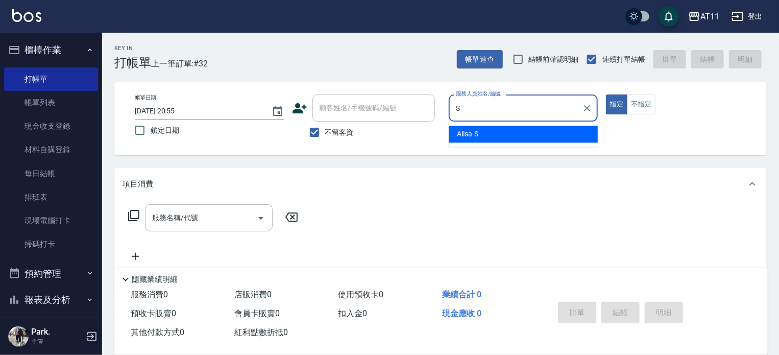
type input "Alisa-S"
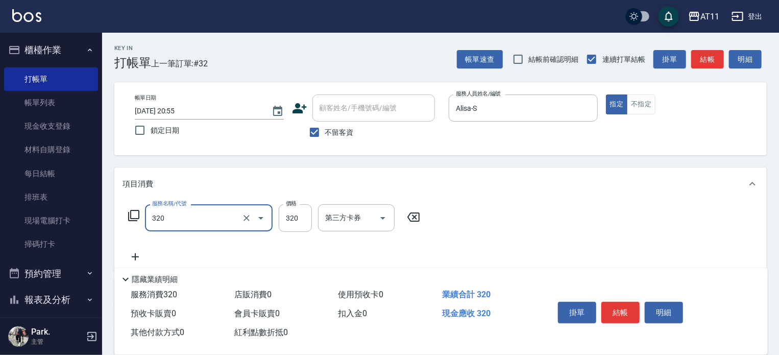
type input "洗剪(320)"
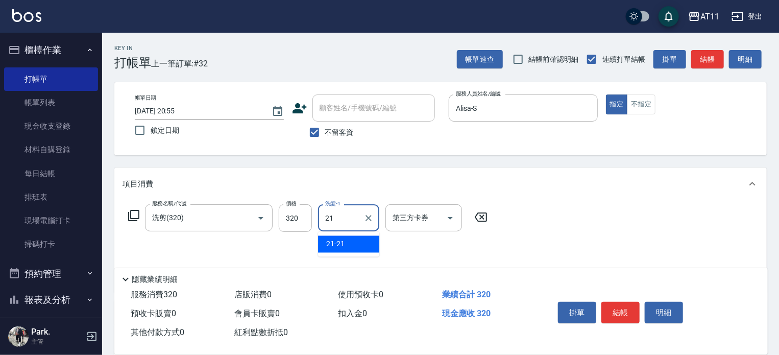
type input "21-21"
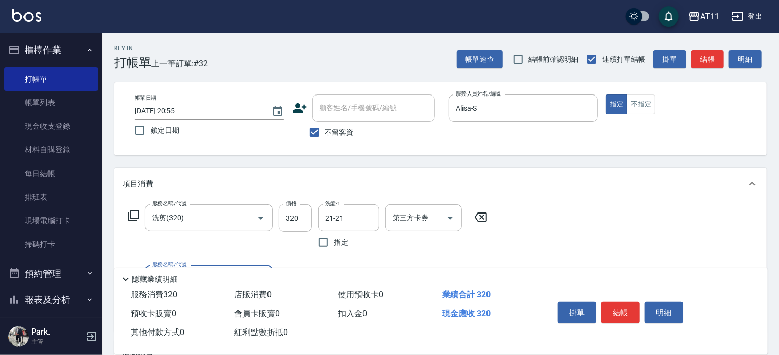
click at [627, 305] on button "結帳" at bounding box center [620, 312] width 38 height 21
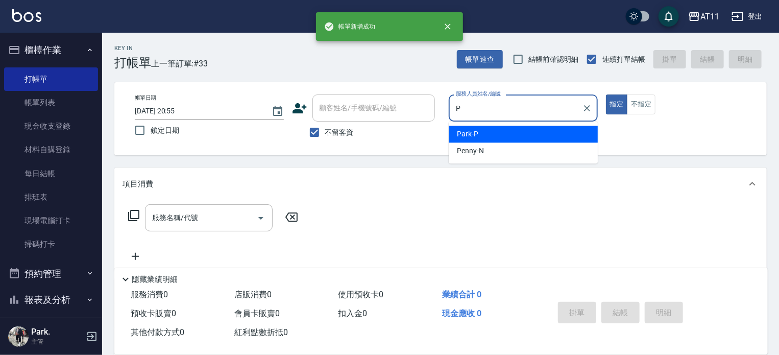
type input "Park-P"
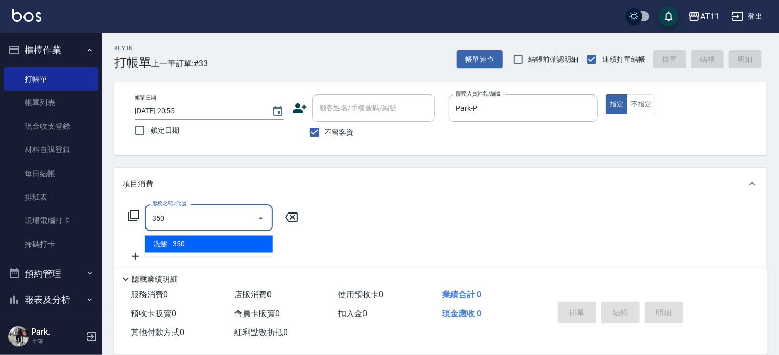
type input "洗髮(350)"
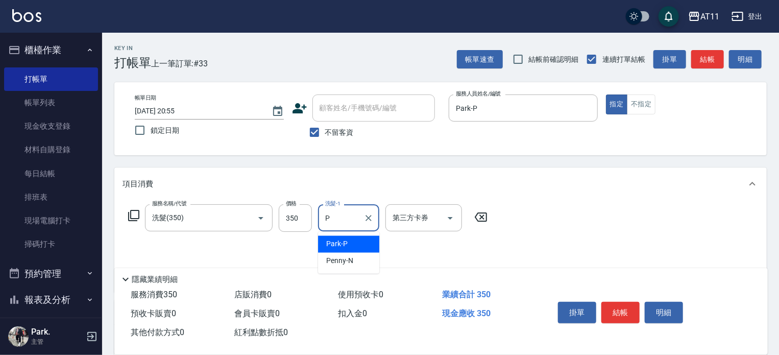
type input "Park-P"
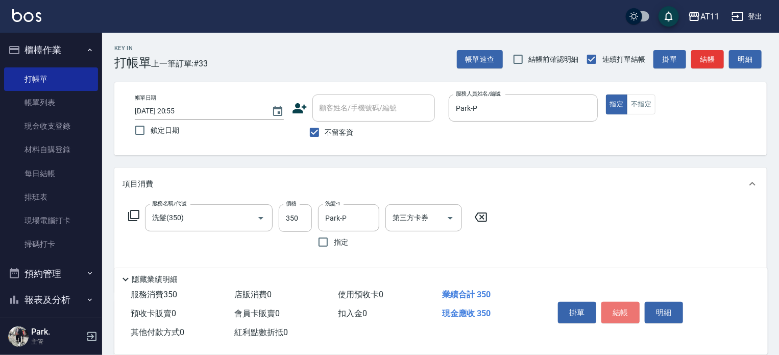
click at [627, 305] on button "結帳" at bounding box center [620, 312] width 38 height 21
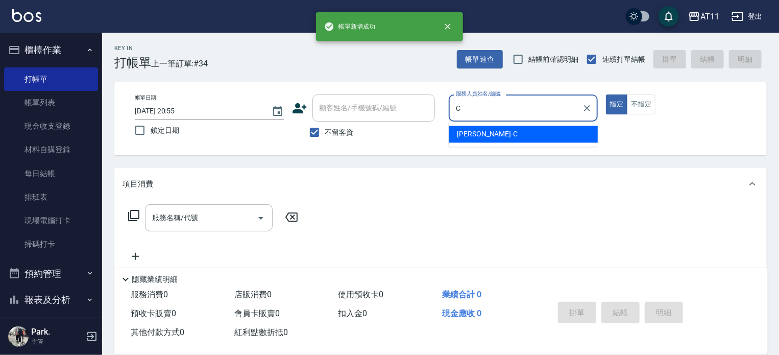
type input "Connie-C"
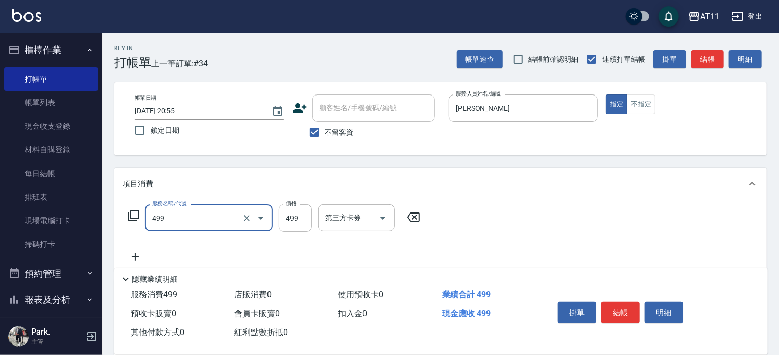
type input "SPA499(499)"
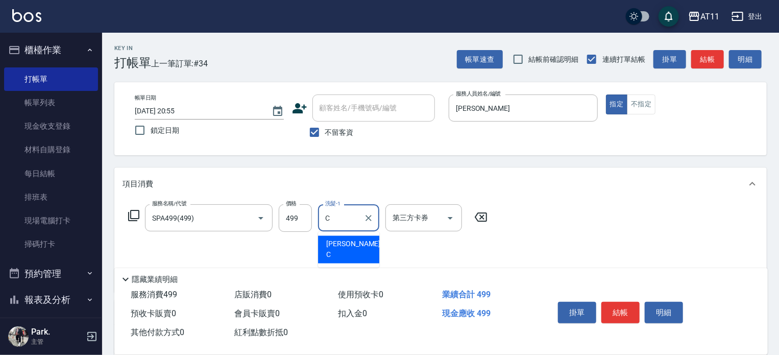
type input "Connie-C"
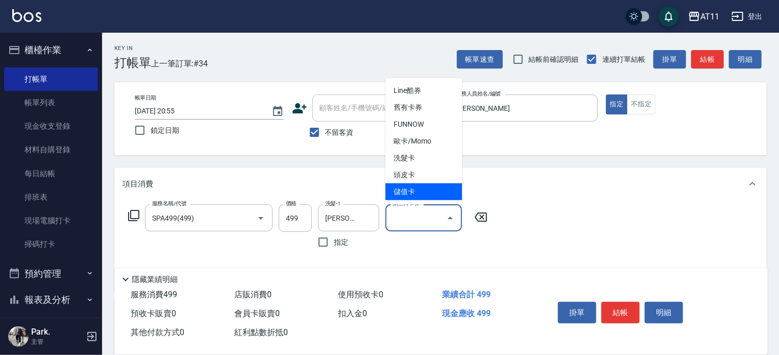
type input "儲值卡"
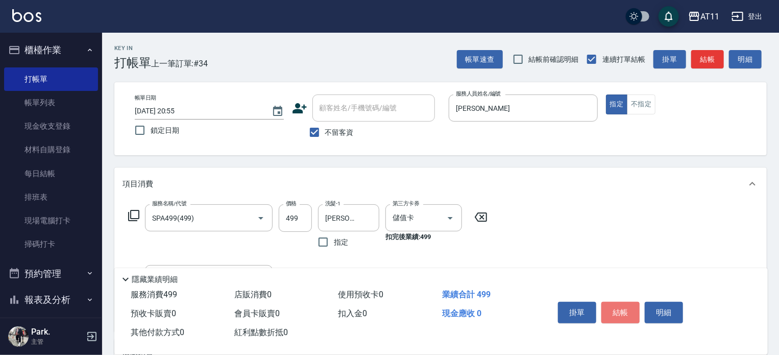
click at [627, 305] on button "結帳" at bounding box center [620, 312] width 38 height 21
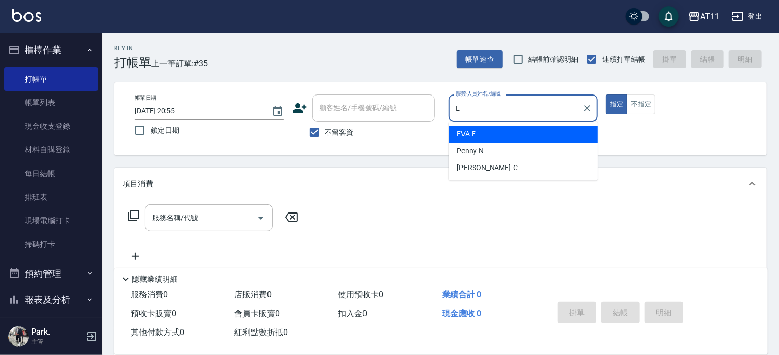
type input "EVA-E"
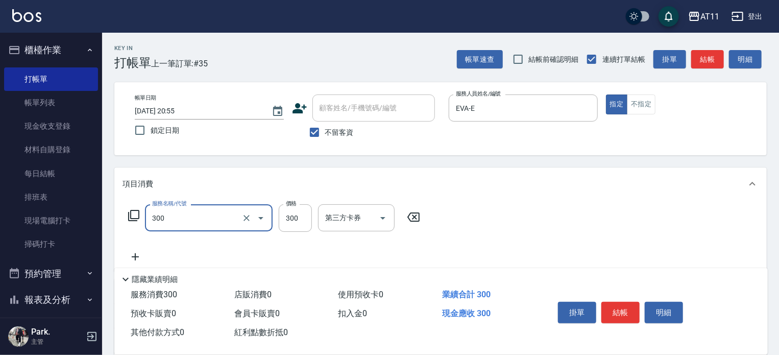
type input "A級剪髮(300)"
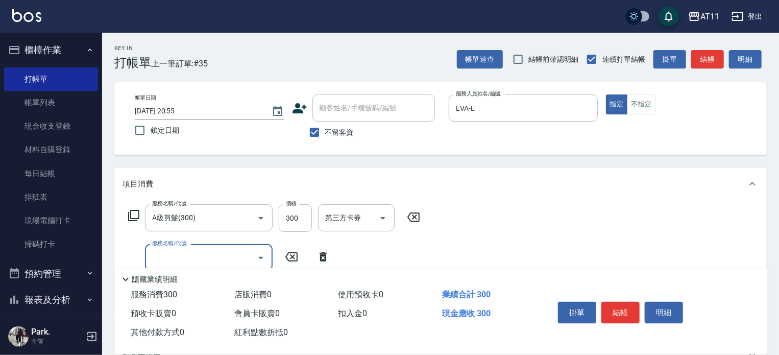
click at [627, 305] on button "結帳" at bounding box center [620, 312] width 38 height 21
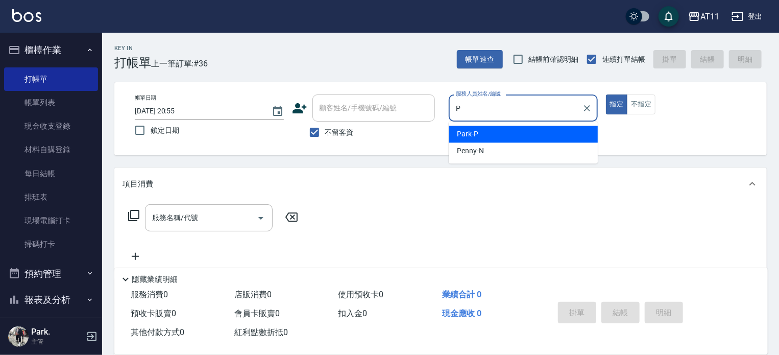
type input "Park-P"
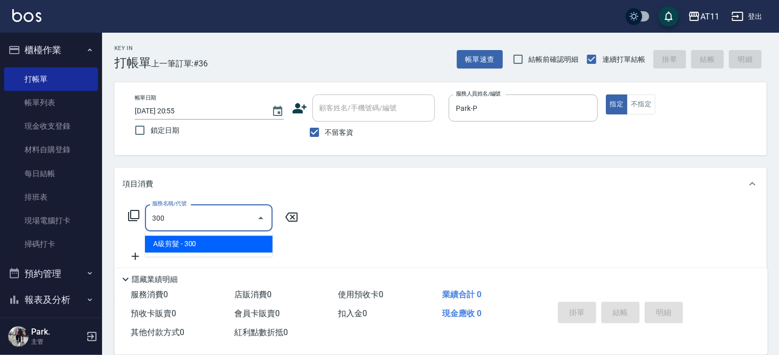
type input "A級剪髮(300)"
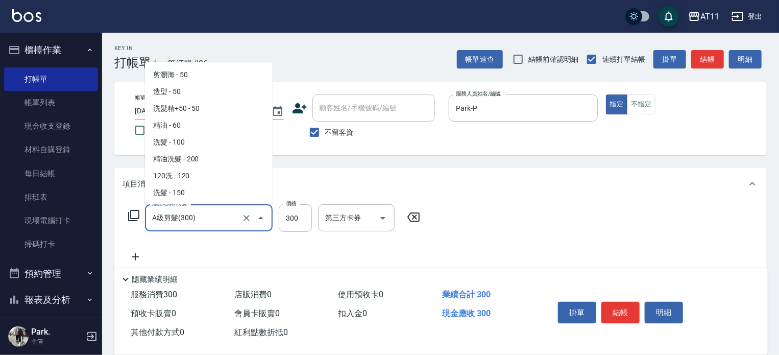
click at [232, 217] on input "A級剪髮(300)" at bounding box center [195, 218] width 90 height 18
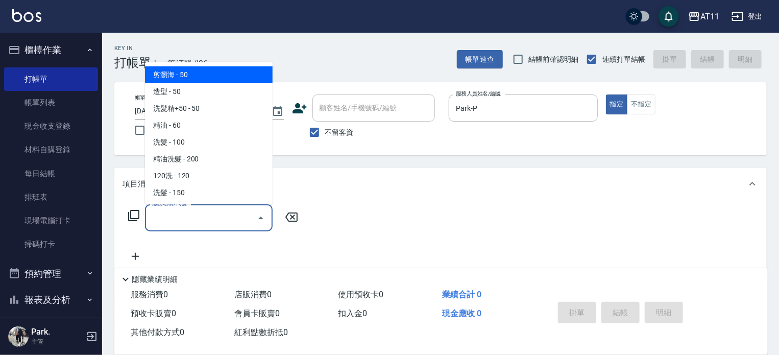
type input "5"
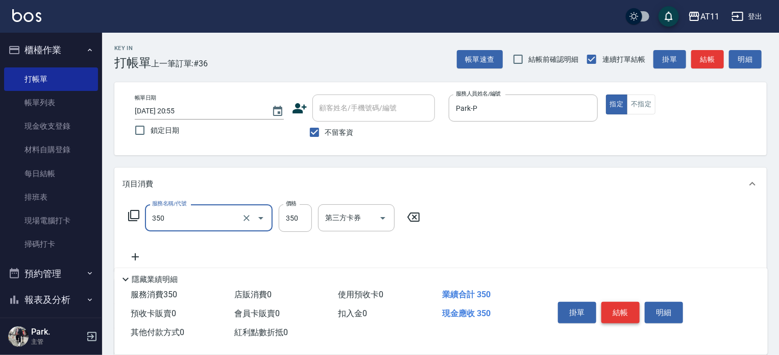
type input "洗髮(350)"
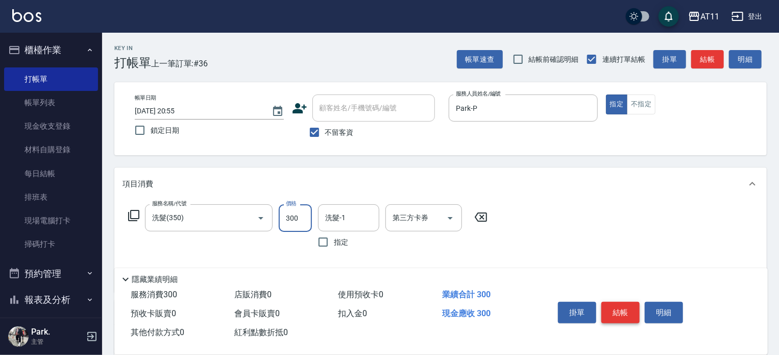
type input "300"
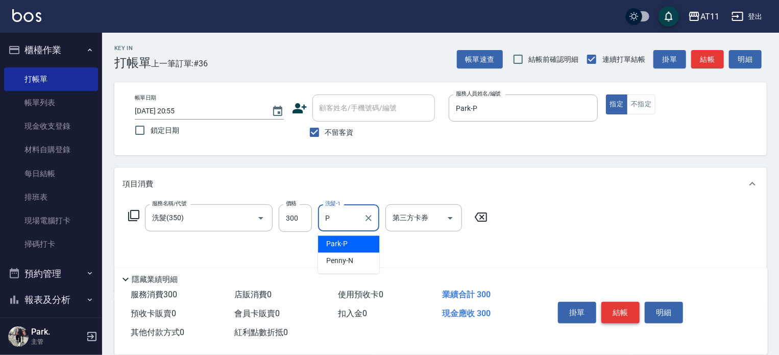
type input "Park-P"
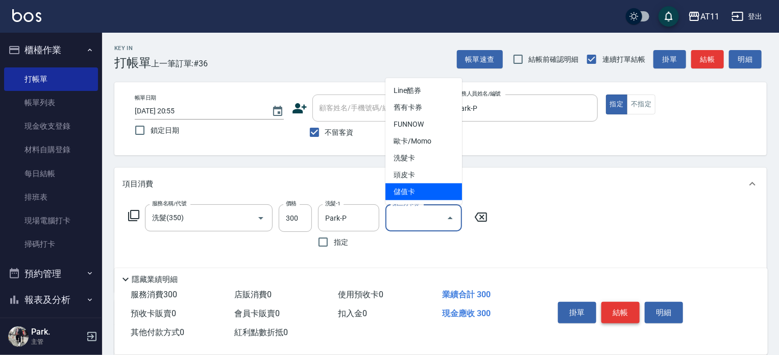
type input "儲值卡"
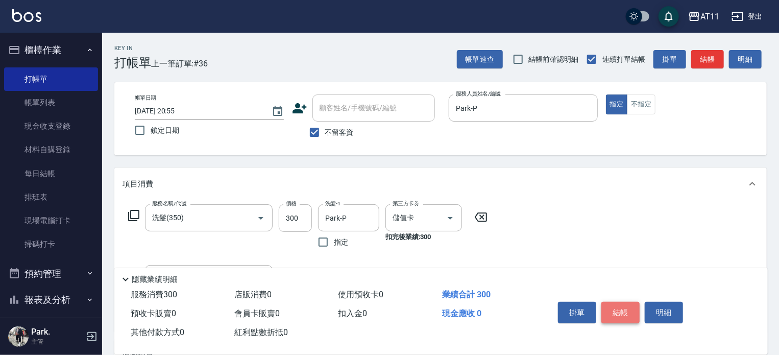
click at [623, 306] on button "結帳" at bounding box center [620, 312] width 38 height 21
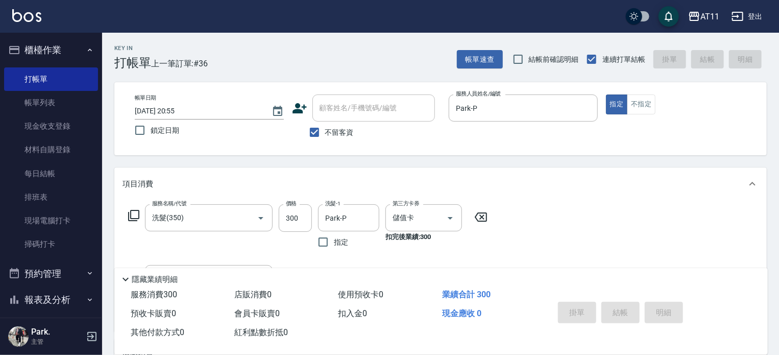
type input "2025/09/26 20:56"
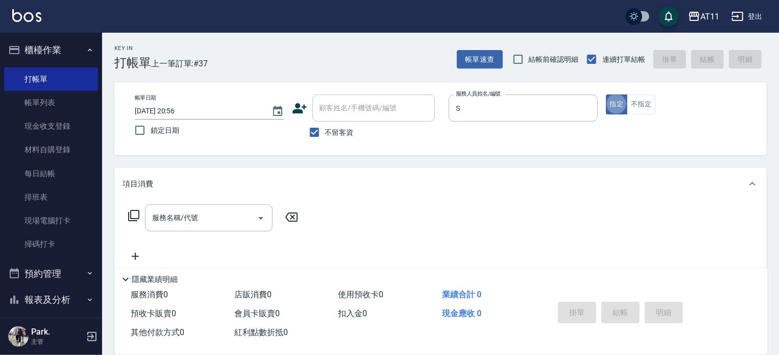
type input "Alisa-S"
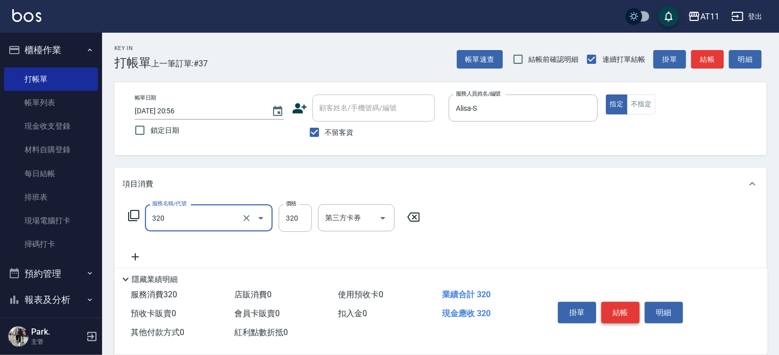
type input "洗剪(320)"
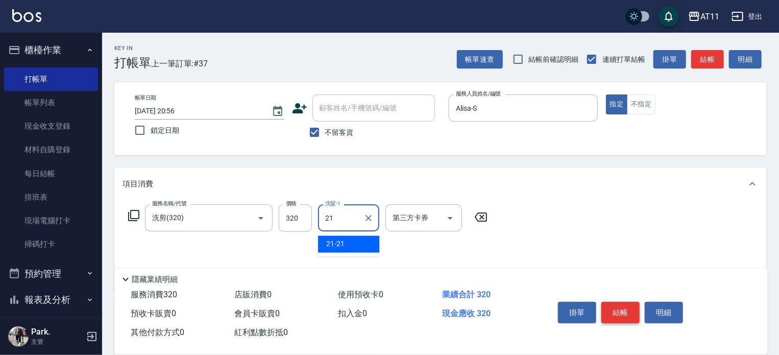
type input "21-21"
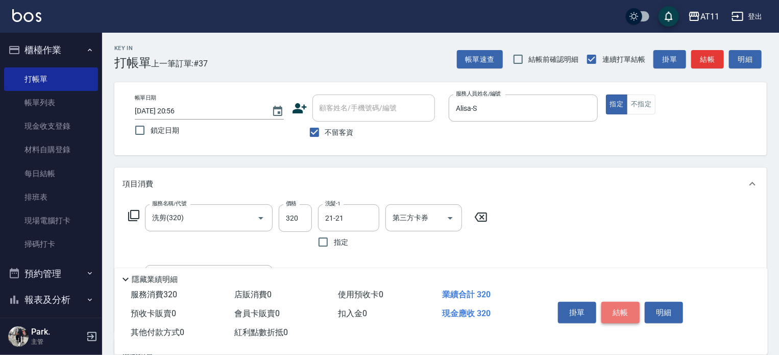
click at [623, 306] on button "結帳" at bounding box center [620, 312] width 38 height 21
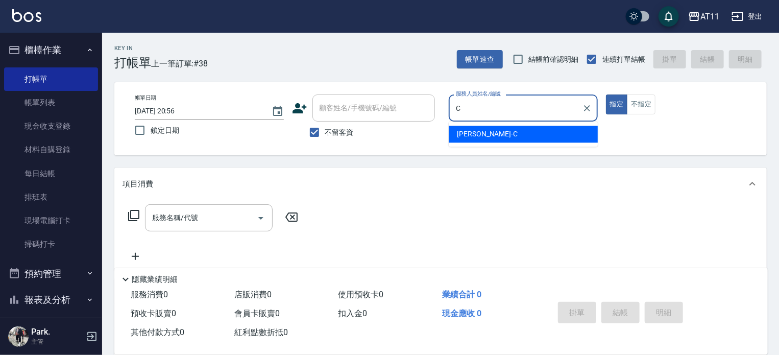
type input "Connie-C"
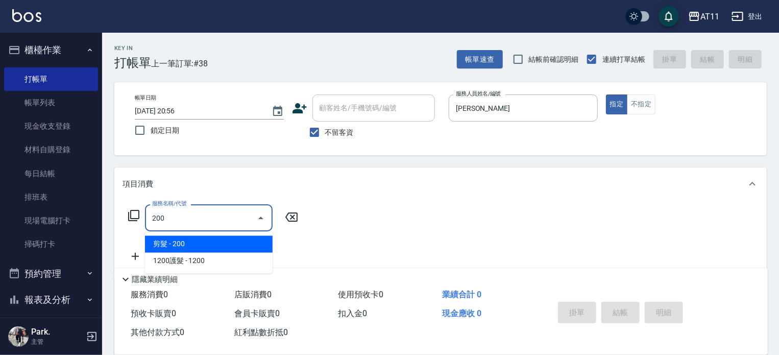
type input "剪髮(200)"
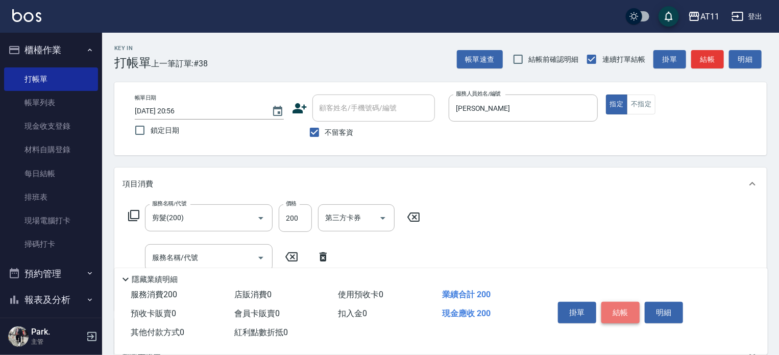
click at [623, 306] on button "結帳" at bounding box center [620, 312] width 38 height 21
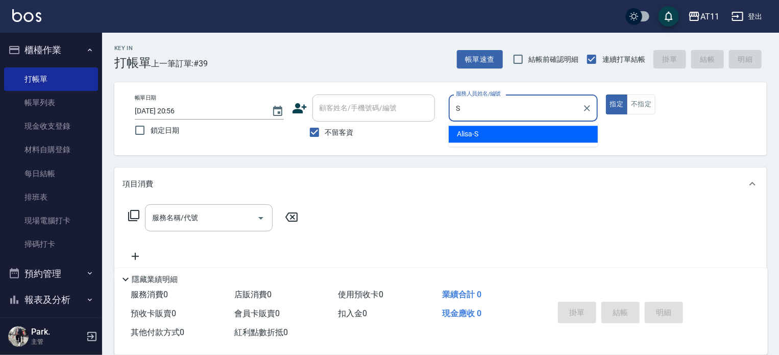
type input "Alisa-S"
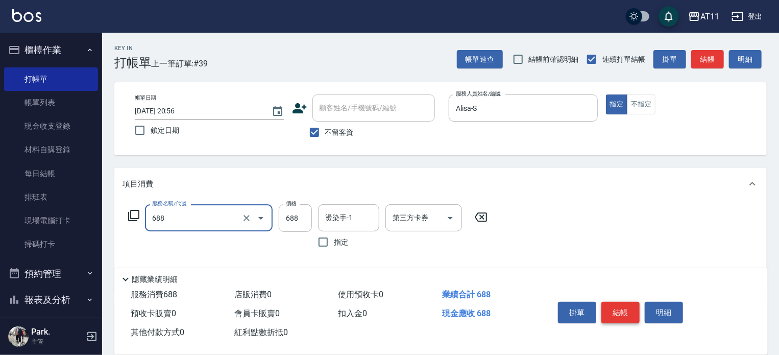
type input "局部燙(688)"
type input "800"
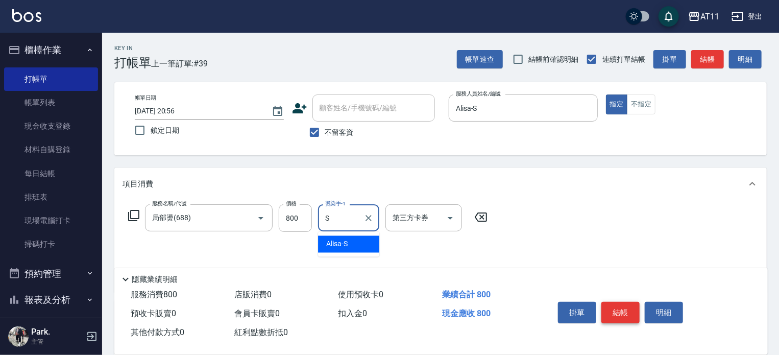
type input "Alisa-S"
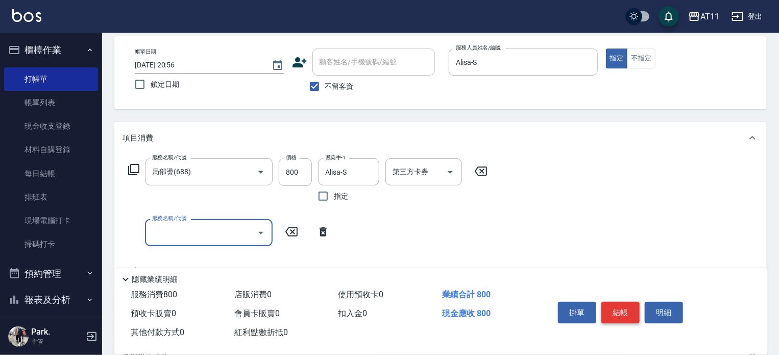
scroll to position [102, 0]
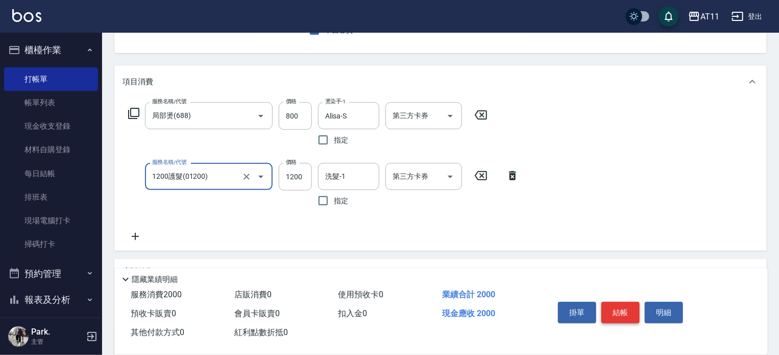
type input "1200護髮(01200)"
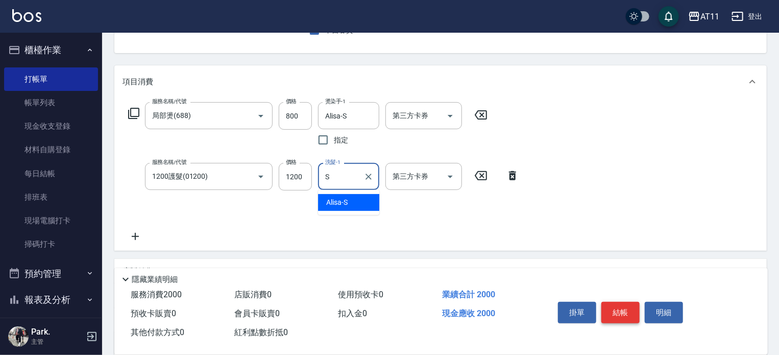
type input "Alisa-S"
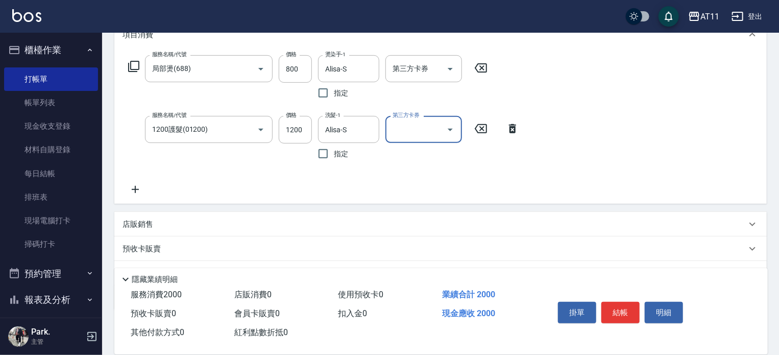
scroll to position [201, 0]
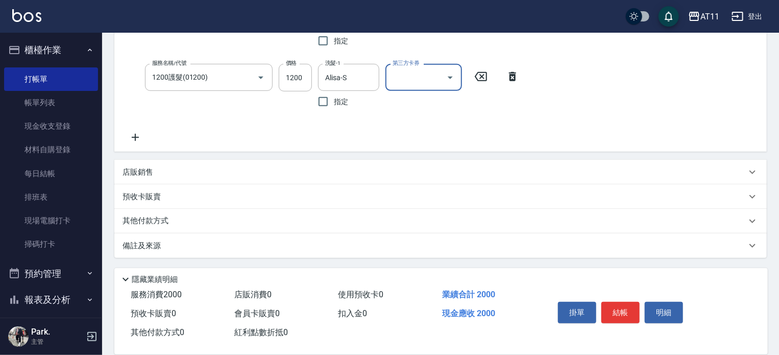
click at [179, 224] on div "其他付款方式" at bounding box center [435, 220] width 624 height 11
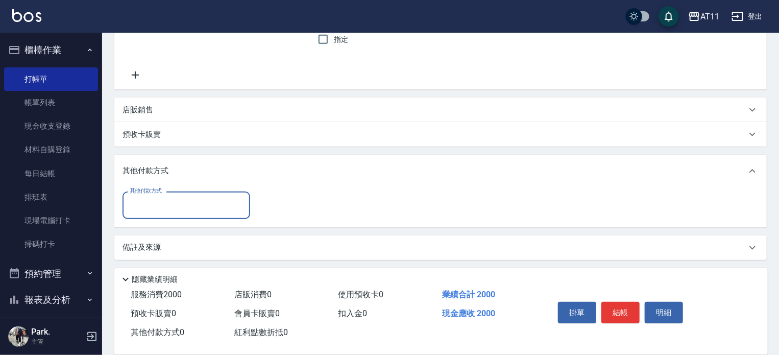
scroll to position [265, 0]
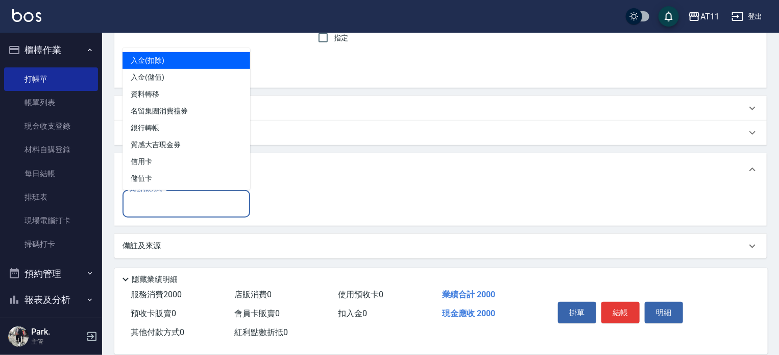
click at [201, 211] on input "其他付款方式" at bounding box center [186, 204] width 118 height 18
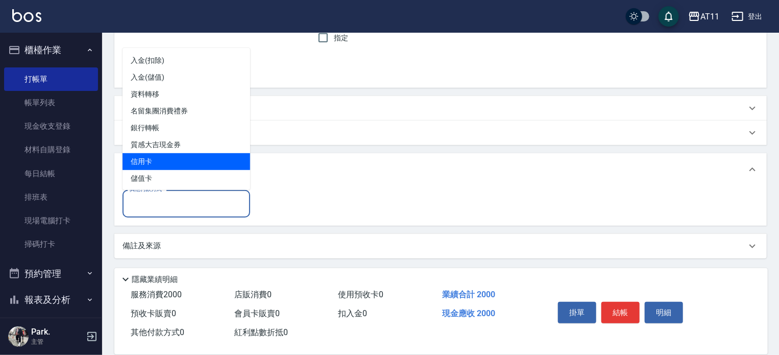
click at [205, 163] on span "信用卡" at bounding box center [187, 161] width 128 height 17
type input "信用卡"
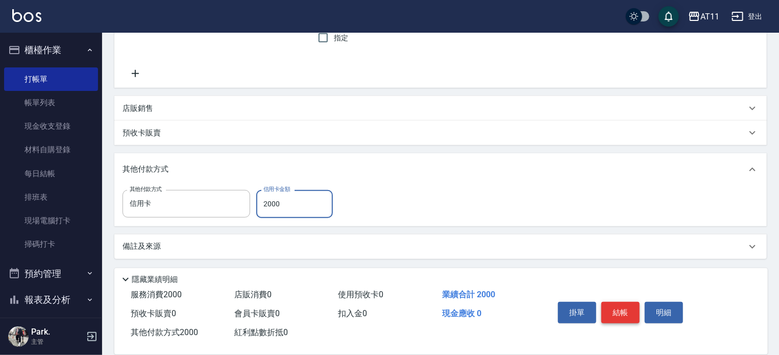
type input "2000"
click at [613, 308] on button "結帳" at bounding box center [620, 312] width 38 height 21
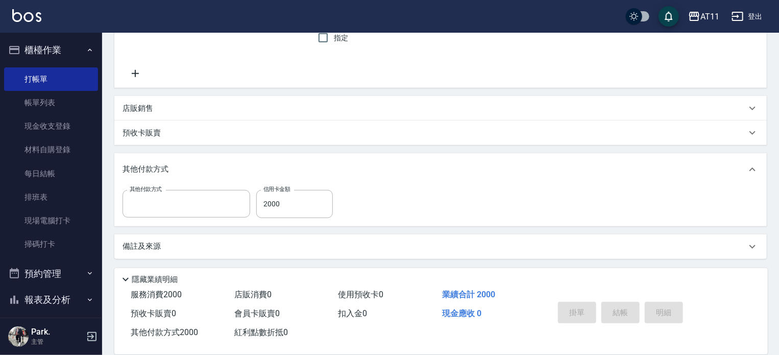
scroll to position [0, 0]
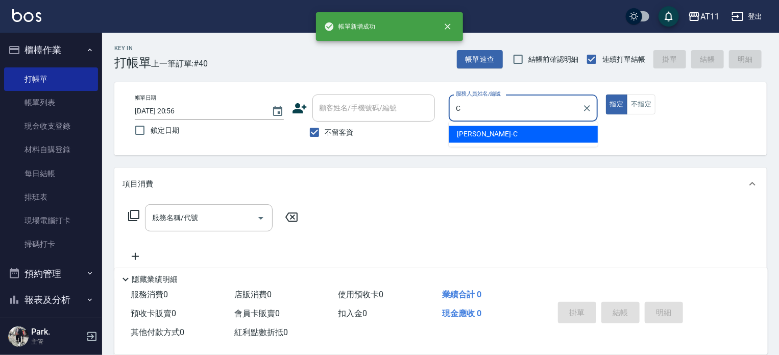
type input "Connie-C"
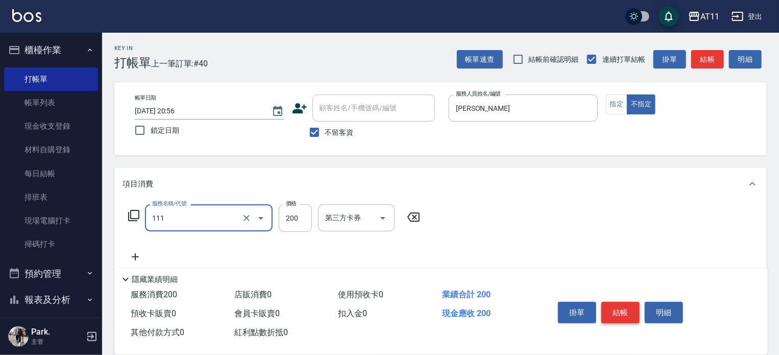
type input "精油洗髮(111)"
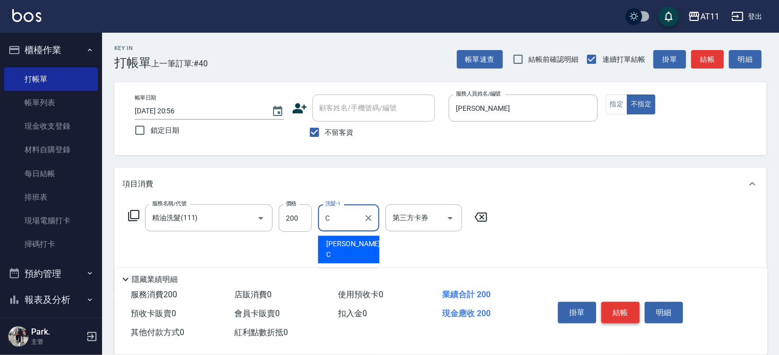
type input "Connie-C"
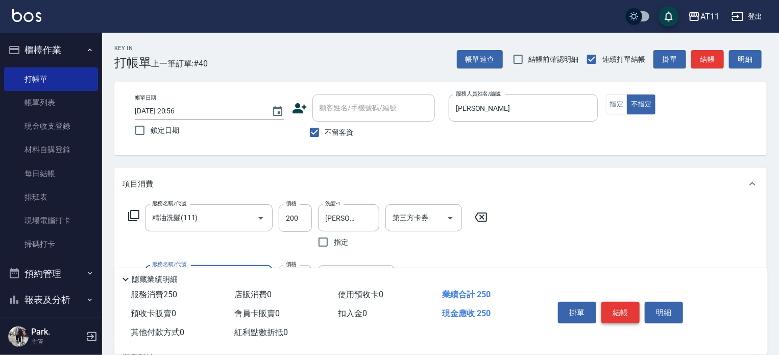
type input "剪瀏海(0050)"
click at [613, 308] on button "結帳" at bounding box center [620, 312] width 38 height 21
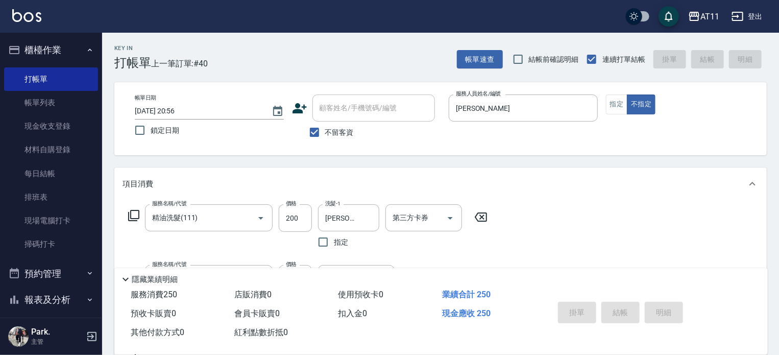
type input "2025/09/26 20:57"
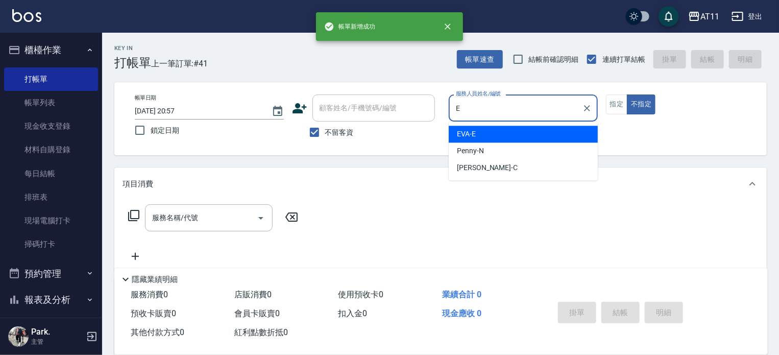
type input "EVA-E"
type button "false"
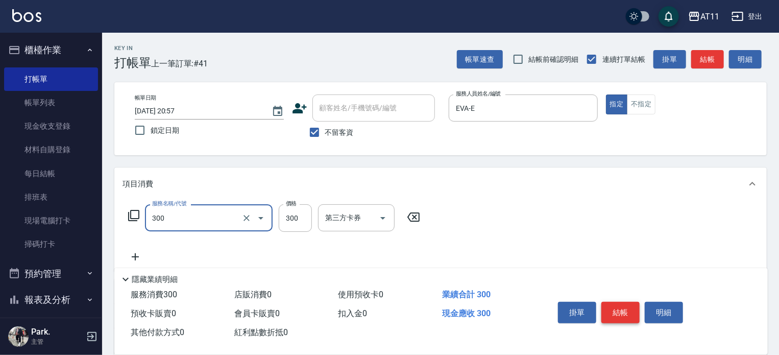
type input "A級剪髮(300)"
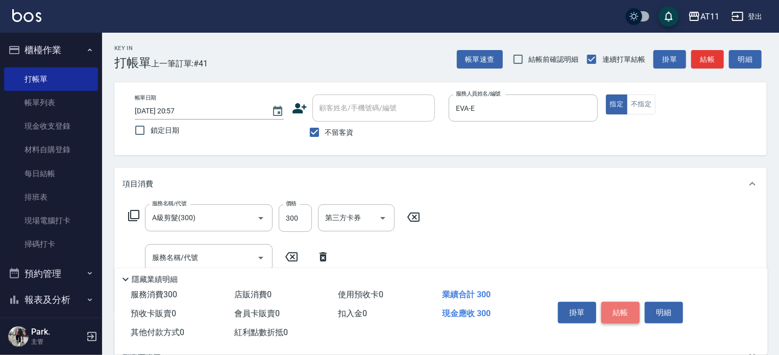
click at [613, 308] on button "結帳" at bounding box center [620, 312] width 38 height 21
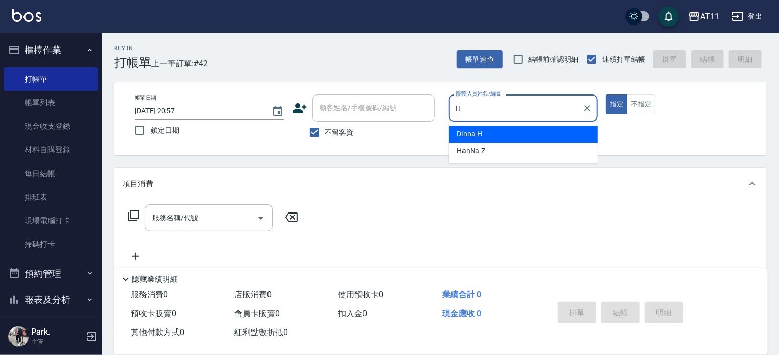
type input "Dinna-H"
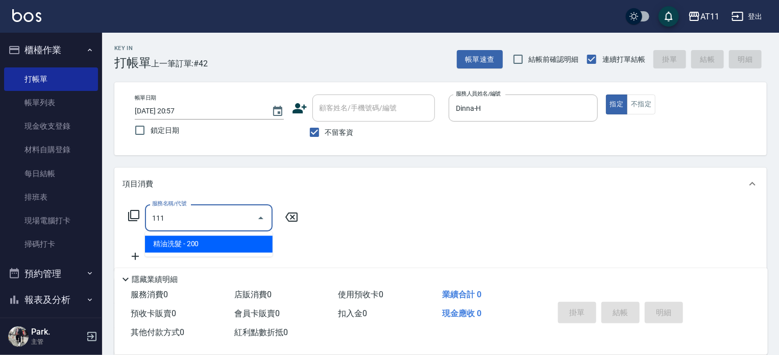
type input "精油洗髮(111)"
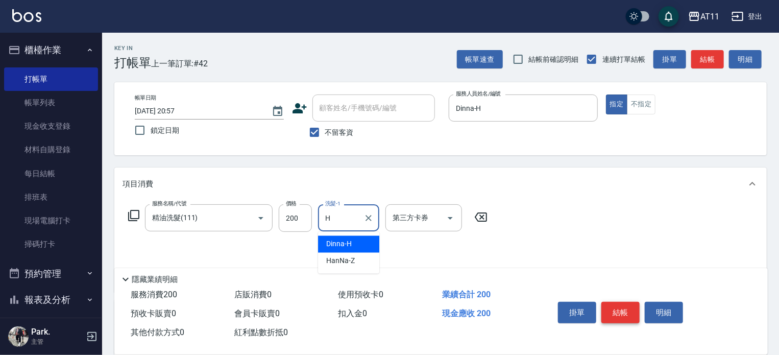
type input "Dinna-H"
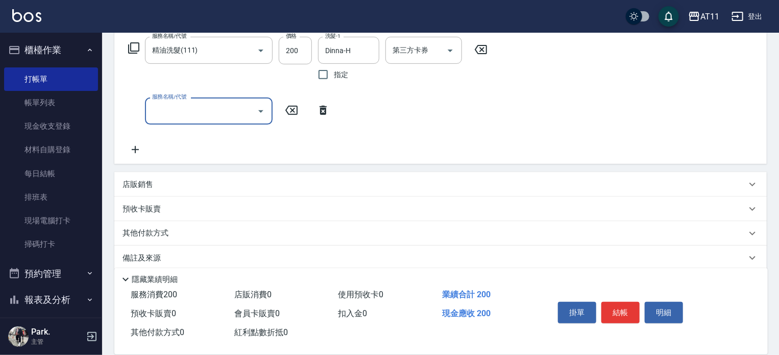
scroll to position [180, 0]
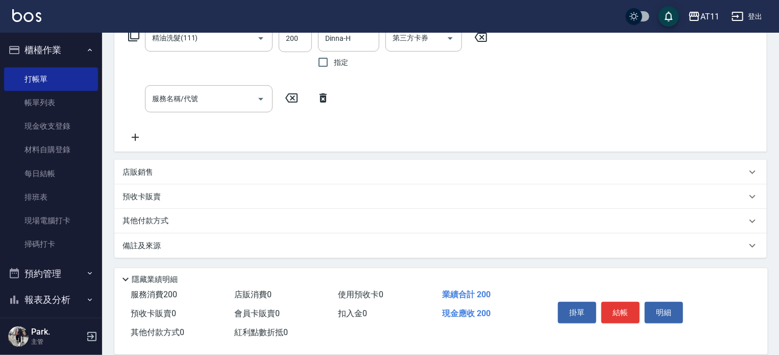
click at [249, 173] on div "店販銷售" at bounding box center [435, 172] width 624 height 11
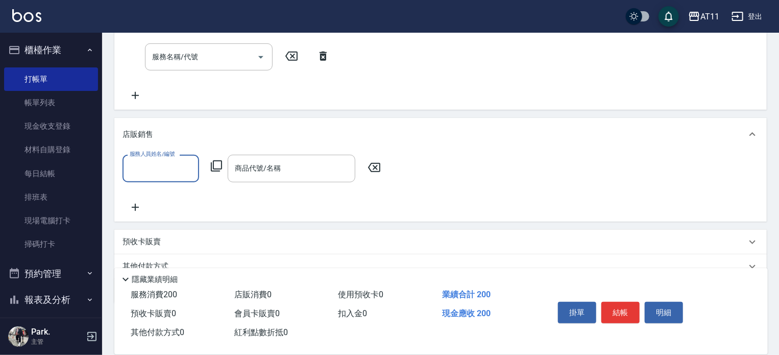
scroll to position [267, 0]
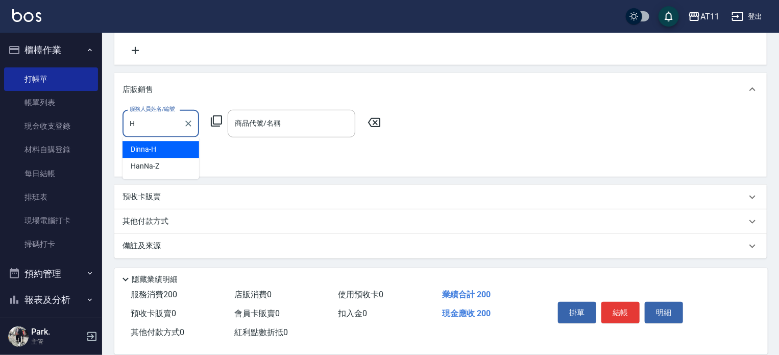
type input "Dinna-H"
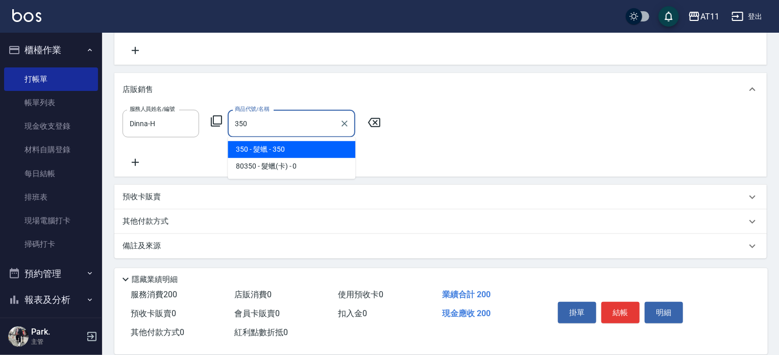
type input "髮蠟"
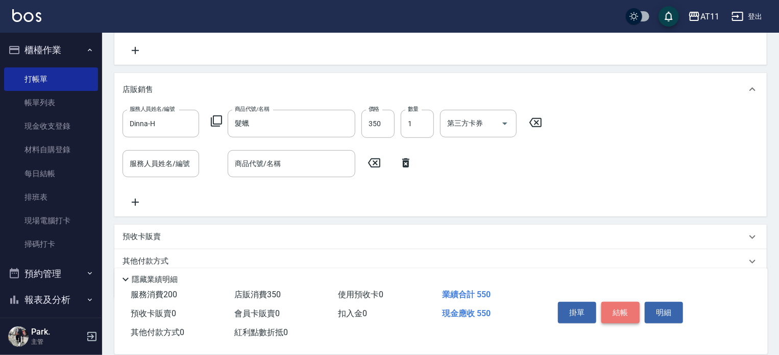
click at [622, 308] on button "結帳" at bounding box center [620, 312] width 38 height 21
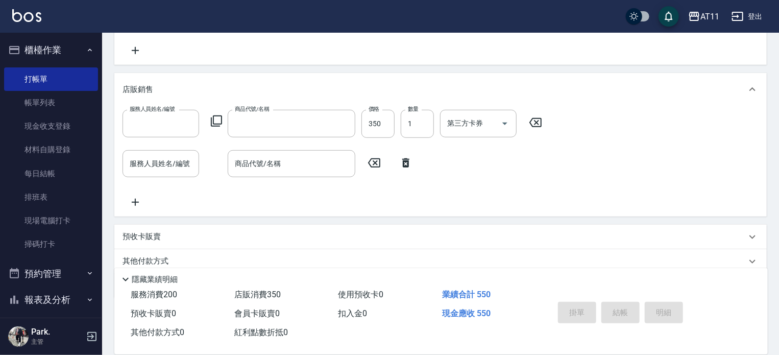
scroll to position [0, 0]
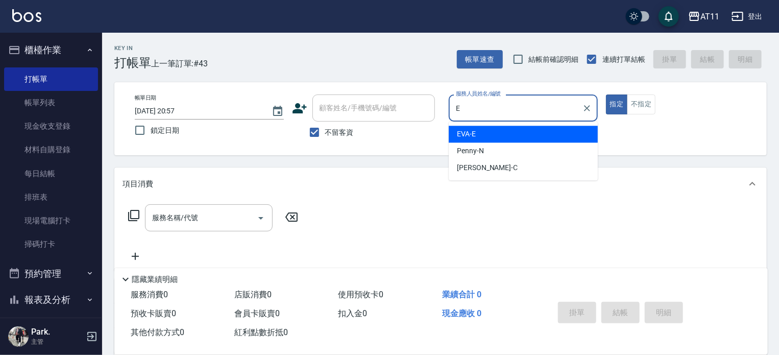
type input "EVA-E"
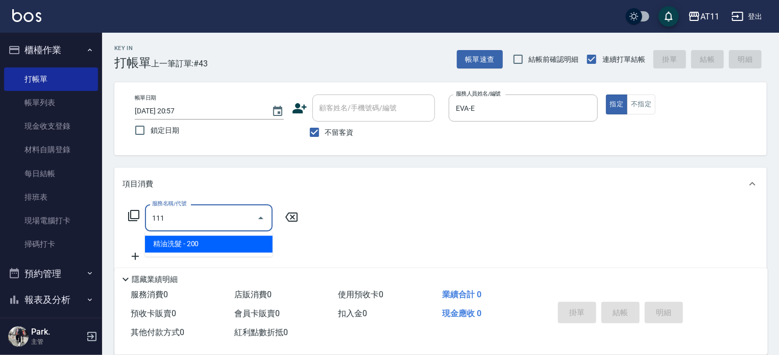
type input "精油洗髮(111)"
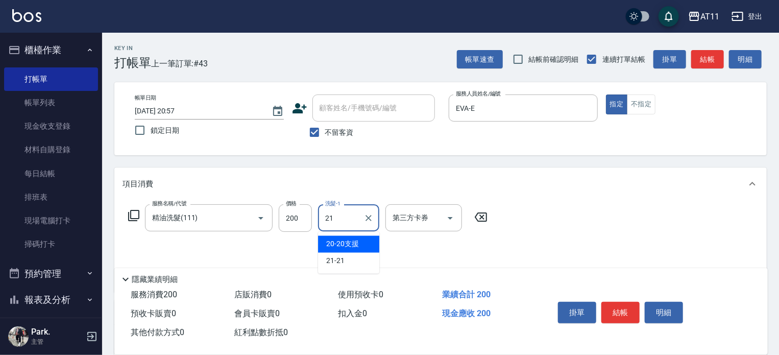
type input "21-21"
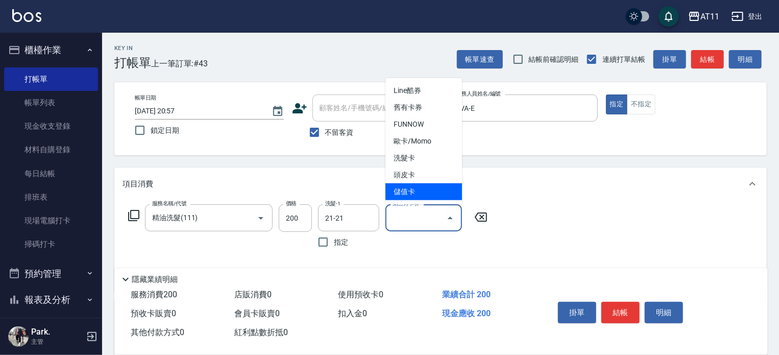
type input "儲值卡"
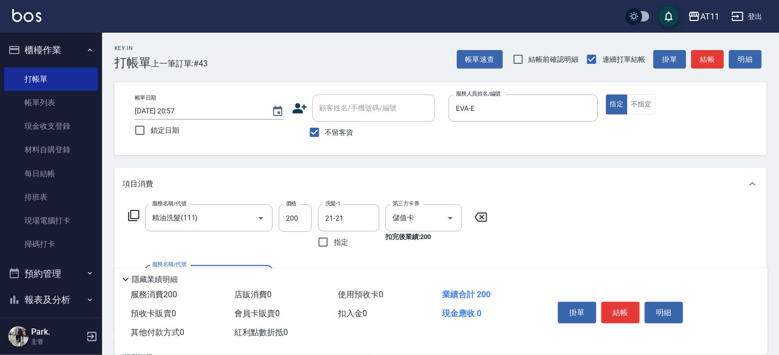
click at [613, 308] on button "結帳" at bounding box center [620, 312] width 38 height 21
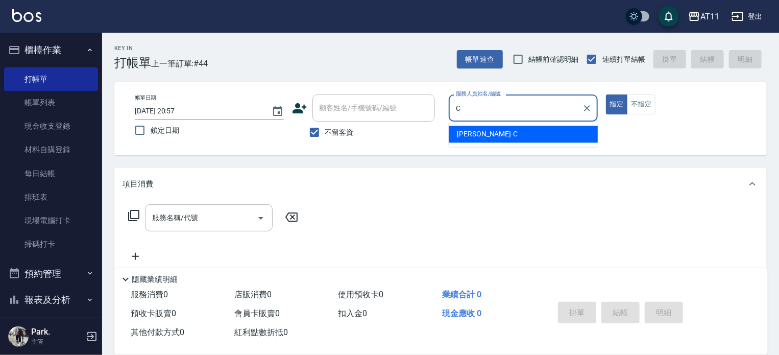
type input "Connie-C"
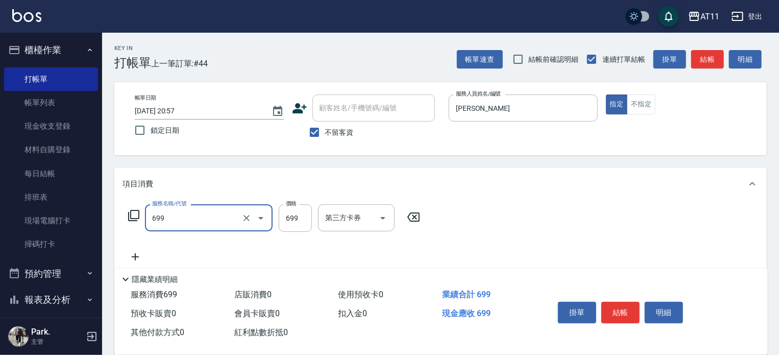
type input "SPA699(699)"
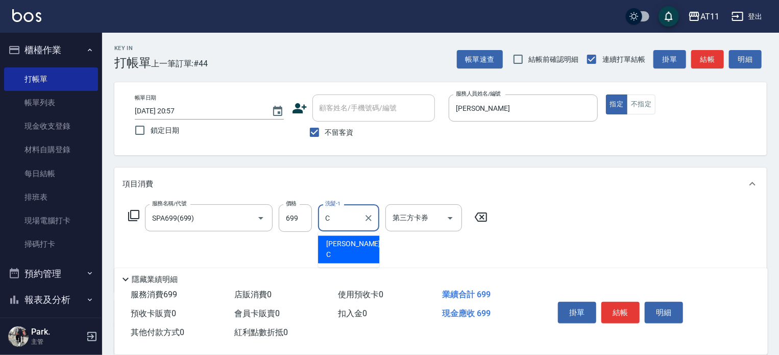
type input "Connie-C"
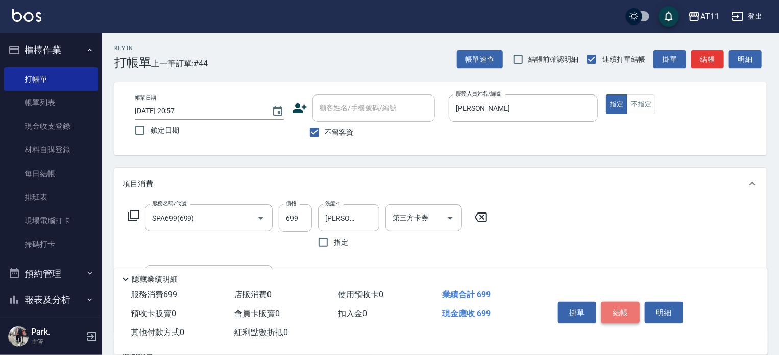
click at [618, 310] on button "結帳" at bounding box center [620, 312] width 38 height 21
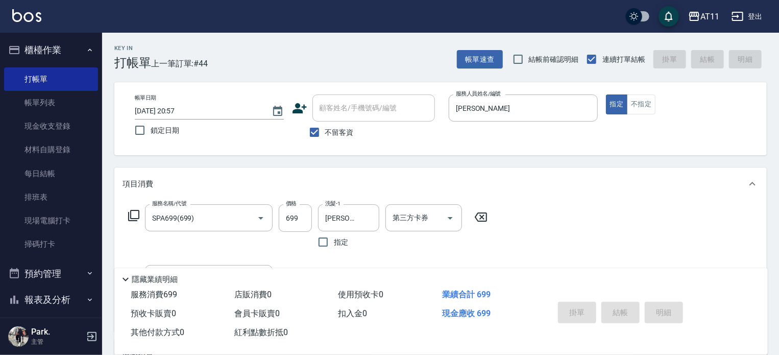
type input "2025/09/26 20:58"
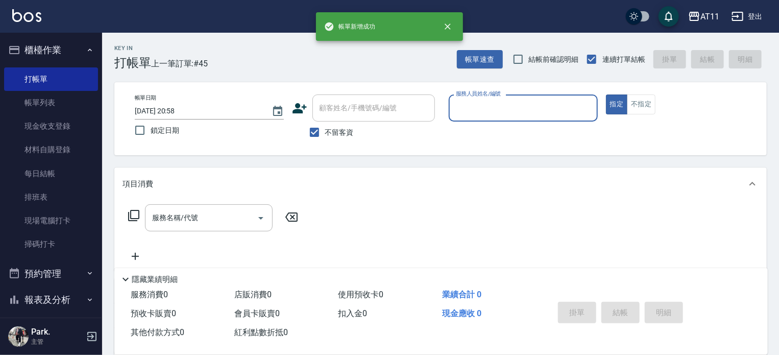
click at [51, 50] on button "櫃檯作業" at bounding box center [51, 50] width 94 height 27
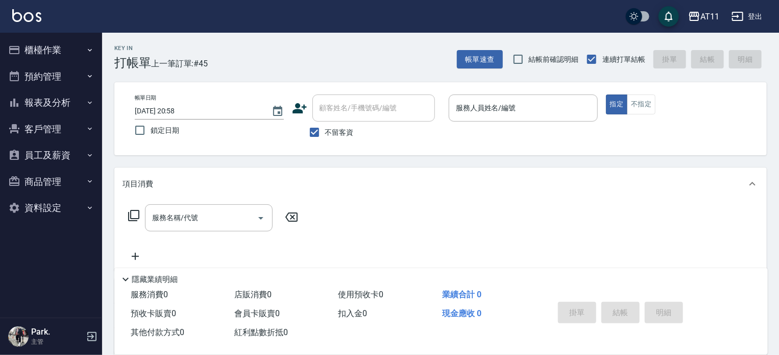
click at [55, 104] on button "報表及分析" at bounding box center [51, 102] width 94 height 27
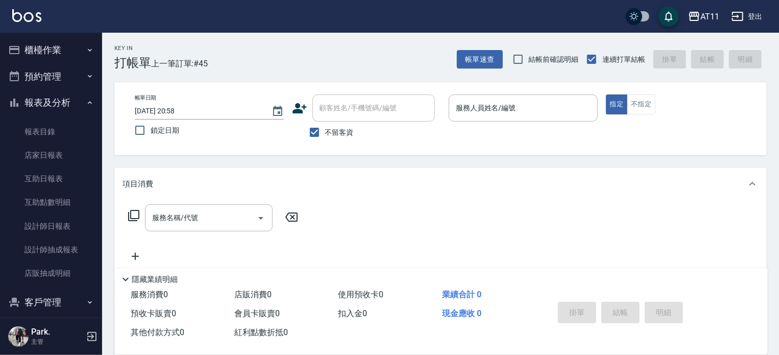
click at [55, 104] on button "報表及分析" at bounding box center [51, 102] width 94 height 27
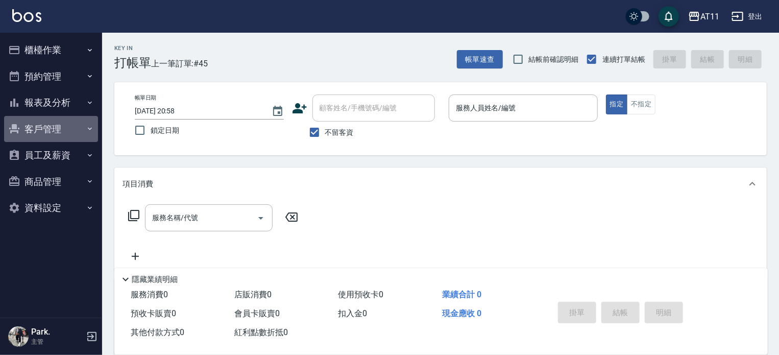
click at [53, 124] on button "客戶管理" at bounding box center [51, 129] width 94 height 27
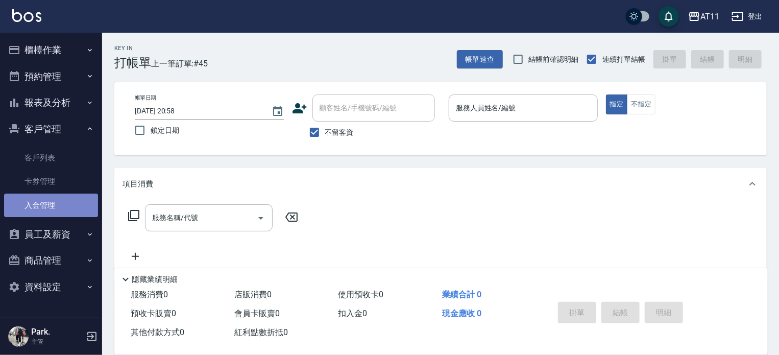
click at [49, 200] on link "入金管理" at bounding box center [51, 205] width 94 height 23
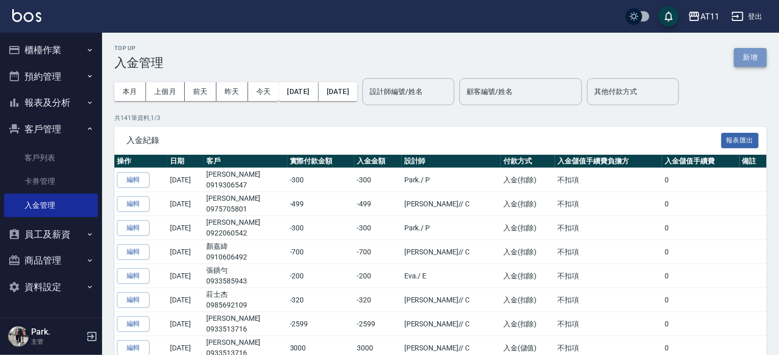
drag, startPoint x: 742, startPoint y: 57, endPoint x: 723, endPoint y: 61, distance: 19.9
click at [741, 57] on button "新增" at bounding box center [750, 57] width 33 height 19
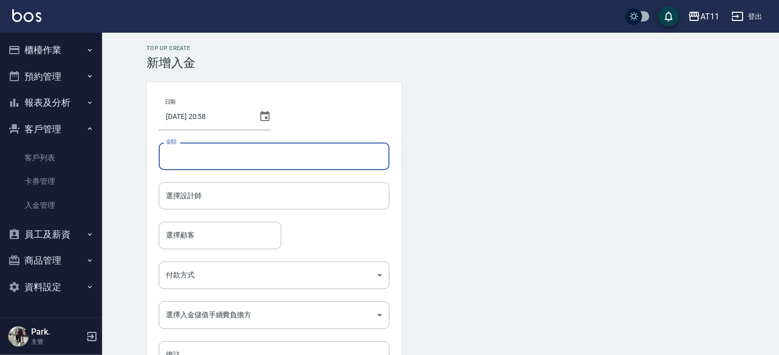
drag, startPoint x: 291, startPoint y: 162, endPoint x: 288, endPoint y: 153, distance: 9.5
click at [291, 162] on input "金額" at bounding box center [274, 156] width 231 height 28
type input "-200"
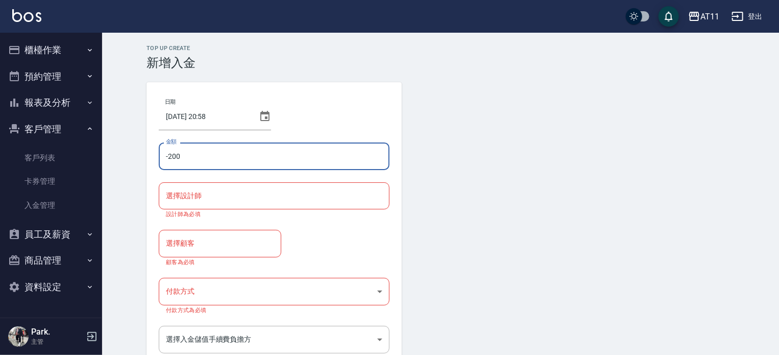
click at [237, 195] on input "選擇設計師" at bounding box center [274, 196] width 222 height 18
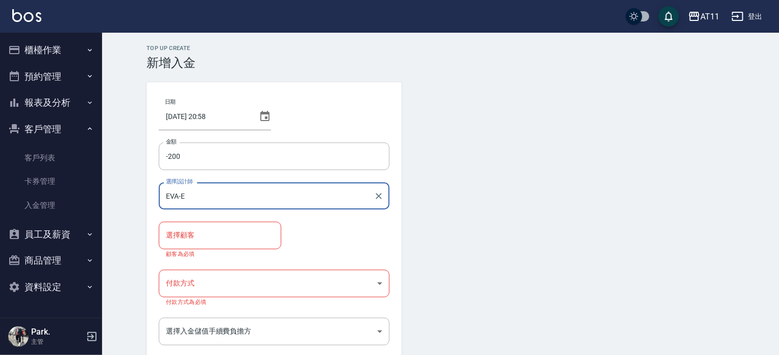
type input "EVA-E"
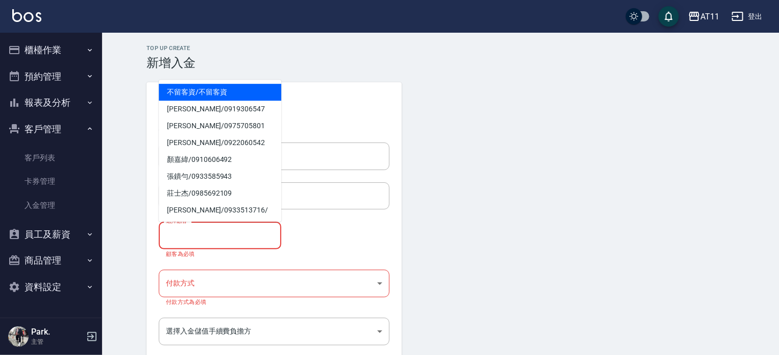
click at [224, 232] on input "選擇顧客" at bounding box center [219, 235] width 113 height 18
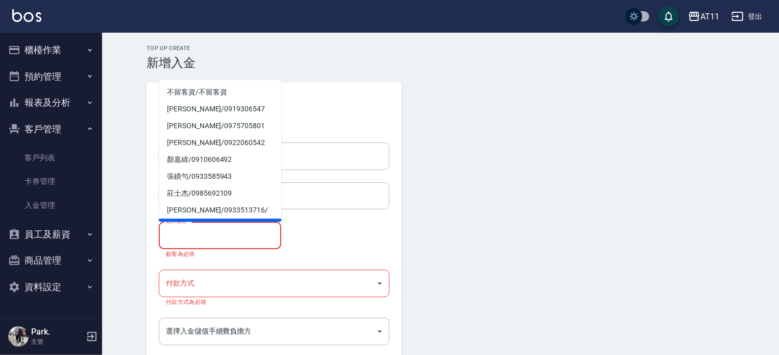
type input "R"
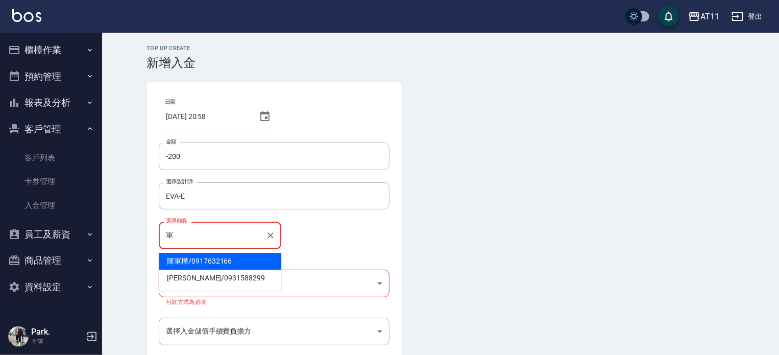
click at [217, 263] on span "陳軍樺 / 0917632166" at bounding box center [220, 261] width 123 height 17
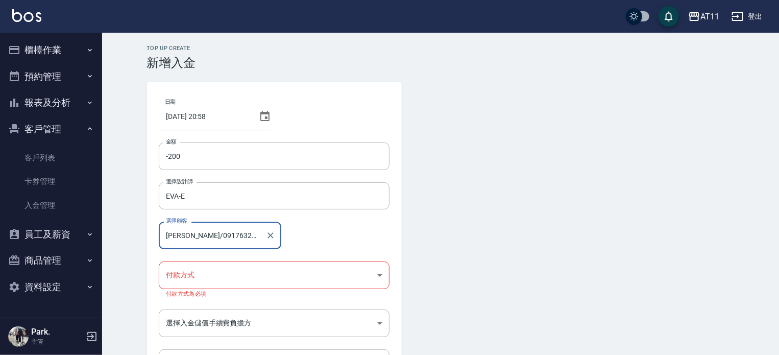
type input "陳軍樺/0917632166"
click at [215, 272] on body "AT11 登出 櫃檯作業 打帳單 帳單列表 現金收支登錄 材料自購登錄 每日結帳 排班表 現場電腦打卡 掃碼打卡 預約管理 預約管理 單日預約紀錄 單週預約紀…" at bounding box center [389, 216] width 779 height 432
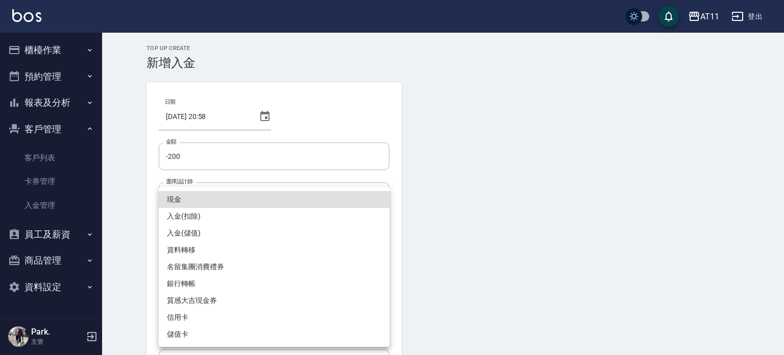
click at [222, 217] on li "入金(扣除)" at bounding box center [274, 216] width 231 height 17
type input "入金(扣除)"
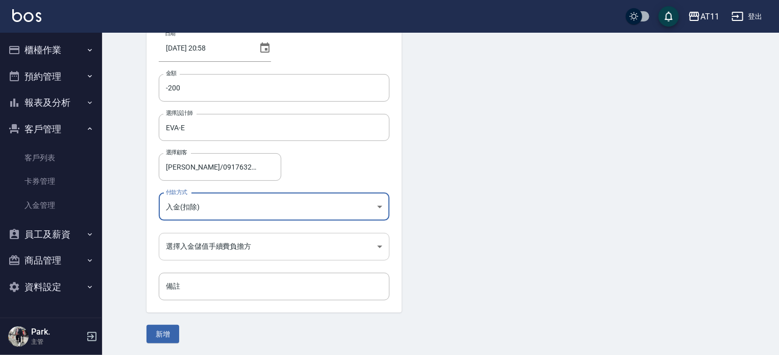
scroll to position [69, 0]
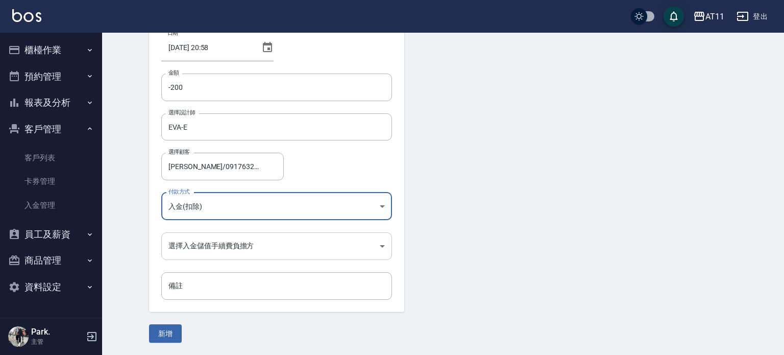
click at [234, 238] on body "AT11 登出 櫃檯作業 打帳單 帳單列表 現金收支登錄 材料自購登錄 每日結帳 排班表 現場電腦打卡 掃碼打卡 預約管理 預約管理 單日預約紀錄 單週預約紀…" at bounding box center [392, 143] width 784 height 424
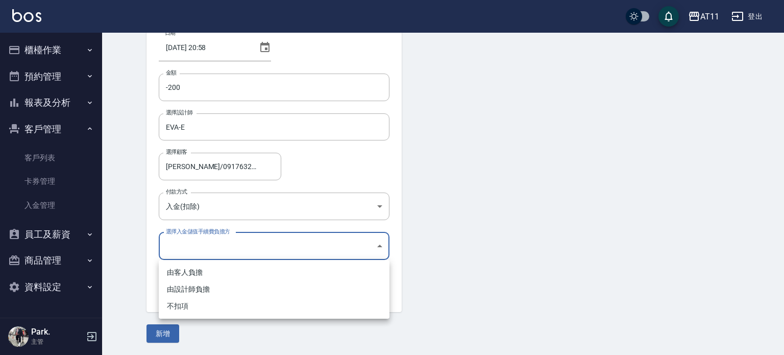
click at [232, 298] on li "不扣項" at bounding box center [274, 306] width 231 height 17
type input "WITHOUTHANDLINGFEE"
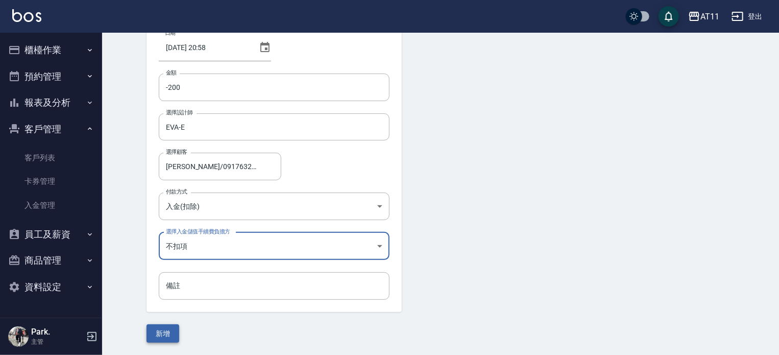
click at [174, 333] on button "新增" at bounding box center [163, 333] width 33 height 19
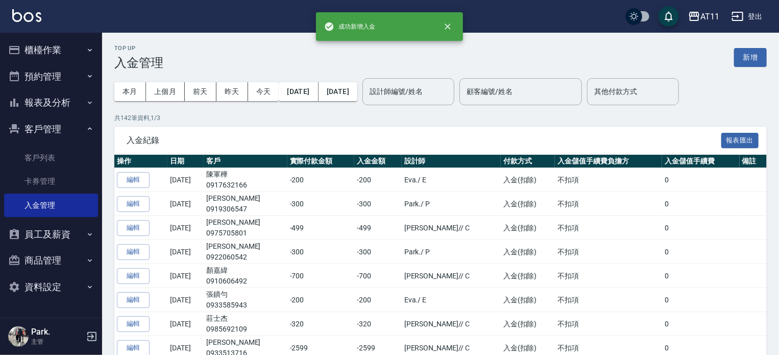
drag, startPoint x: 69, startPoint y: 47, endPoint x: 68, endPoint y: 75, distance: 27.6
click at [69, 47] on button "櫃檯作業" at bounding box center [51, 50] width 94 height 27
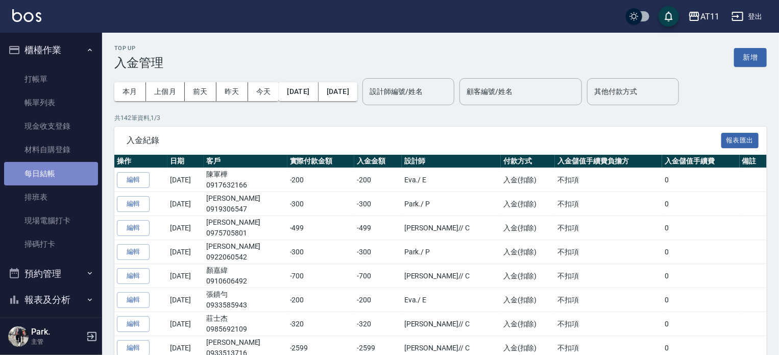
click at [65, 171] on link "每日結帳" at bounding box center [51, 173] width 94 height 23
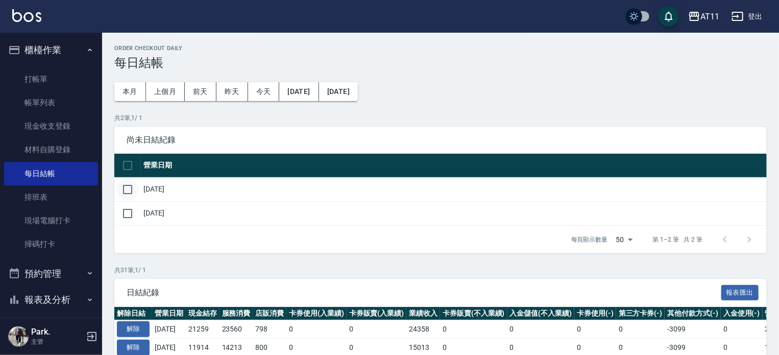
click at [133, 190] on input "checkbox" at bounding box center [127, 189] width 21 height 21
checkbox input "true"
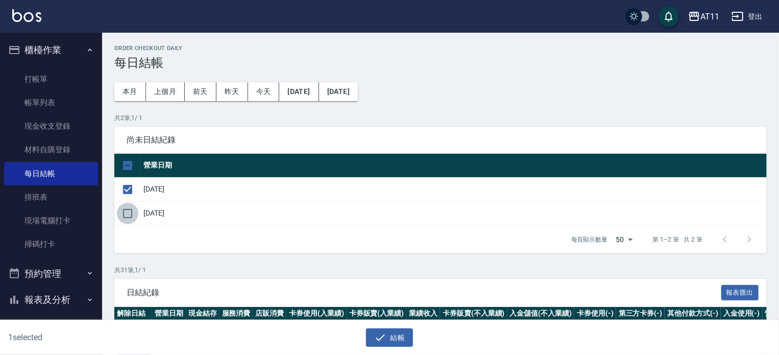
click at [133, 220] on input "checkbox" at bounding box center [127, 213] width 21 height 21
checkbox input "true"
click at [396, 334] on button "結帳" at bounding box center [389, 337] width 47 height 19
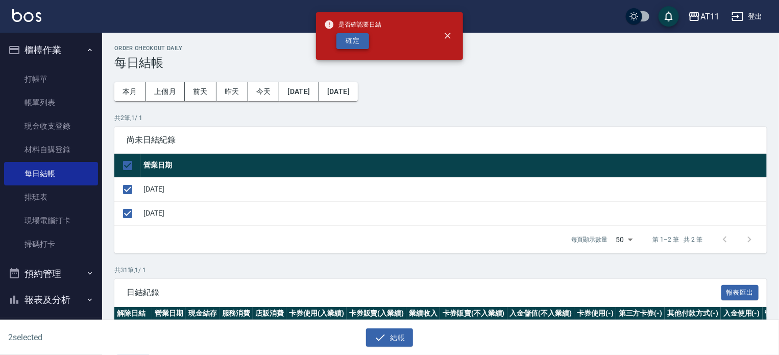
click at [347, 37] on button "確定" at bounding box center [352, 41] width 33 height 16
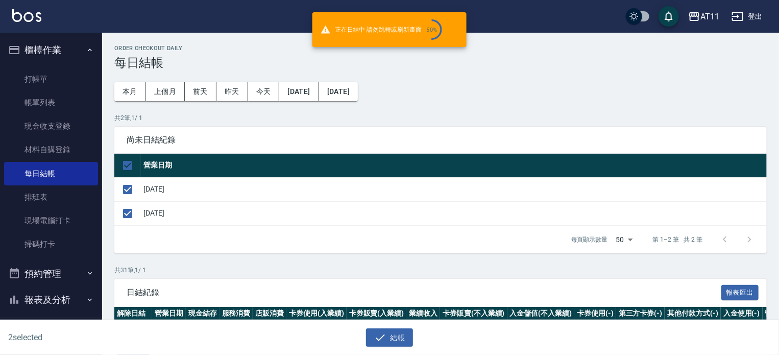
checkbox input "false"
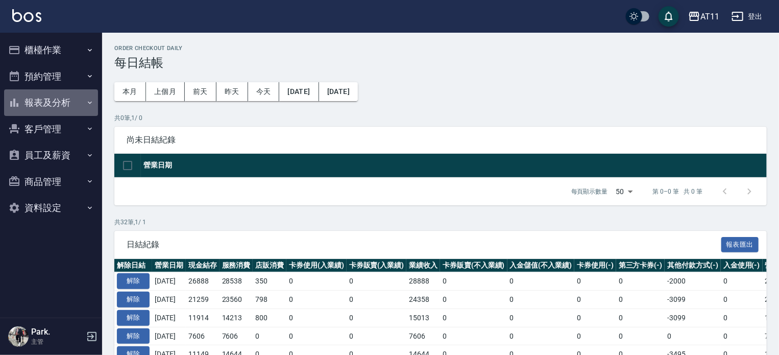
drag, startPoint x: 64, startPoint y: 104, endPoint x: 60, endPoint y: 139, distance: 35.4
click at [63, 104] on button "報表及分析" at bounding box center [51, 102] width 94 height 27
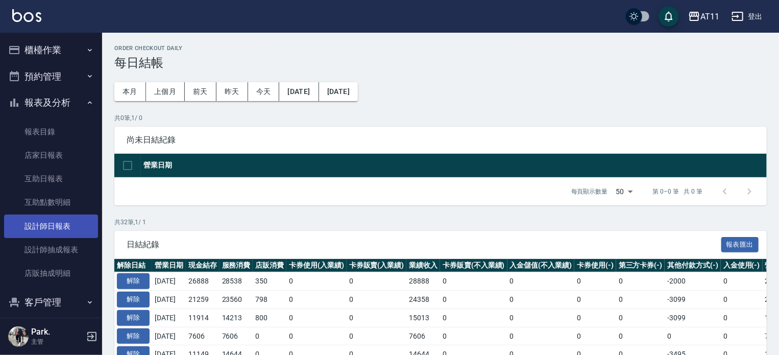
click at [63, 226] on link "設計師日報表" at bounding box center [51, 225] width 94 height 23
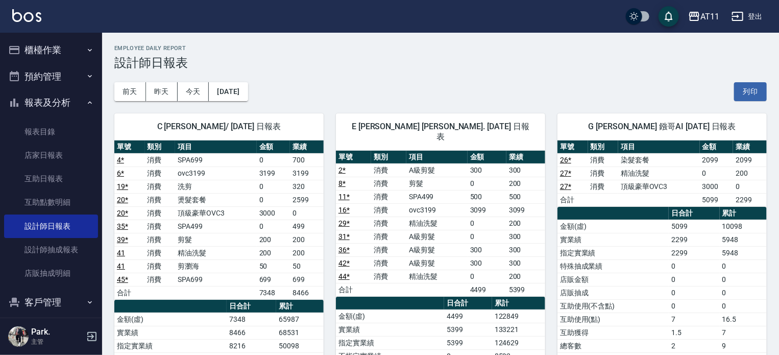
click at [60, 103] on button "報表及分析" at bounding box center [51, 102] width 94 height 27
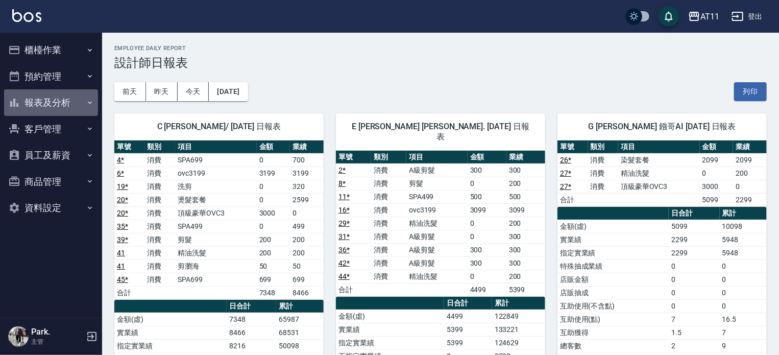
drag, startPoint x: 60, startPoint y: 102, endPoint x: 58, endPoint y: 139, distance: 37.3
click at [59, 106] on button "報表及分析" at bounding box center [51, 102] width 94 height 27
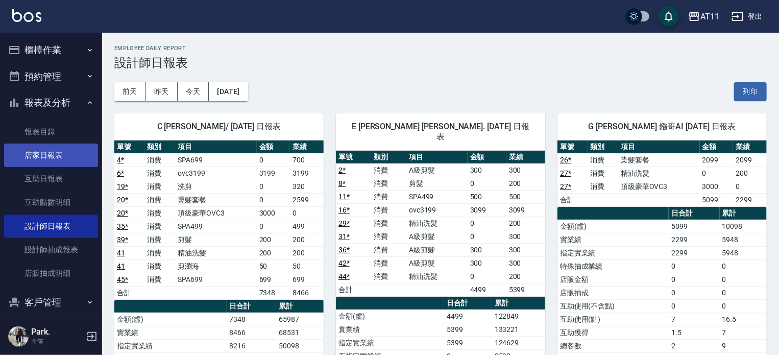
click at [53, 161] on link "店家日報表" at bounding box center [51, 154] width 94 height 23
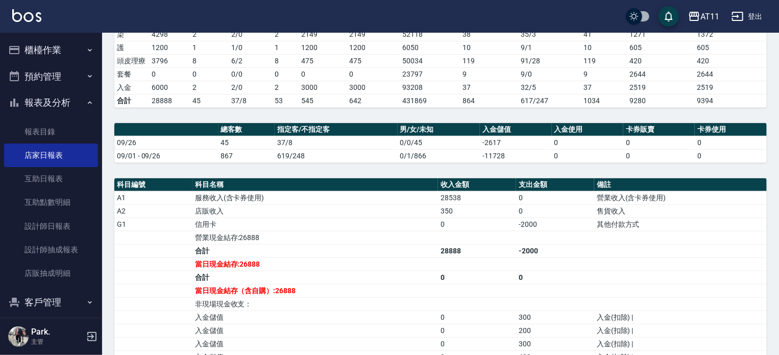
scroll to position [255, 0]
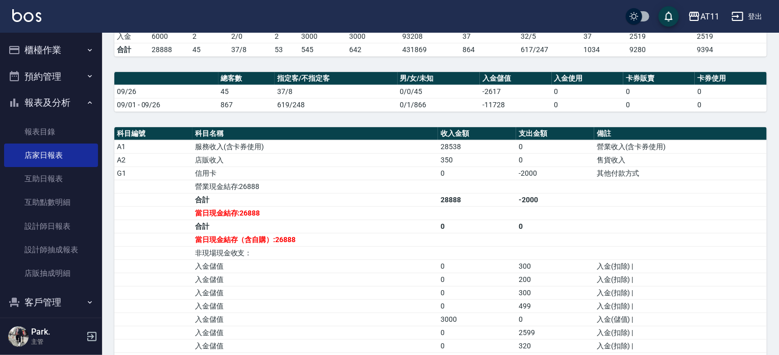
click at [755, 15] on button "登出" at bounding box center [747, 16] width 39 height 19
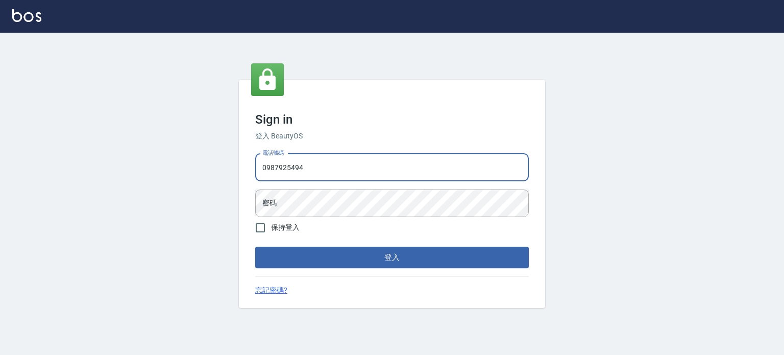
type input "0987925494"
click at [255, 247] on button "登入" at bounding box center [392, 257] width 274 height 21
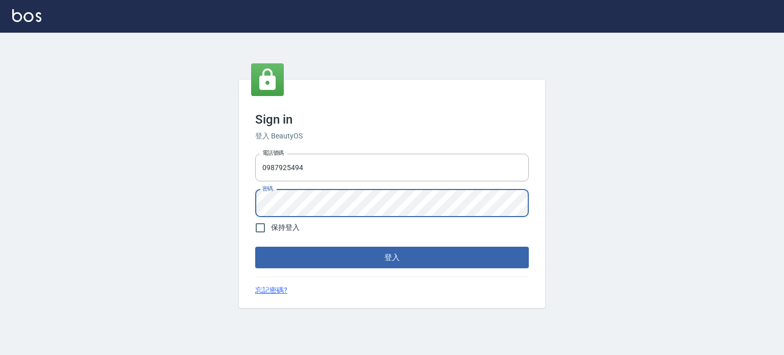
click at [255, 247] on button "登入" at bounding box center [392, 257] width 274 height 21
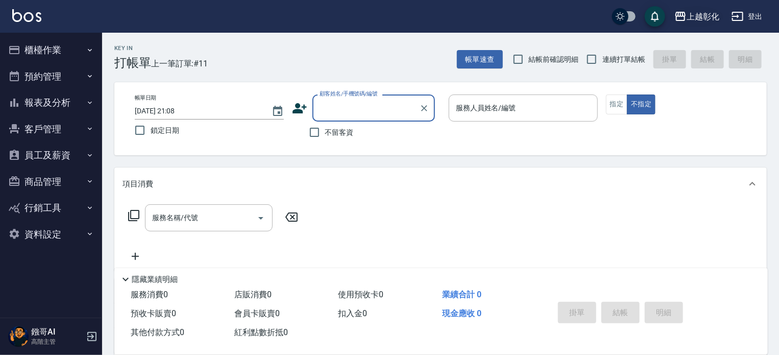
click at [696, 11] on div "上越彰化" at bounding box center [703, 16] width 33 height 13
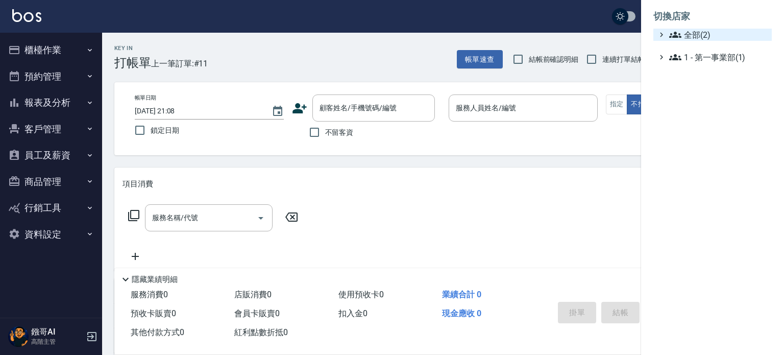
click at [705, 33] on span "全部(2)" at bounding box center [718, 35] width 99 height 12
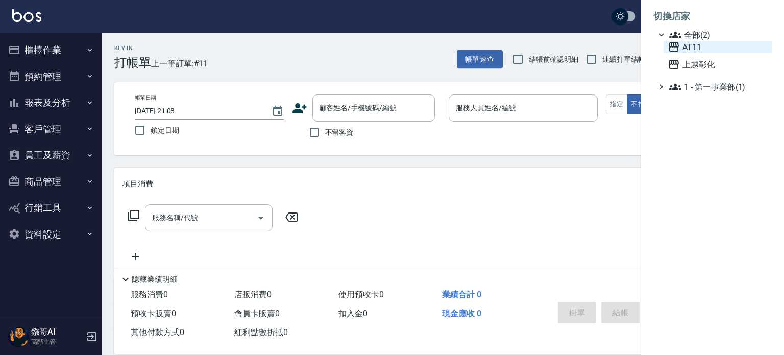
click at [697, 49] on span "AT11" at bounding box center [718, 47] width 100 height 12
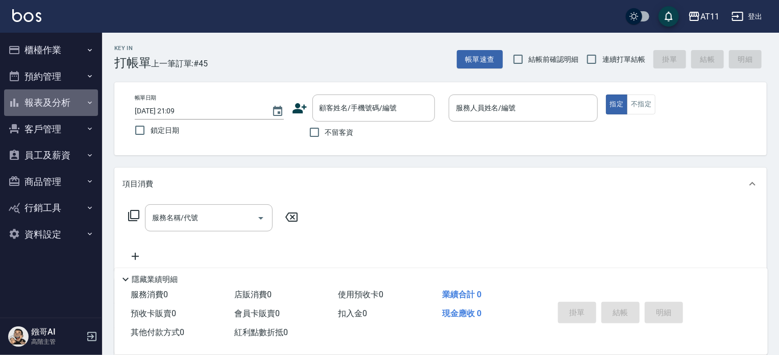
click at [51, 103] on button "報表及分析" at bounding box center [51, 102] width 94 height 27
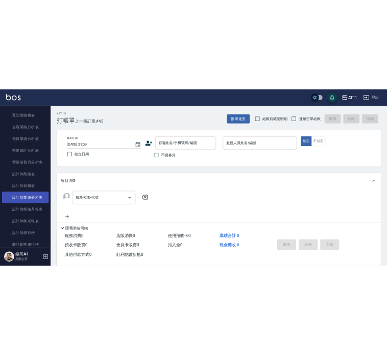
scroll to position [306, 0]
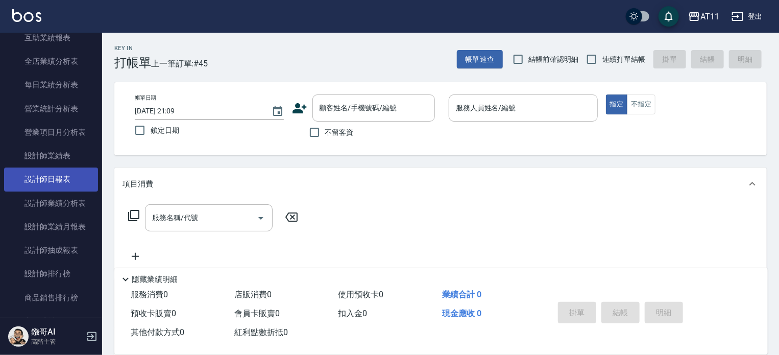
click at [63, 179] on link "設計師日報表" at bounding box center [51, 178] width 94 height 23
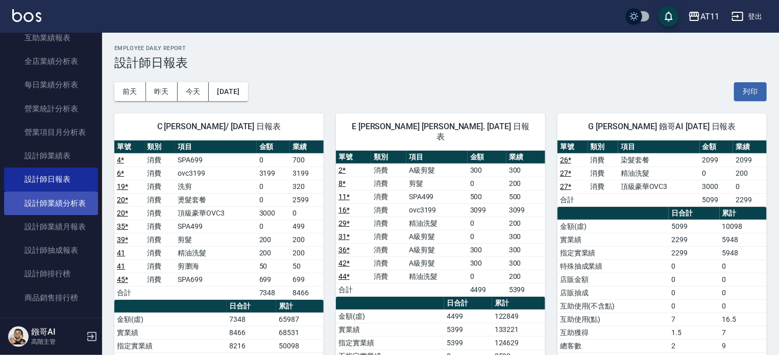
click at [57, 205] on link "設計師業績分析表" at bounding box center [51, 202] width 94 height 23
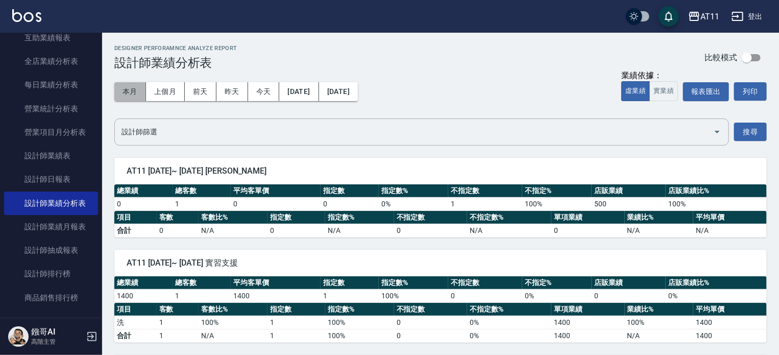
click at [129, 92] on button "本月" at bounding box center [130, 91] width 32 height 19
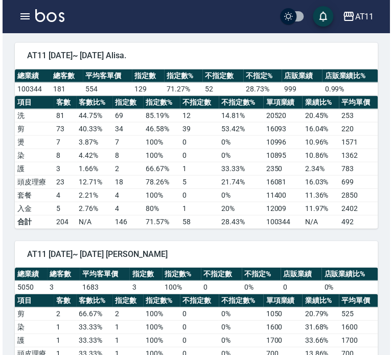
scroll to position [1174, 0]
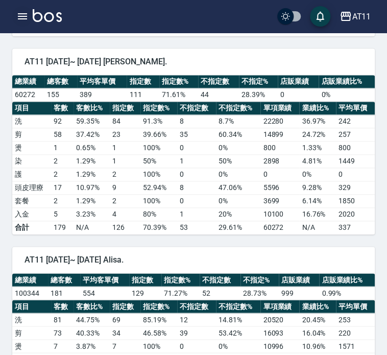
click at [22, 20] on icon "button" at bounding box center [22, 16] width 12 height 12
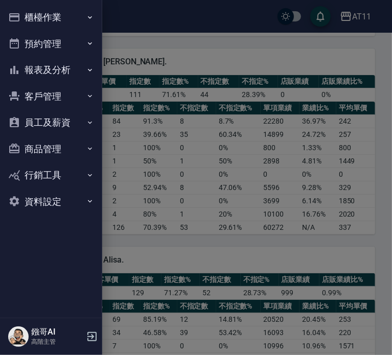
click at [55, 63] on button "報表及分析" at bounding box center [51, 70] width 94 height 27
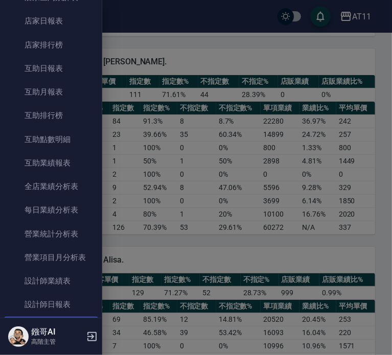
scroll to position [306, 0]
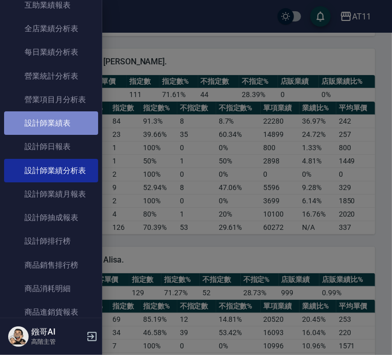
click at [57, 118] on link "設計師業績表" at bounding box center [51, 122] width 94 height 23
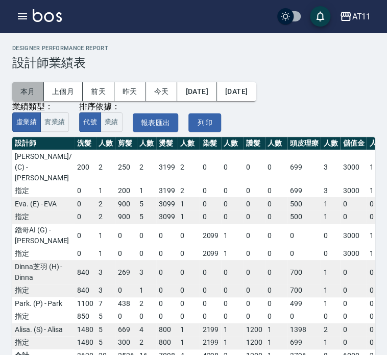
click at [29, 90] on button "本月" at bounding box center [28, 91] width 32 height 19
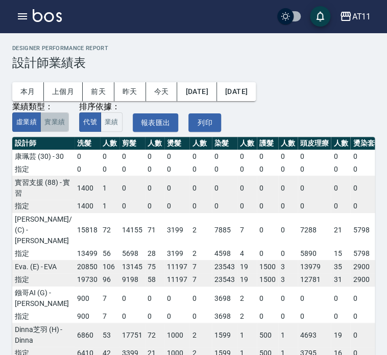
click at [56, 125] on button "實業績" at bounding box center [54, 122] width 29 height 20
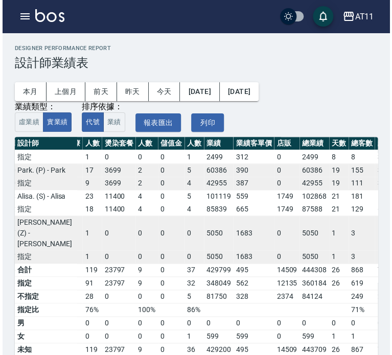
scroll to position [306, 255]
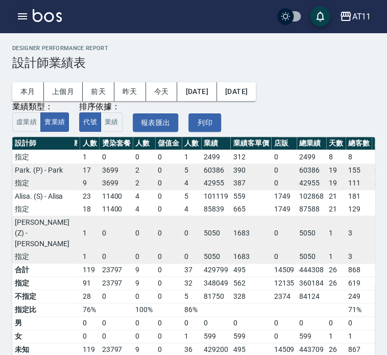
click at [20, 9] on button "button" at bounding box center [22, 16] width 20 height 20
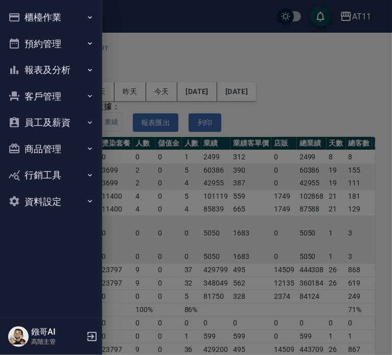
click at [53, 67] on button "報表及分析" at bounding box center [51, 70] width 94 height 27
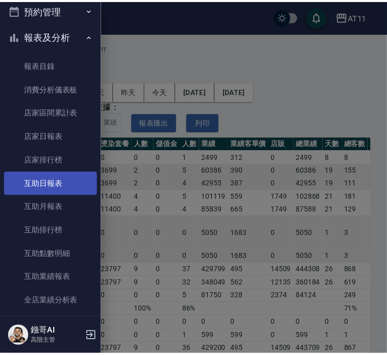
scroll to position [51, 0]
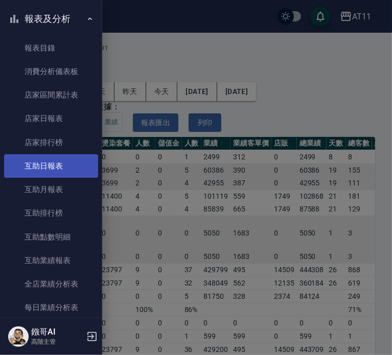
click at [59, 166] on link "互助日報表" at bounding box center [51, 165] width 94 height 23
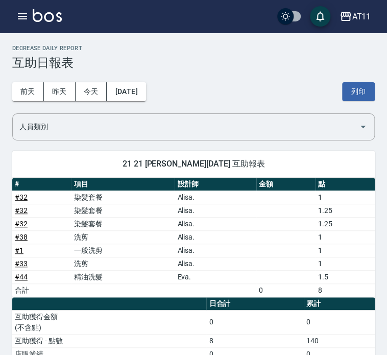
scroll to position [51, 0]
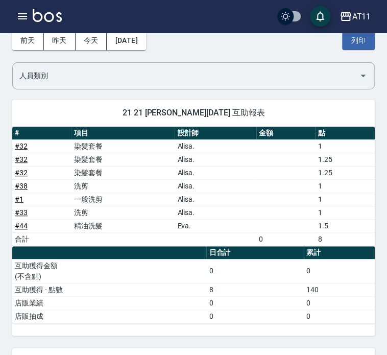
drag, startPoint x: 61, startPoint y: 41, endPoint x: 67, endPoint y: 50, distance: 10.9
click at [61, 41] on button "昨天" at bounding box center [60, 40] width 32 height 19
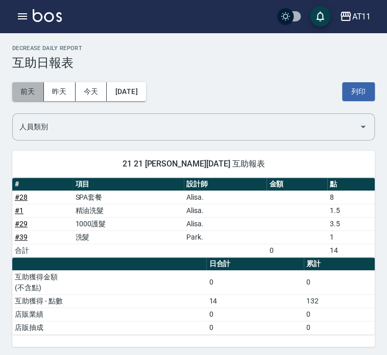
click at [30, 88] on button "前天" at bounding box center [28, 91] width 32 height 19
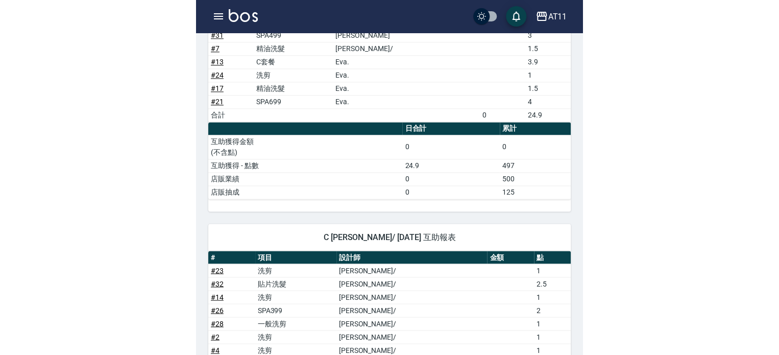
scroll to position [255, 0]
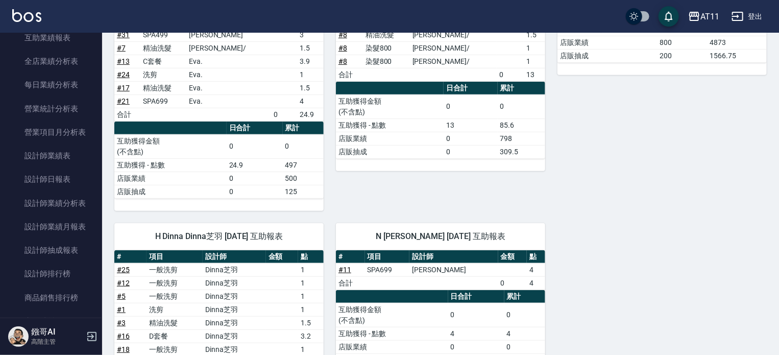
click at [745, 21] on button "登出" at bounding box center [747, 16] width 39 height 19
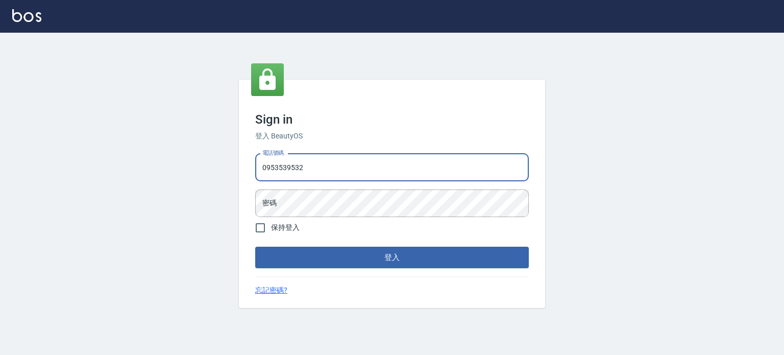
type input "0953539532"
click at [255, 247] on button "登入" at bounding box center [392, 257] width 274 height 21
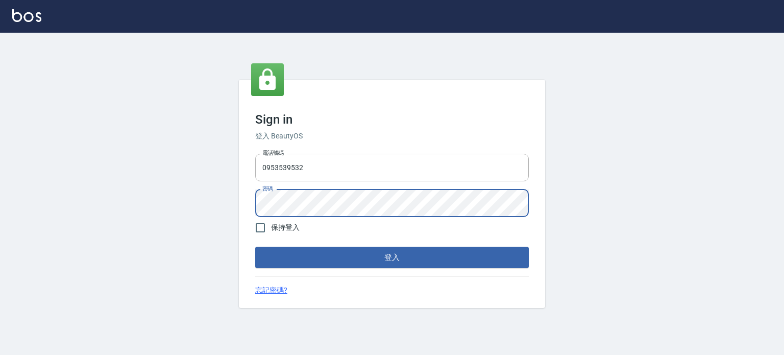
click at [255, 247] on button "登入" at bounding box center [392, 257] width 274 height 21
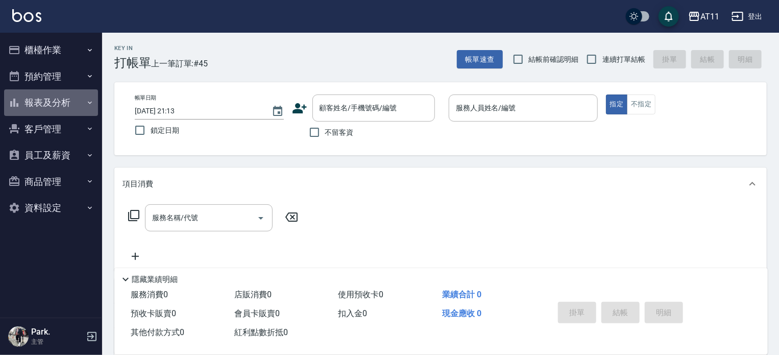
click at [69, 104] on button "報表及分析" at bounding box center [51, 102] width 94 height 27
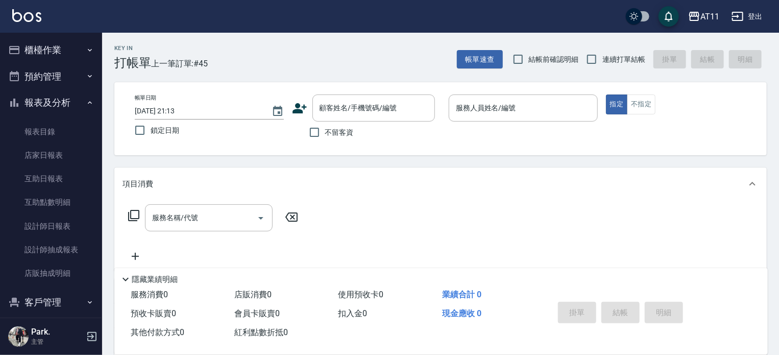
scroll to position [51, 0]
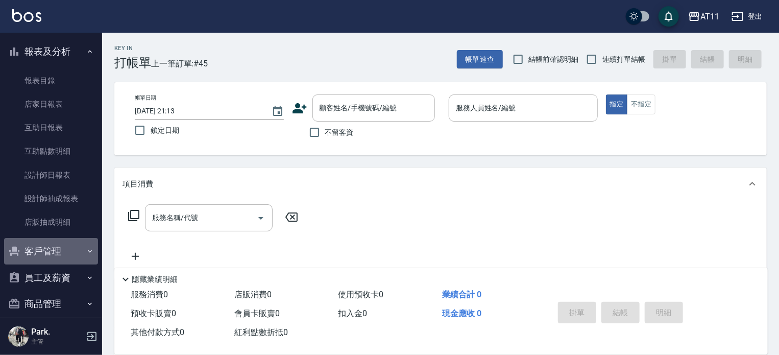
click at [61, 252] on button "客戶管理" at bounding box center [51, 251] width 94 height 27
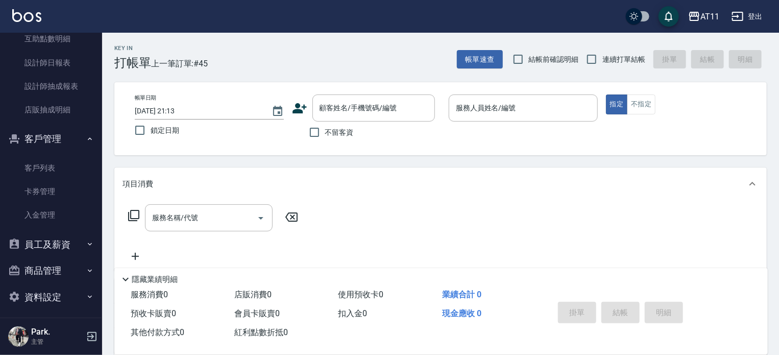
scroll to position [167, 0]
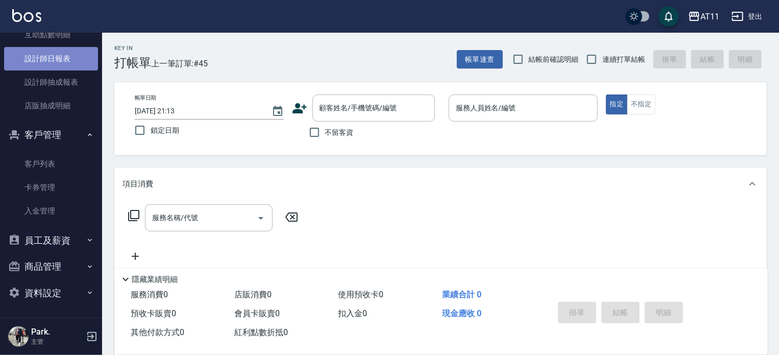
click at [55, 55] on link "設計師日報表" at bounding box center [51, 58] width 94 height 23
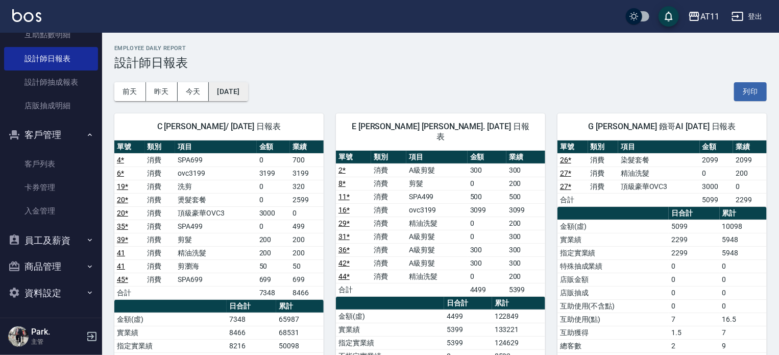
click at [248, 87] on button "[DATE]" at bounding box center [228, 91] width 39 height 19
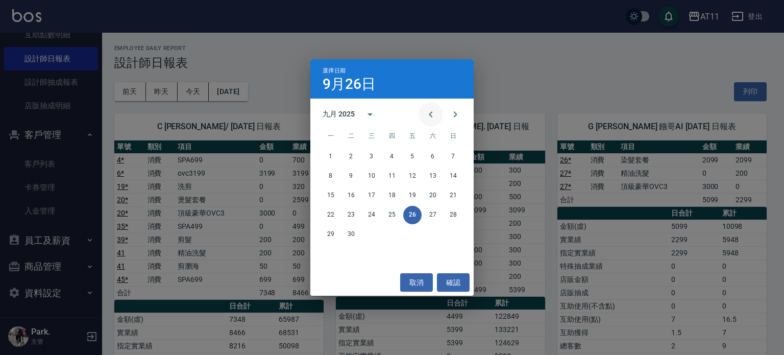
click at [432, 113] on icon "Previous month" at bounding box center [431, 114] width 12 height 12
click at [357, 233] on button "26" at bounding box center [351, 234] width 18 height 18
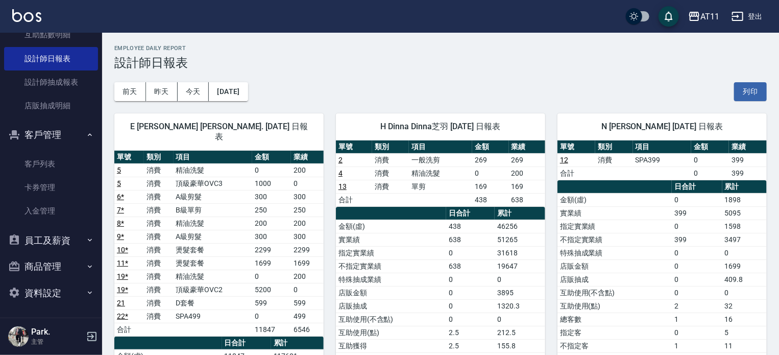
scroll to position [51, 0]
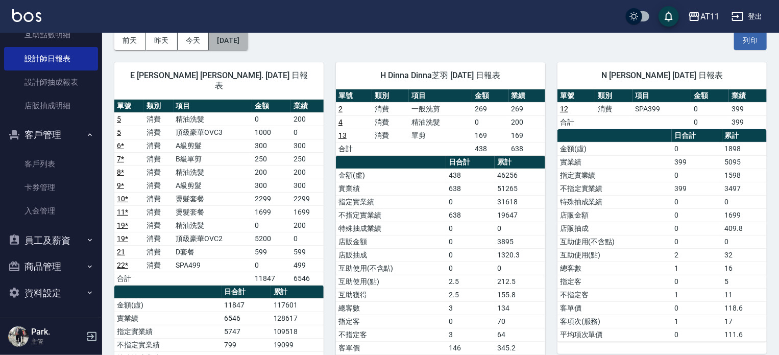
click at [241, 40] on button "[DATE]" at bounding box center [228, 40] width 39 height 19
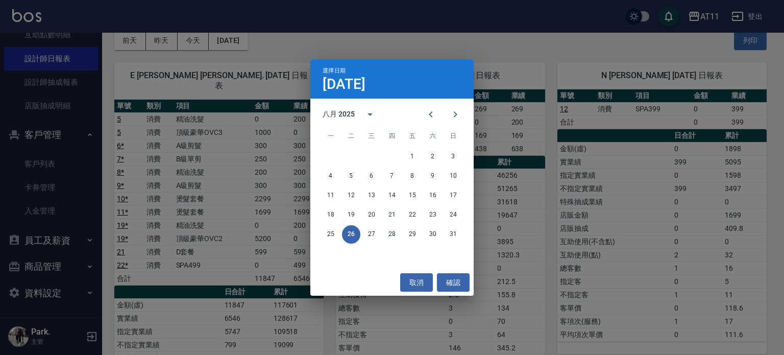
click at [467, 46] on div "選擇日期 [DATE] 八月 2025 一 二 三 四 五 六 日 1 2 3 4 5 6 7 8 9 10 11 12 13 14 15 16 17 18 …" at bounding box center [392, 177] width 784 height 355
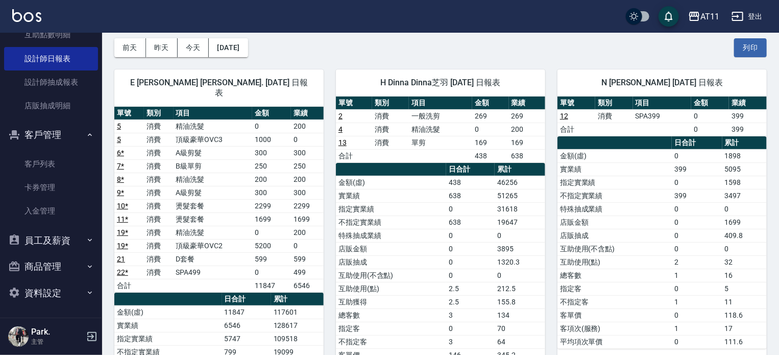
scroll to position [0, 0]
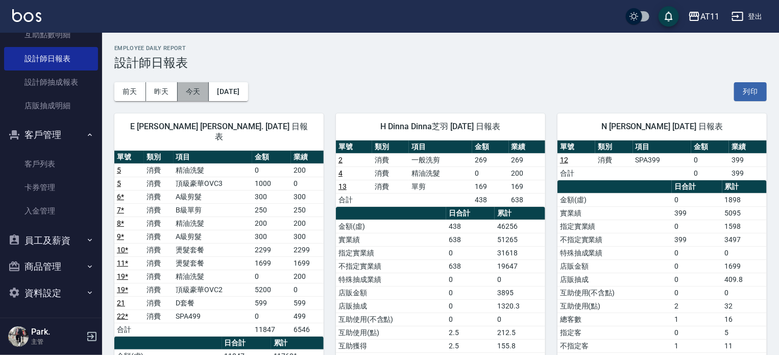
click at [197, 92] on button "今天" at bounding box center [194, 91] width 32 height 19
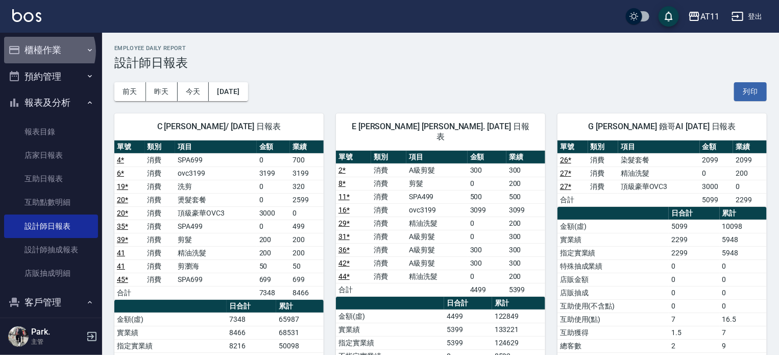
click at [48, 51] on button "櫃檯作業" at bounding box center [51, 50] width 94 height 27
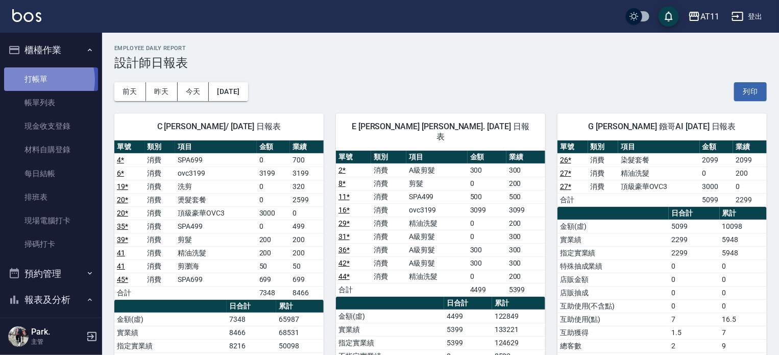
click at [36, 80] on link "打帳單" at bounding box center [51, 78] width 94 height 23
